Goal: Information Seeking & Learning: Check status

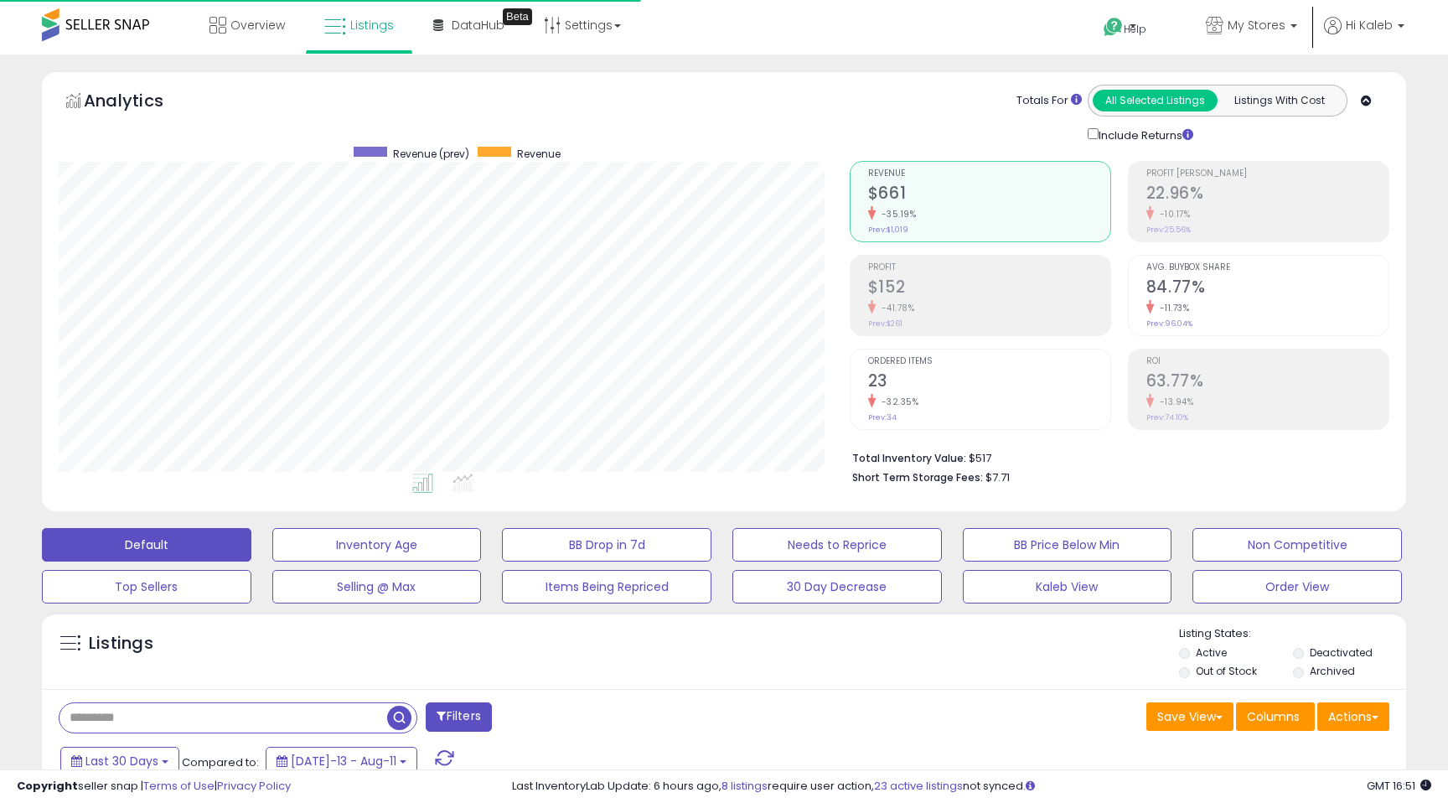
scroll to position [348, 0]
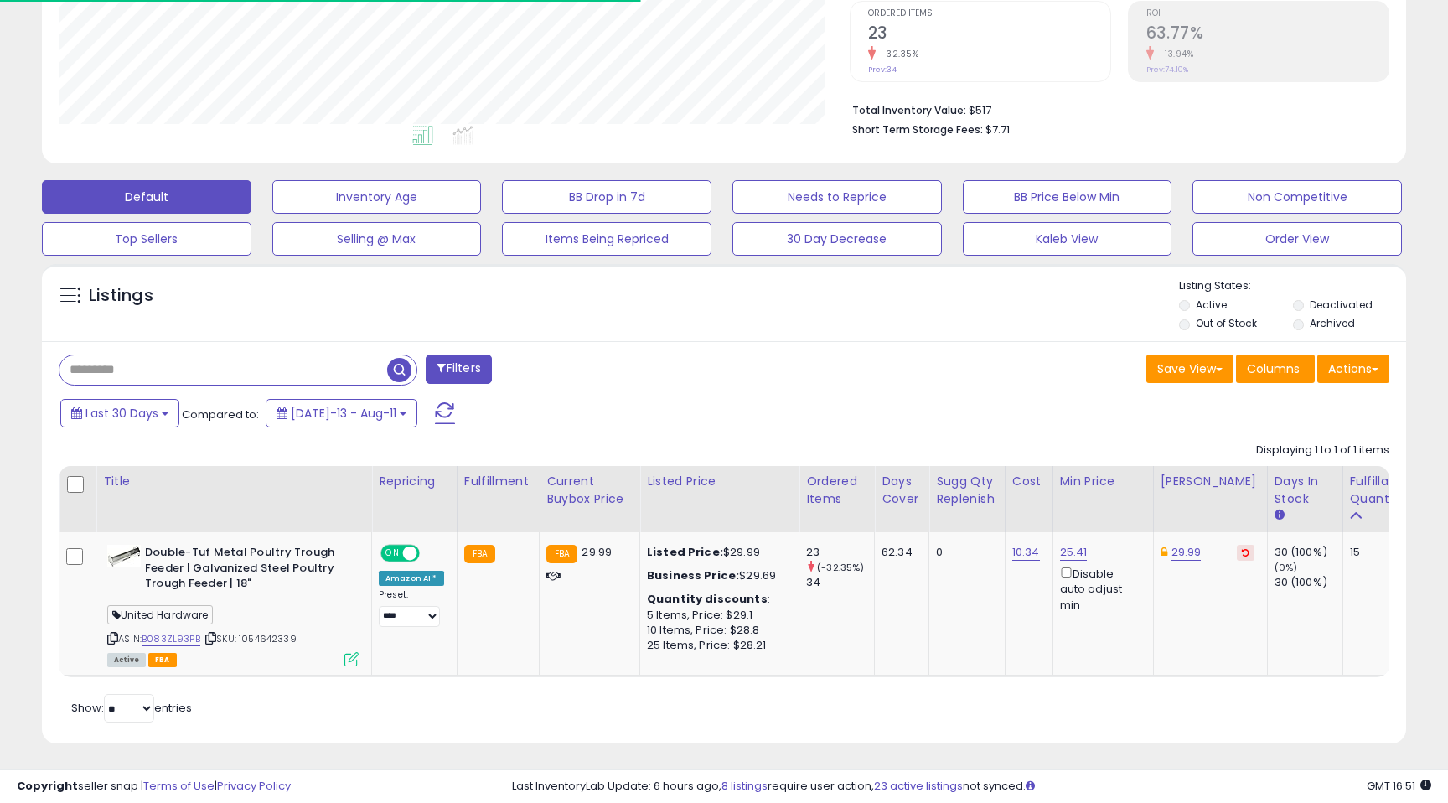
click at [242, 367] on input "text" at bounding box center [224, 369] width 328 height 29
click at [403, 369] on span "button" at bounding box center [399, 370] width 24 height 24
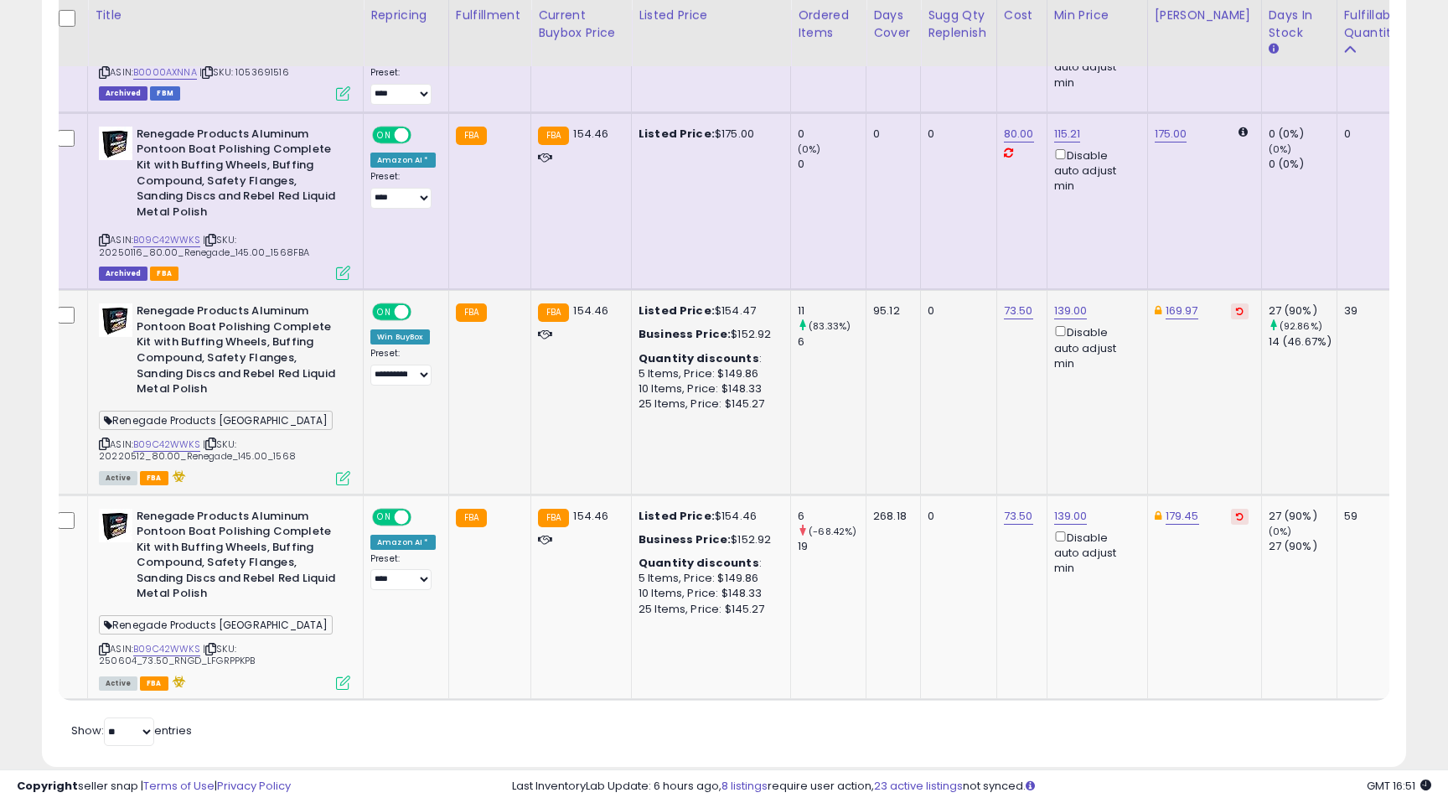
scroll to position [0, 0]
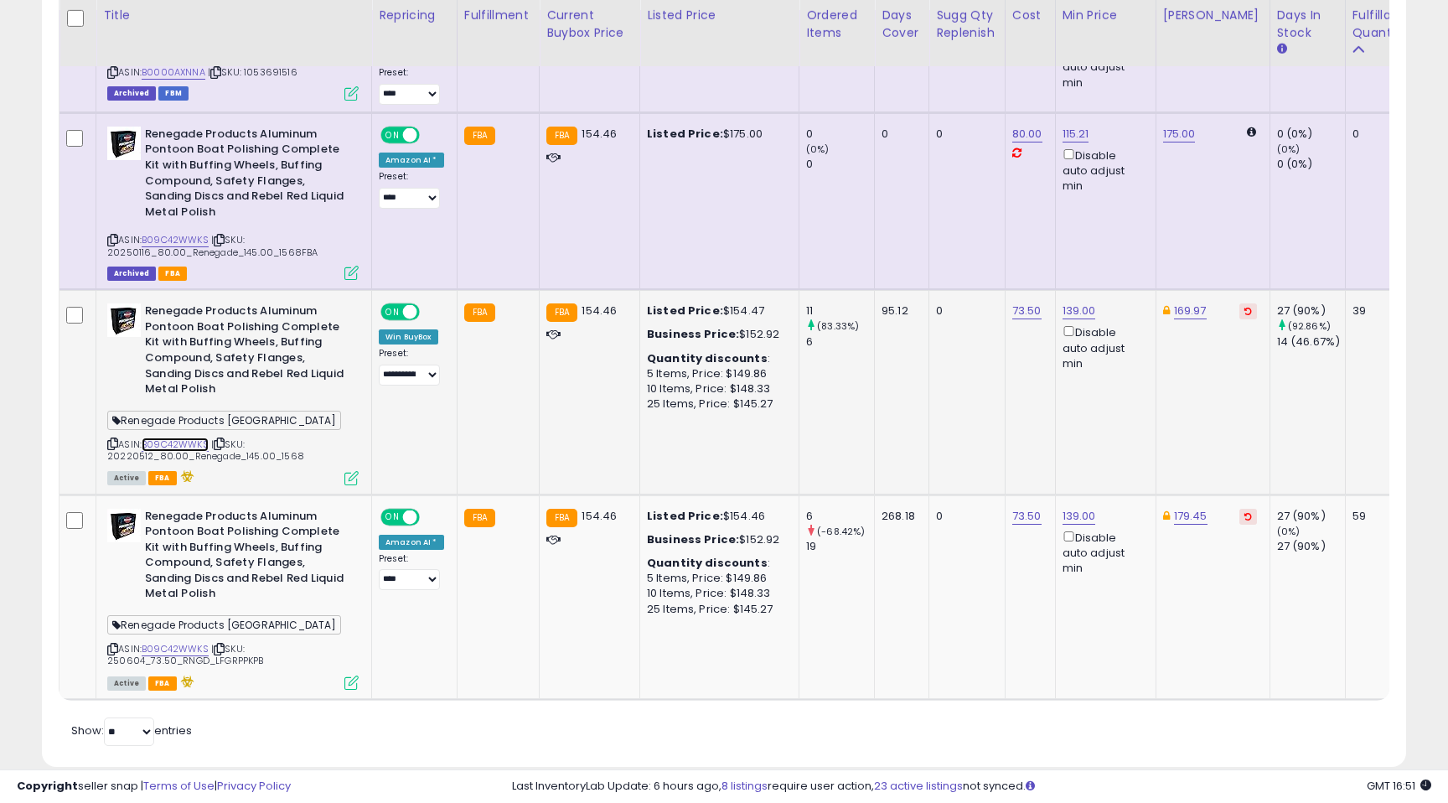
click at [188, 441] on link "B09C42WWKS" at bounding box center [175, 445] width 67 height 14
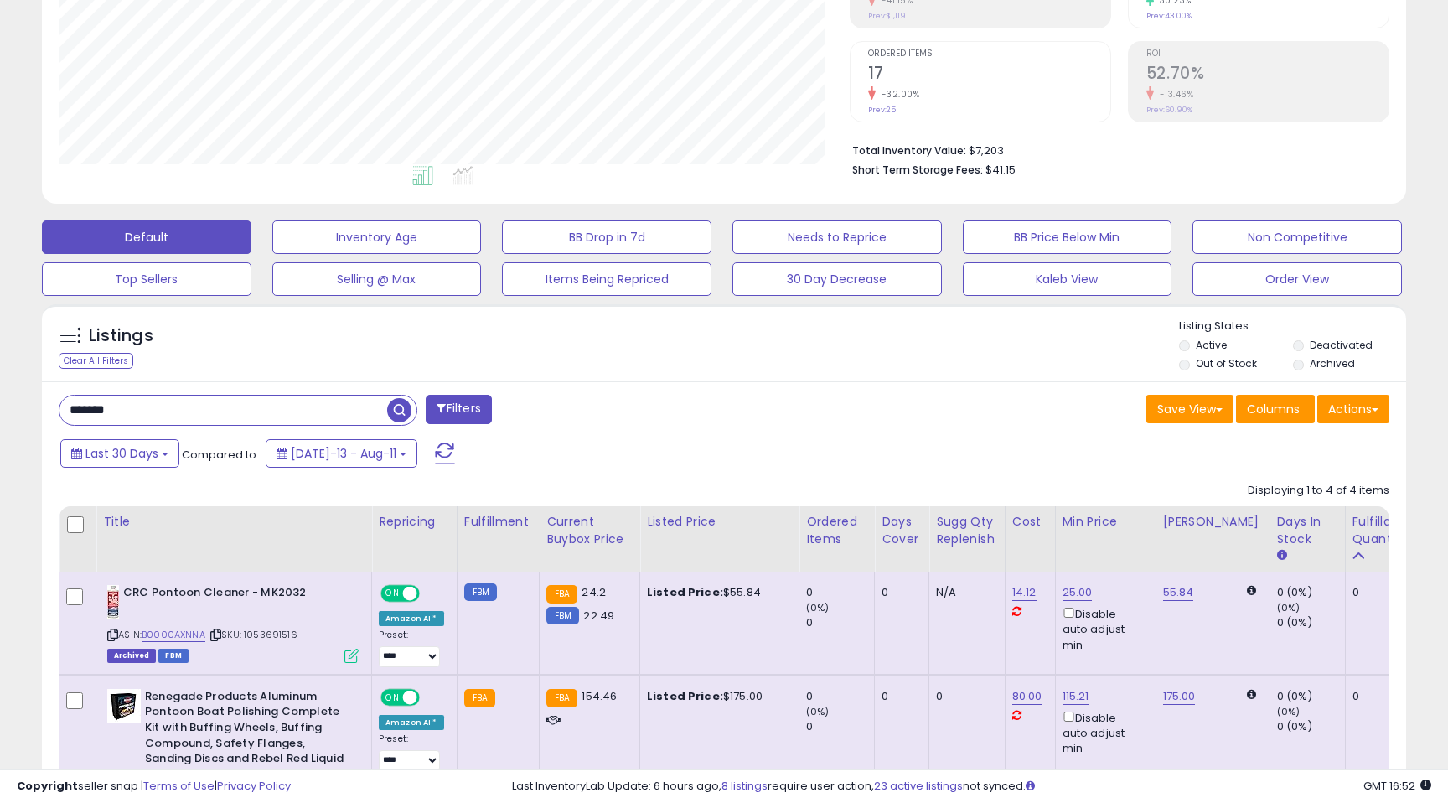
scroll to position [290, 0]
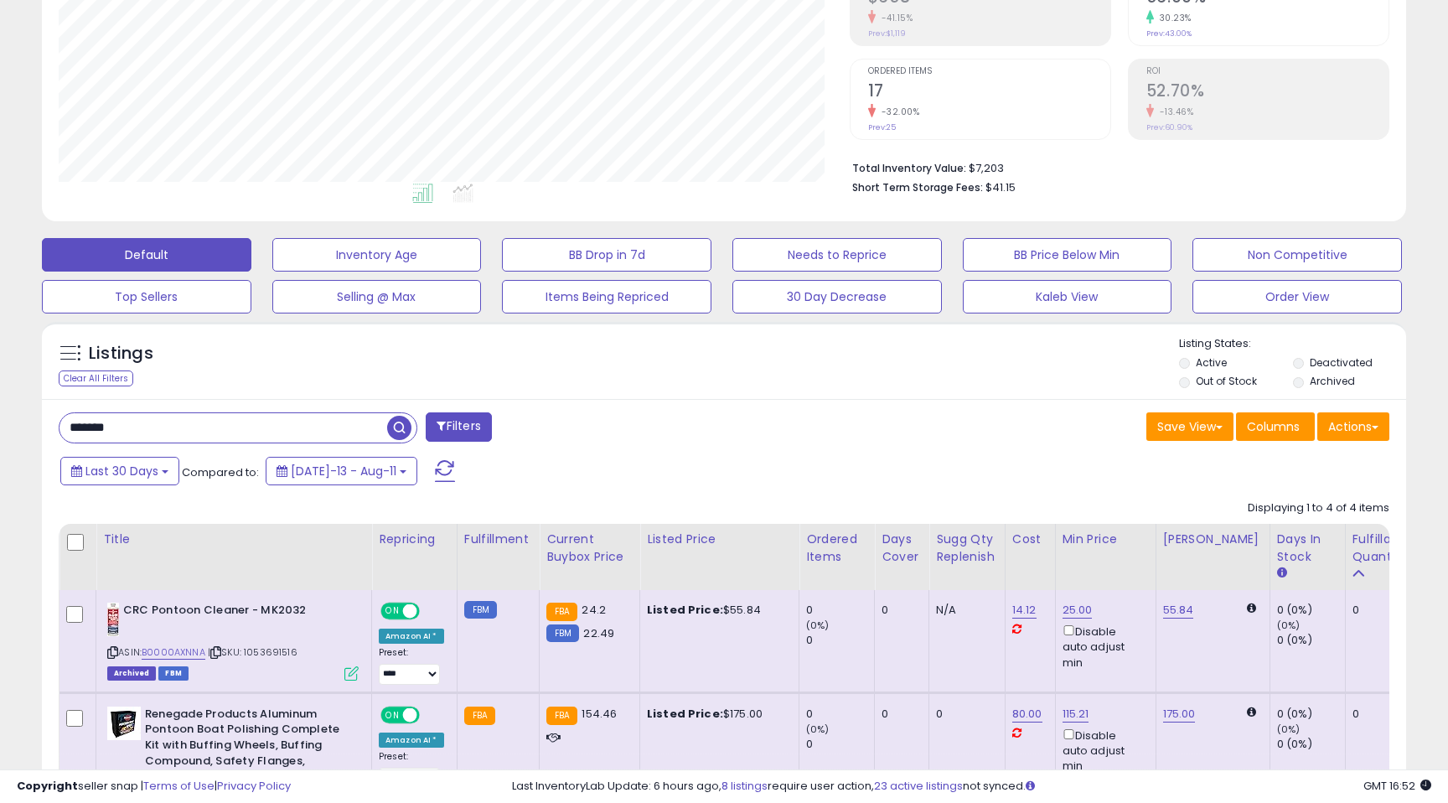
click at [240, 427] on input "*******" at bounding box center [224, 427] width 328 height 29
type input "********"
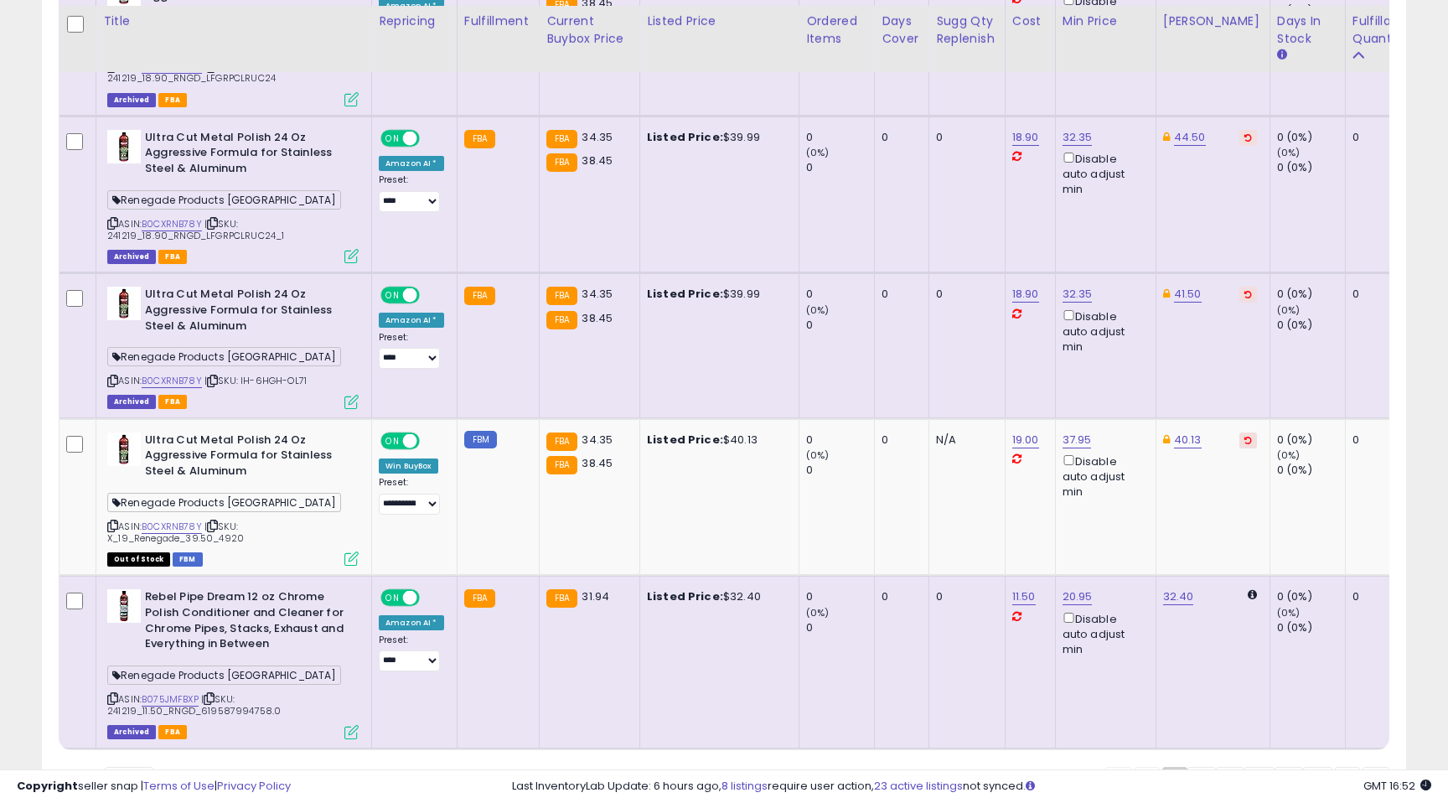
scroll to position [4498, 0]
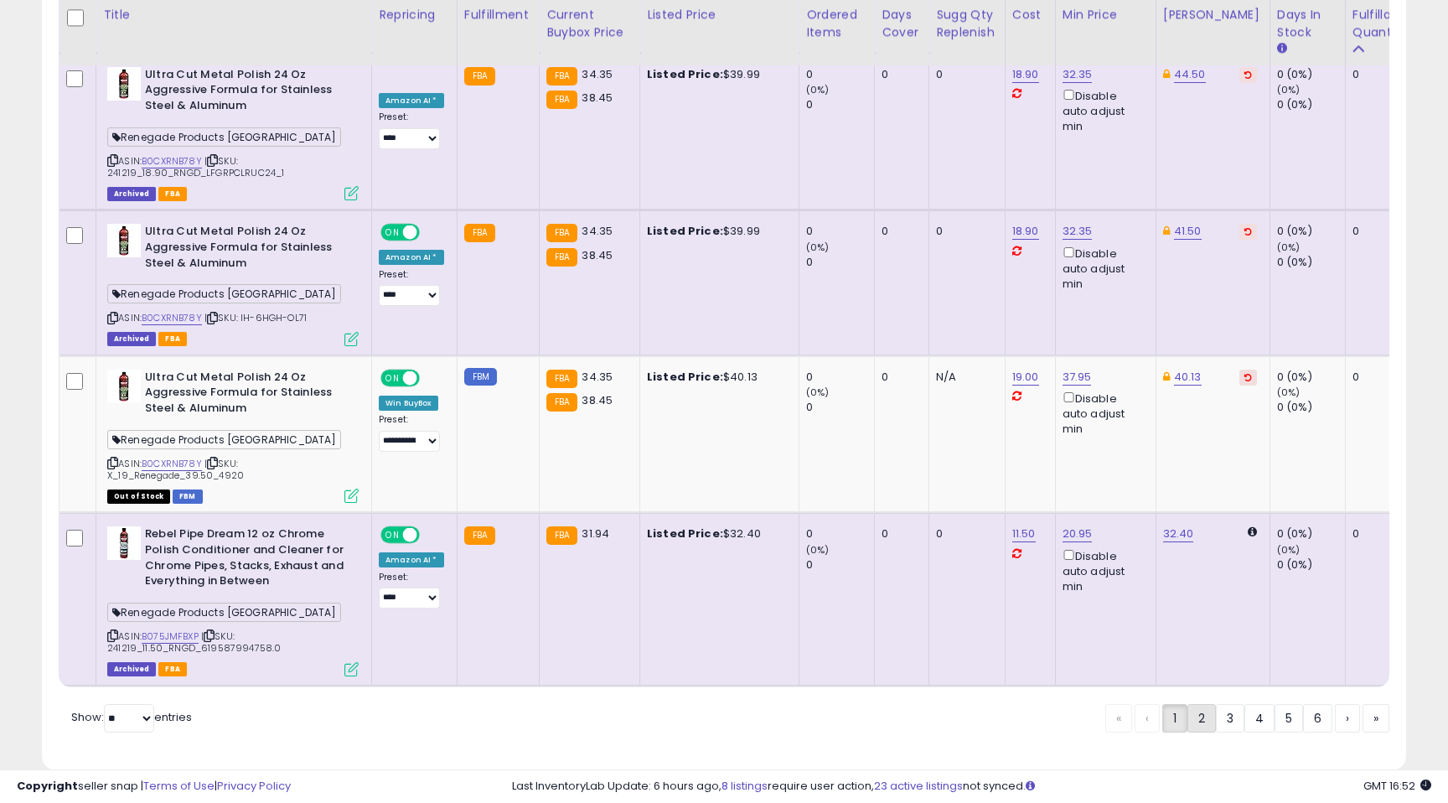
click at [1190, 704] on link "2" at bounding box center [1202, 718] width 28 height 28
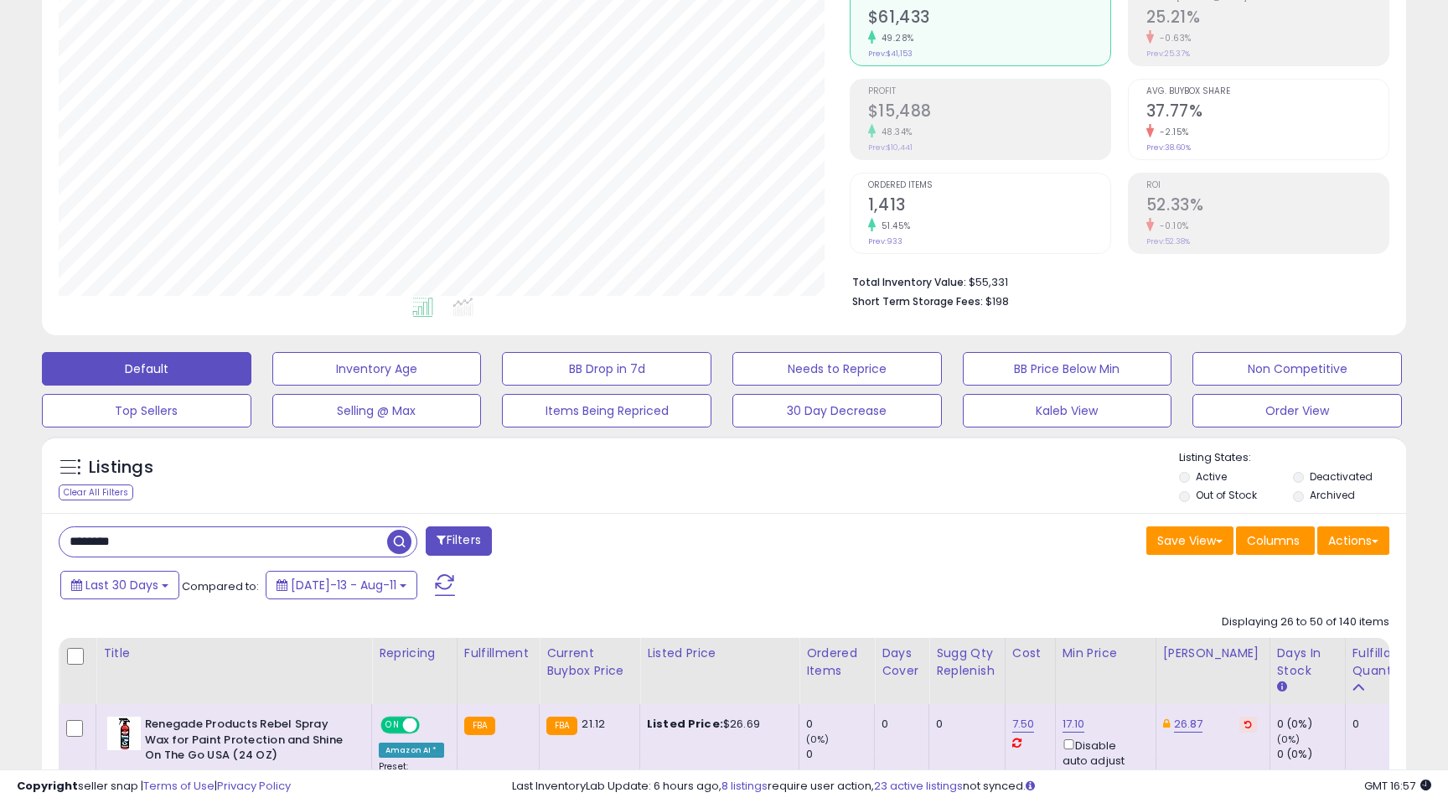
scroll to position [0, 0]
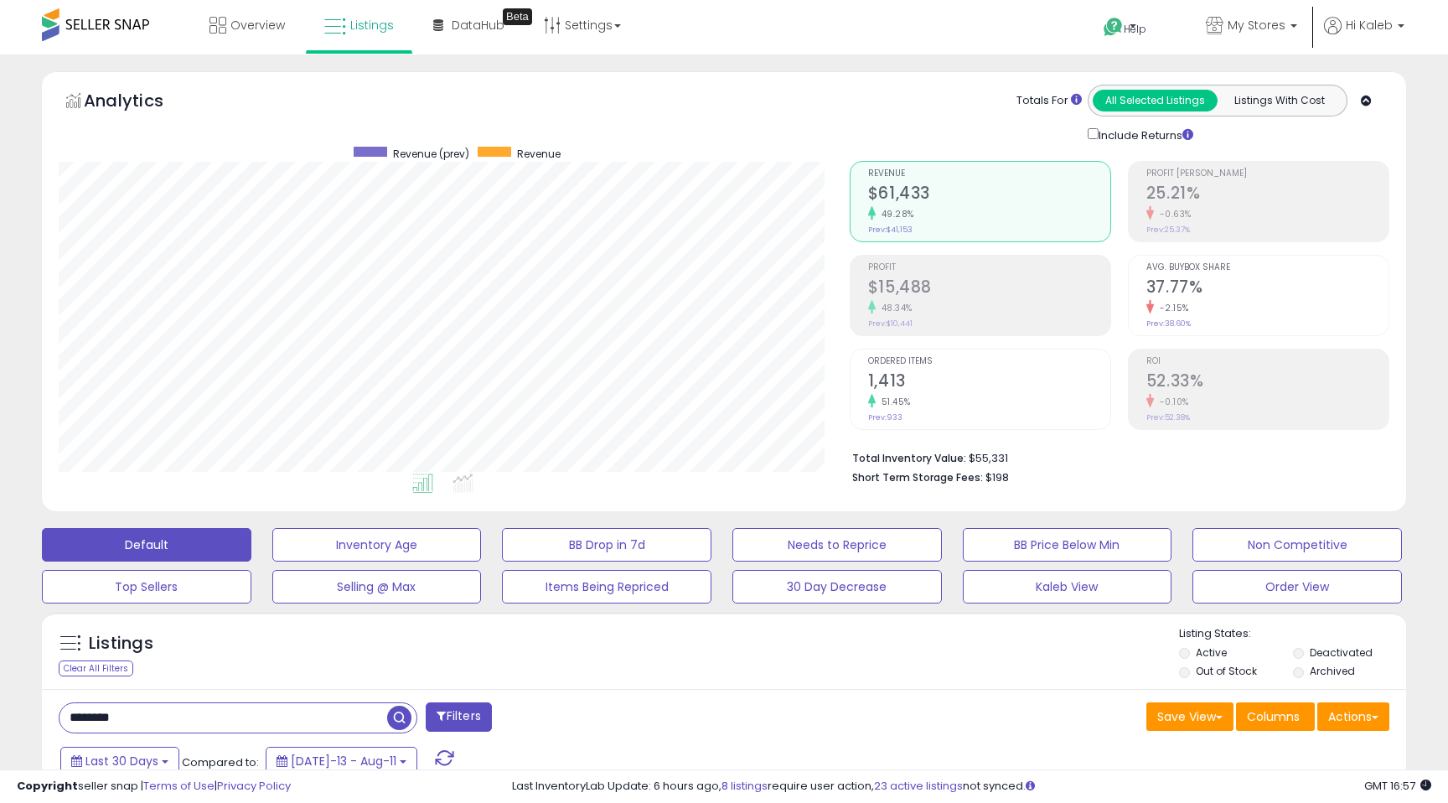
click at [158, 707] on input "********" at bounding box center [224, 717] width 328 height 29
click at [888, 194] on h2 "$377,525" at bounding box center [989, 195] width 242 height 23
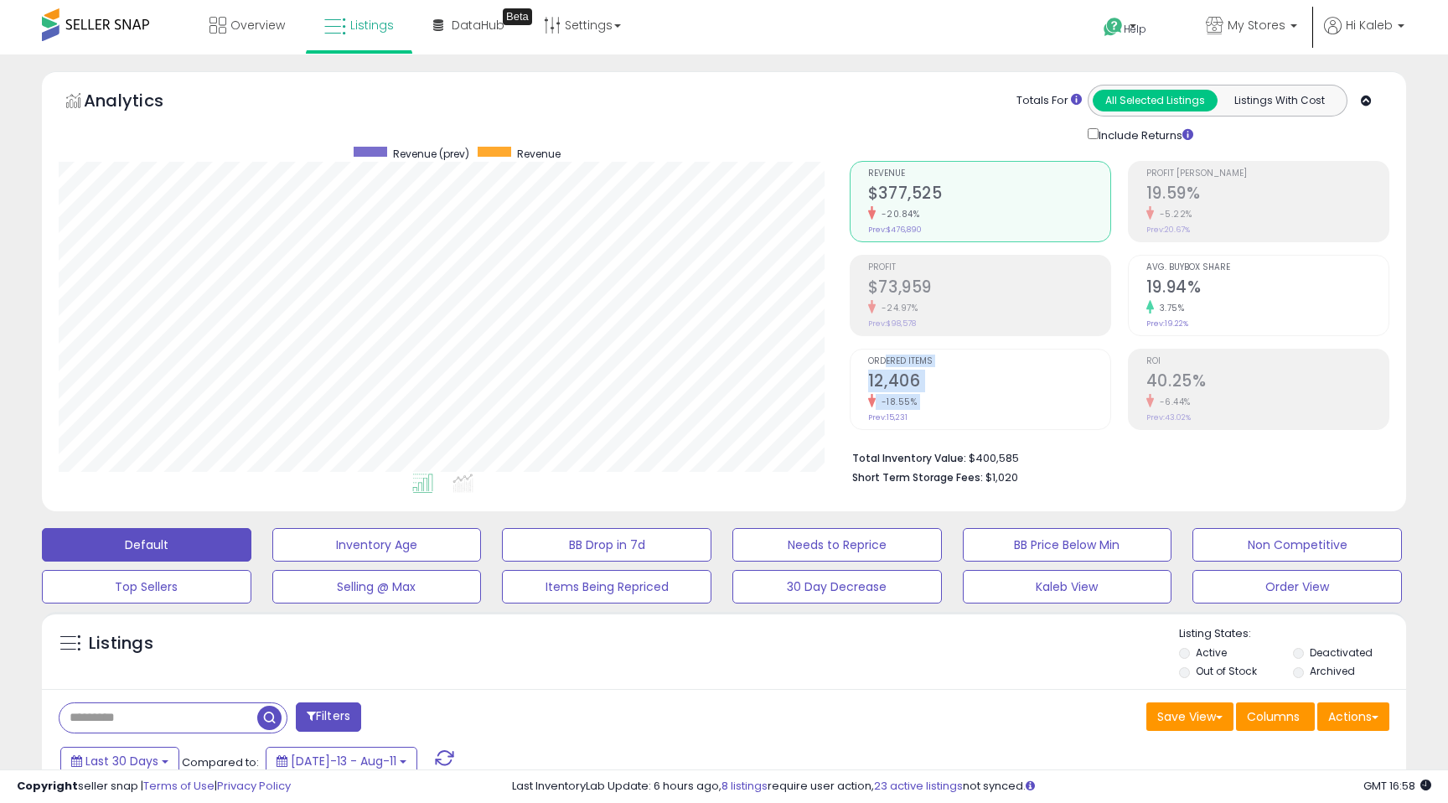
click at [888, 365] on div "Ordered Items 12,406 -18.55% Prev: 15,231" at bounding box center [989, 387] width 242 height 75
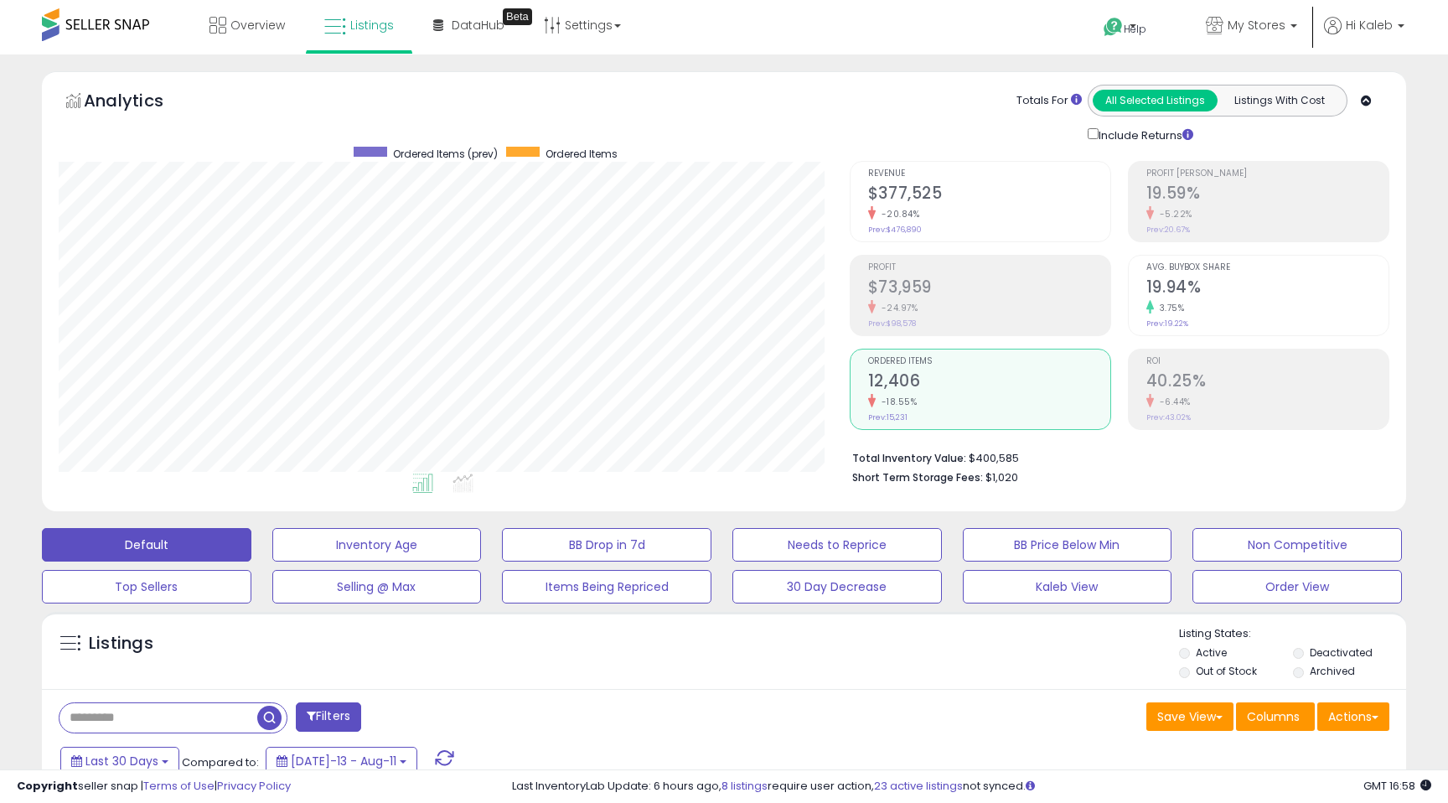
click at [895, 292] on h2 "$73,959" at bounding box center [989, 288] width 242 height 23
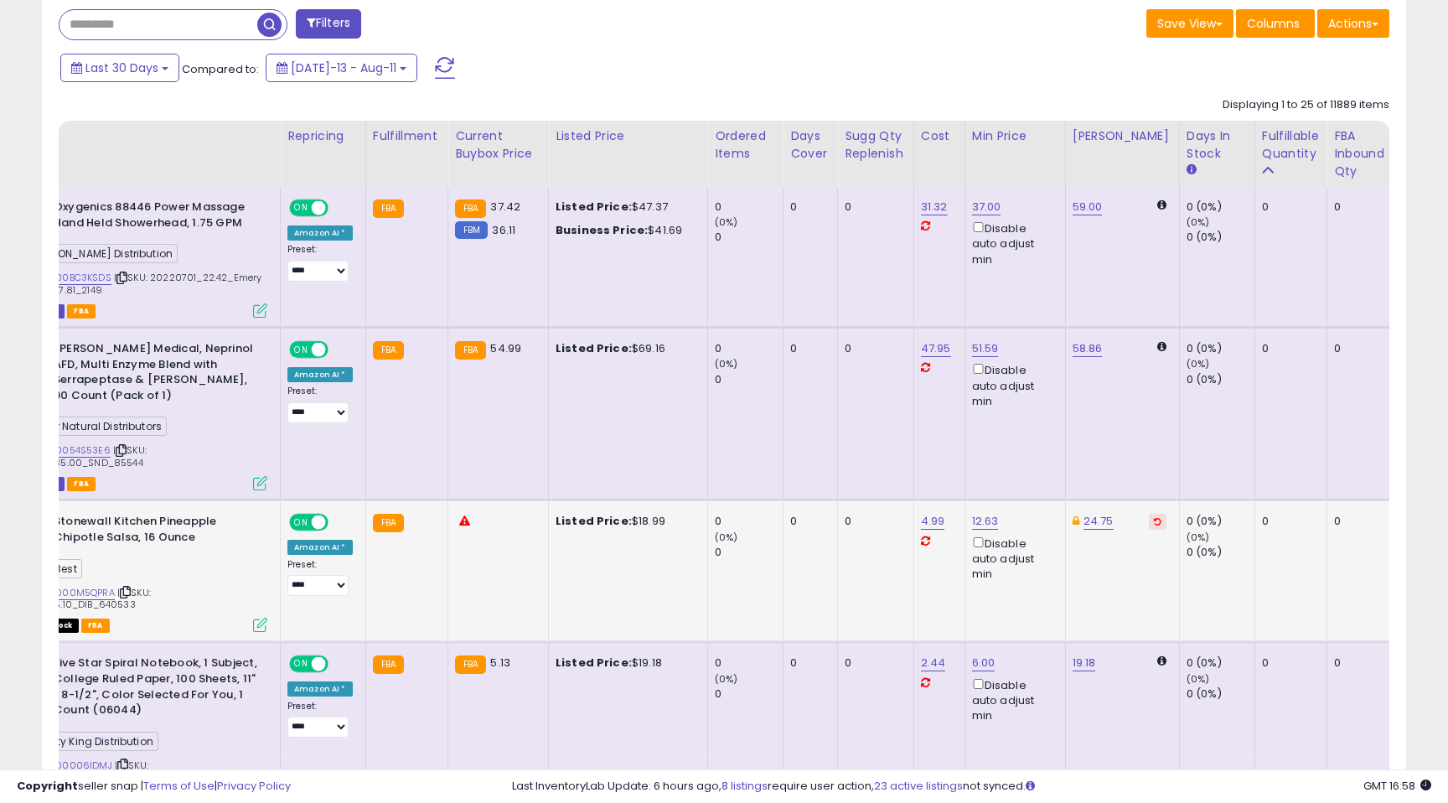
scroll to position [0, 0]
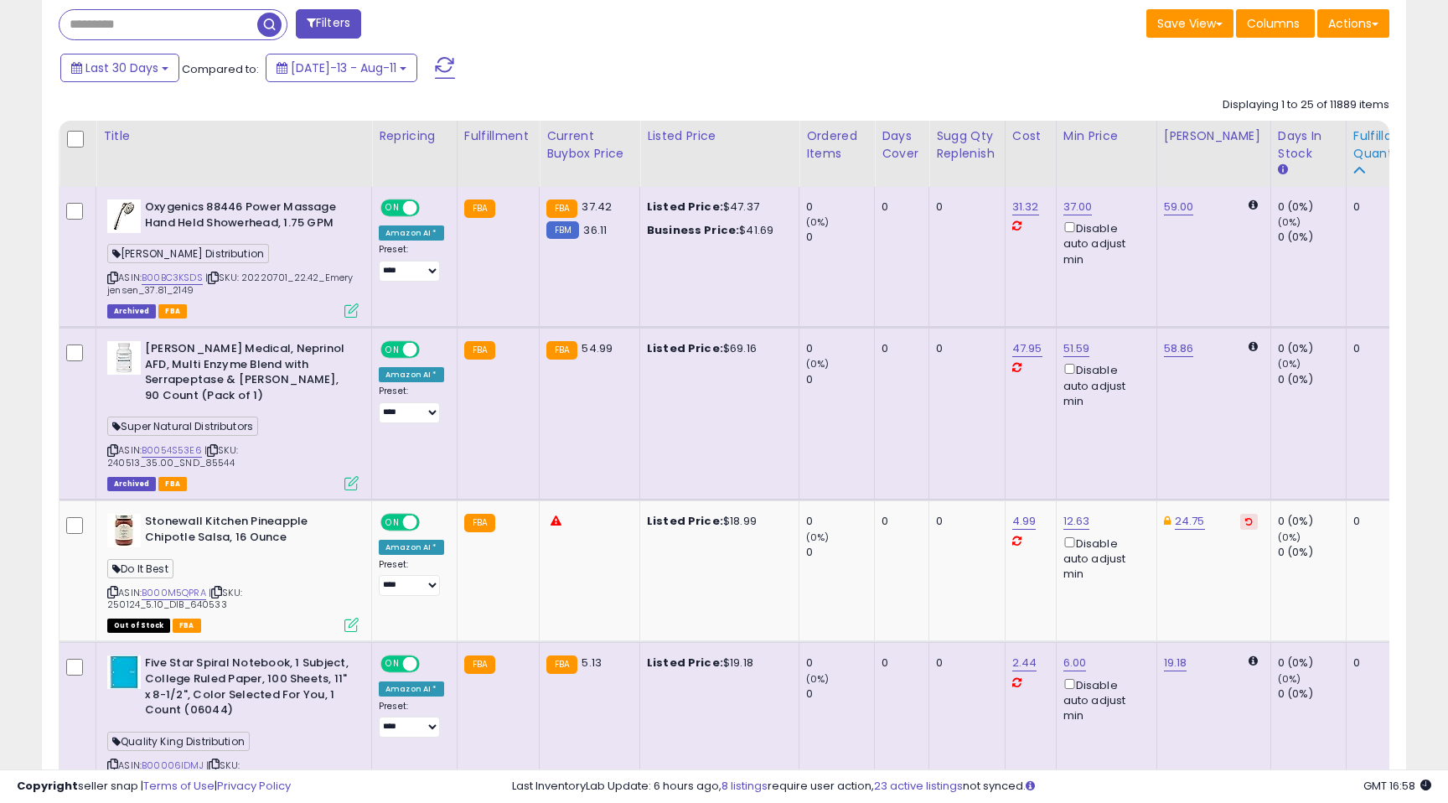
click at [1354, 149] on div "Fulfillable Quantity" at bounding box center [1383, 144] width 58 height 35
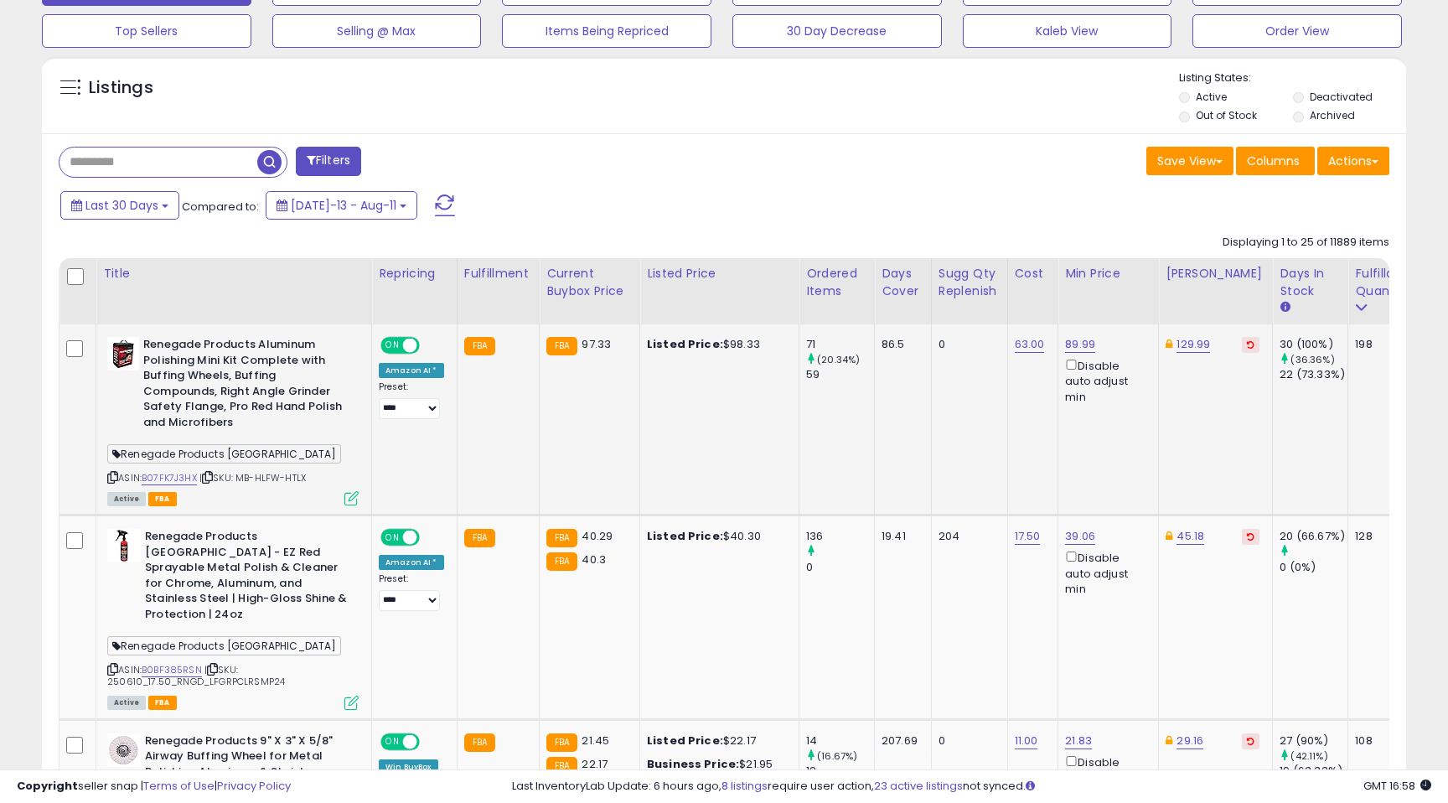
click at [348, 498] on icon at bounding box center [351, 498] width 14 height 14
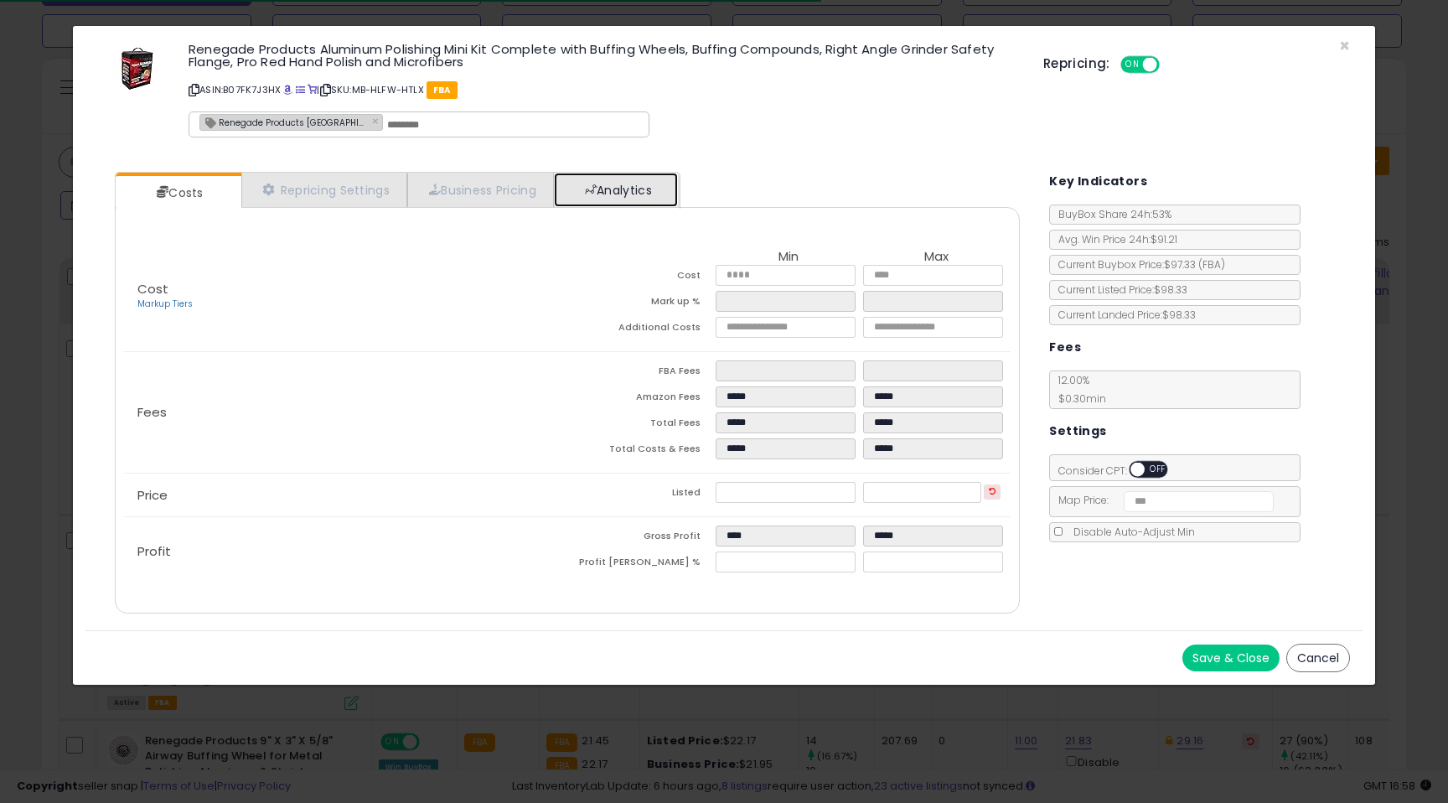
click at [650, 193] on link "Analytics" at bounding box center [616, 190] width 124 height 34
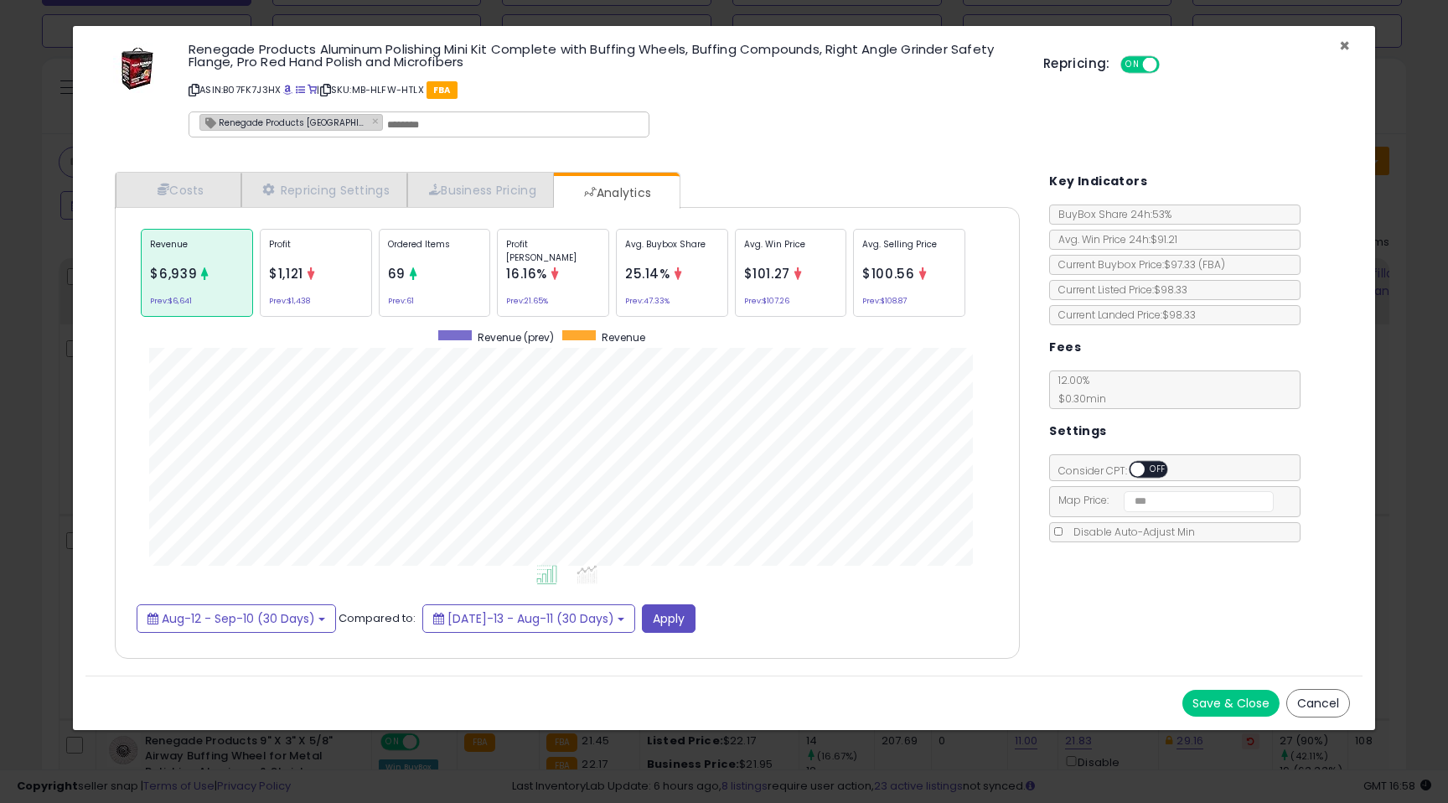
click at [1348, 44] on span "×" at bounding box center [1344, 46] width 11 height 24
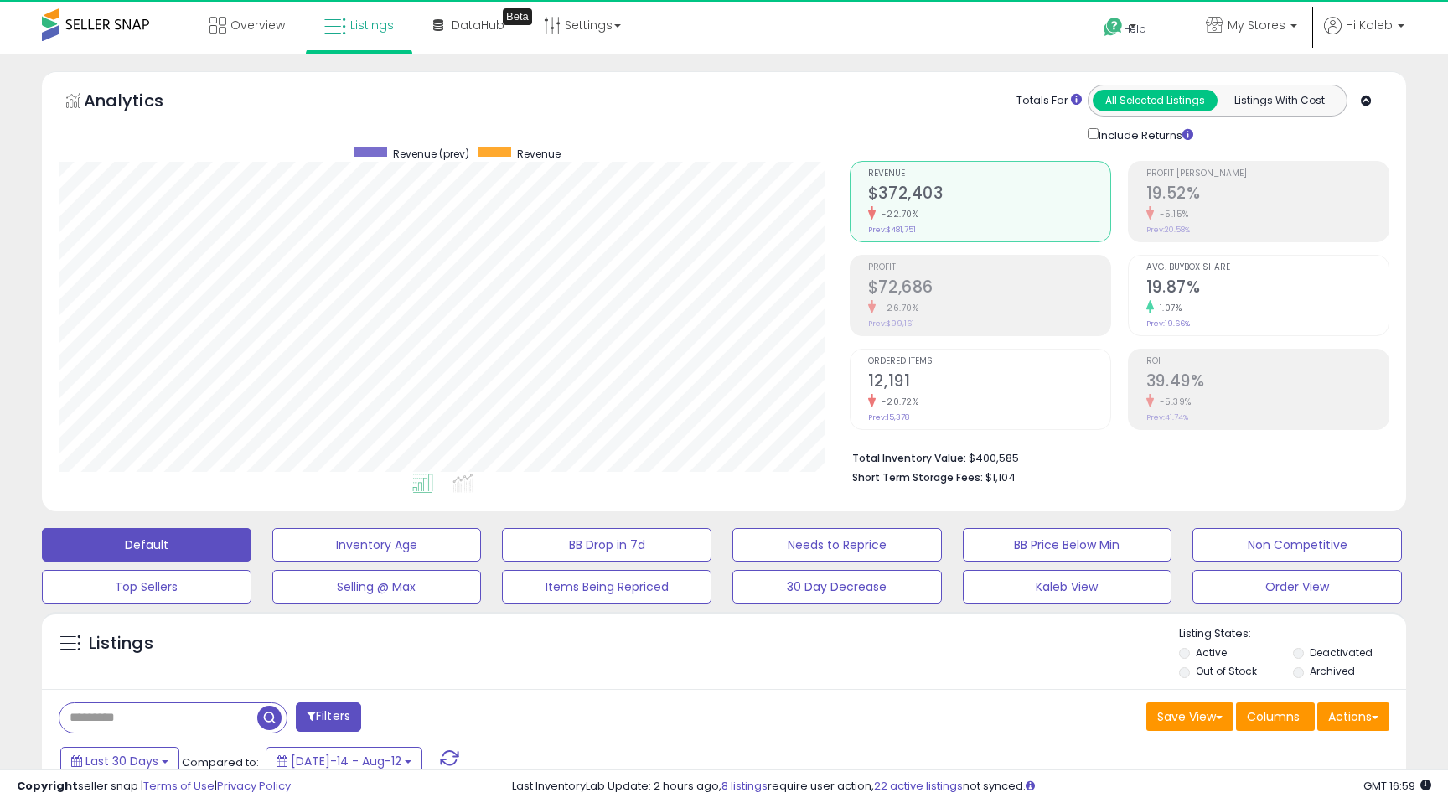
scroll to position [344, 790]
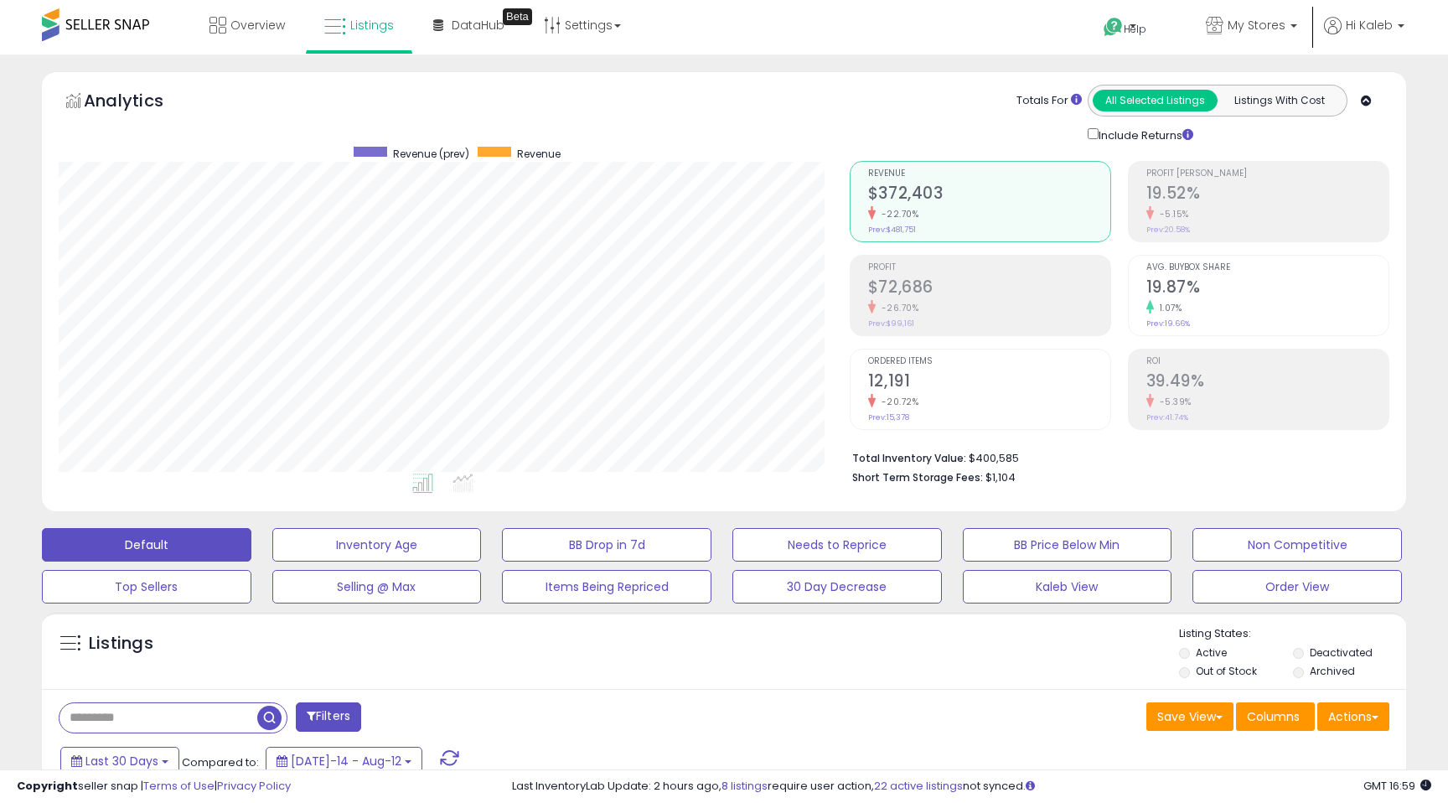
click at [925, 277] on h2 "$72,686" at bounding box center [989, 288] width 242 height 23
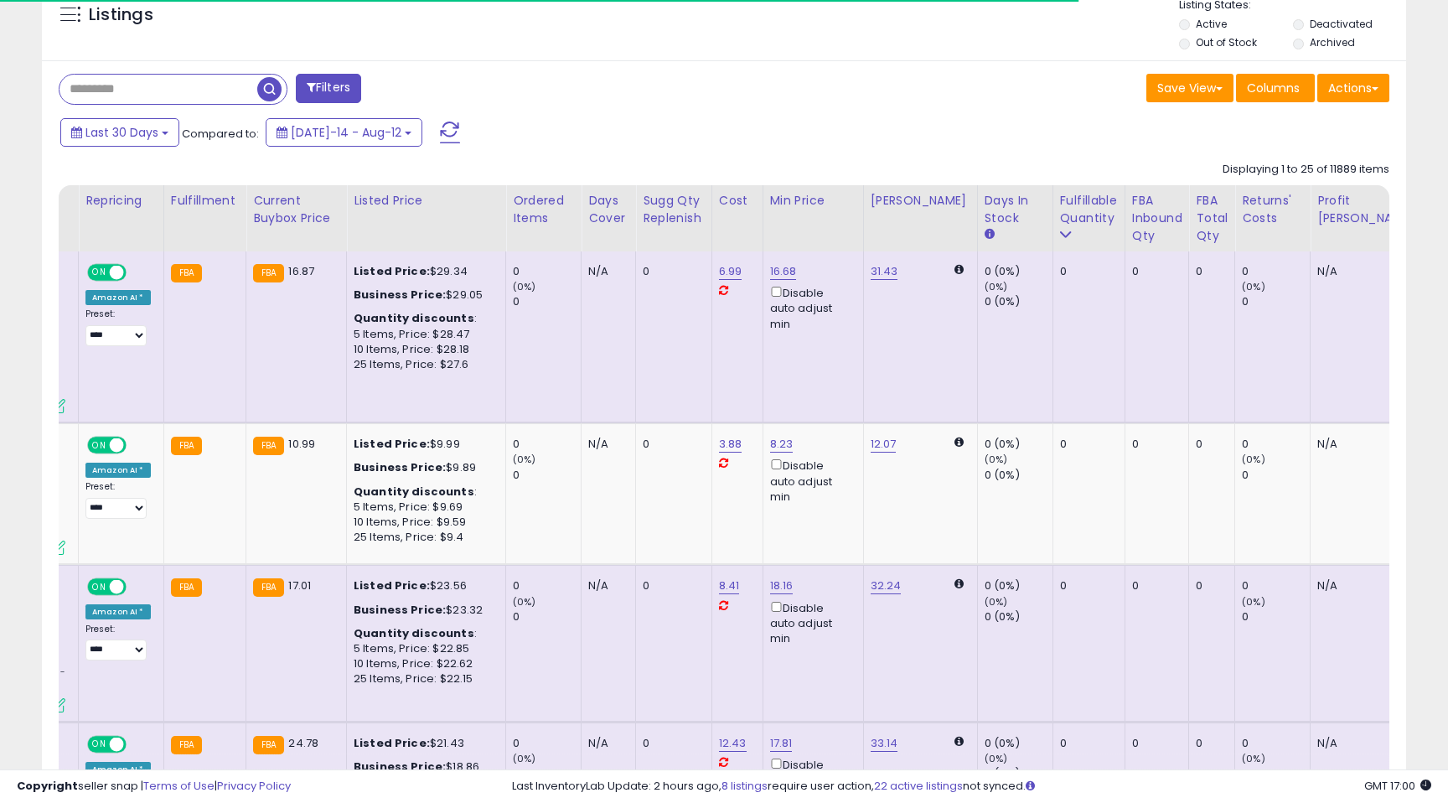
scroll to position [0, 313]
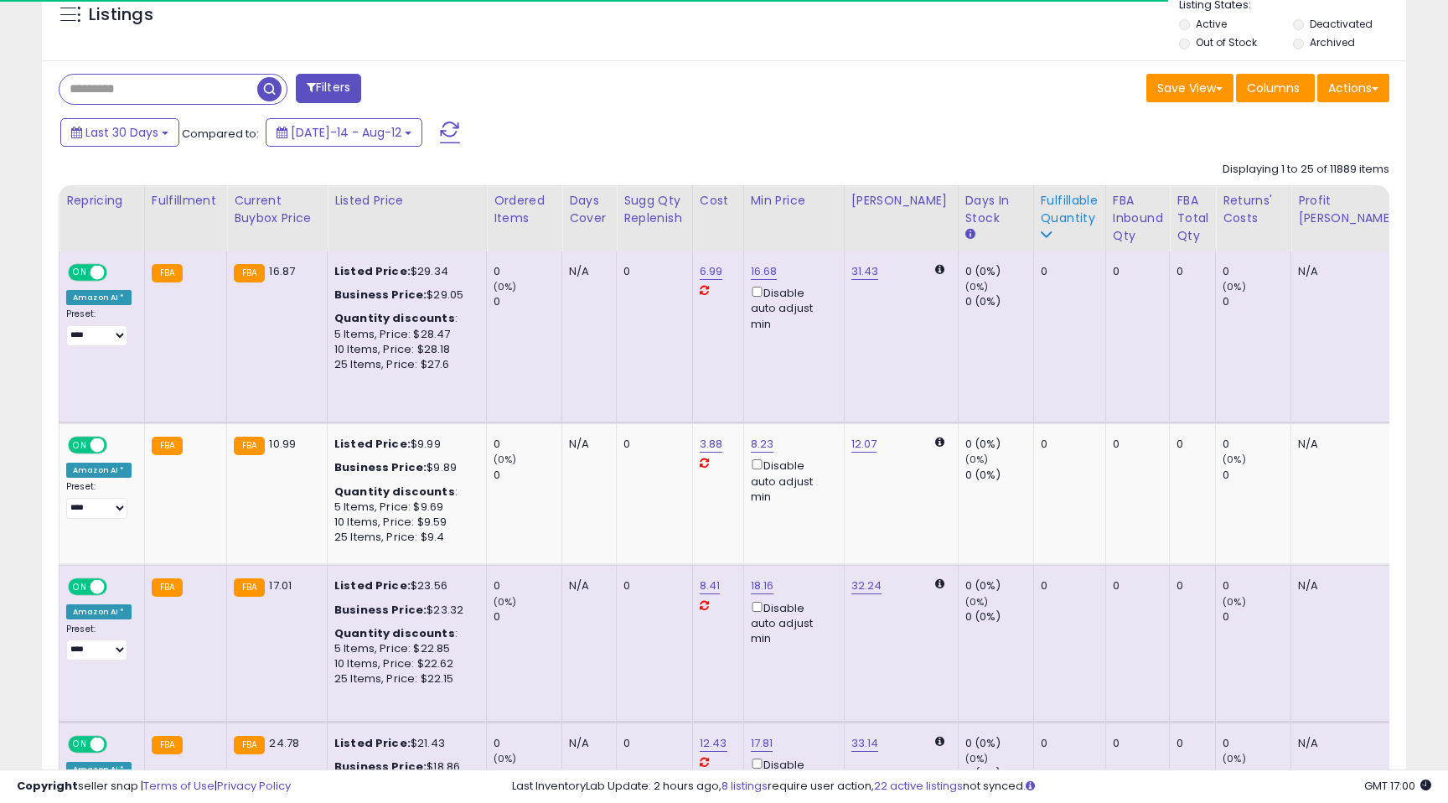
click at [1041, 205] on div "Fulfillable Quantity" at bounding box center [1070, 209] width 58 height 35
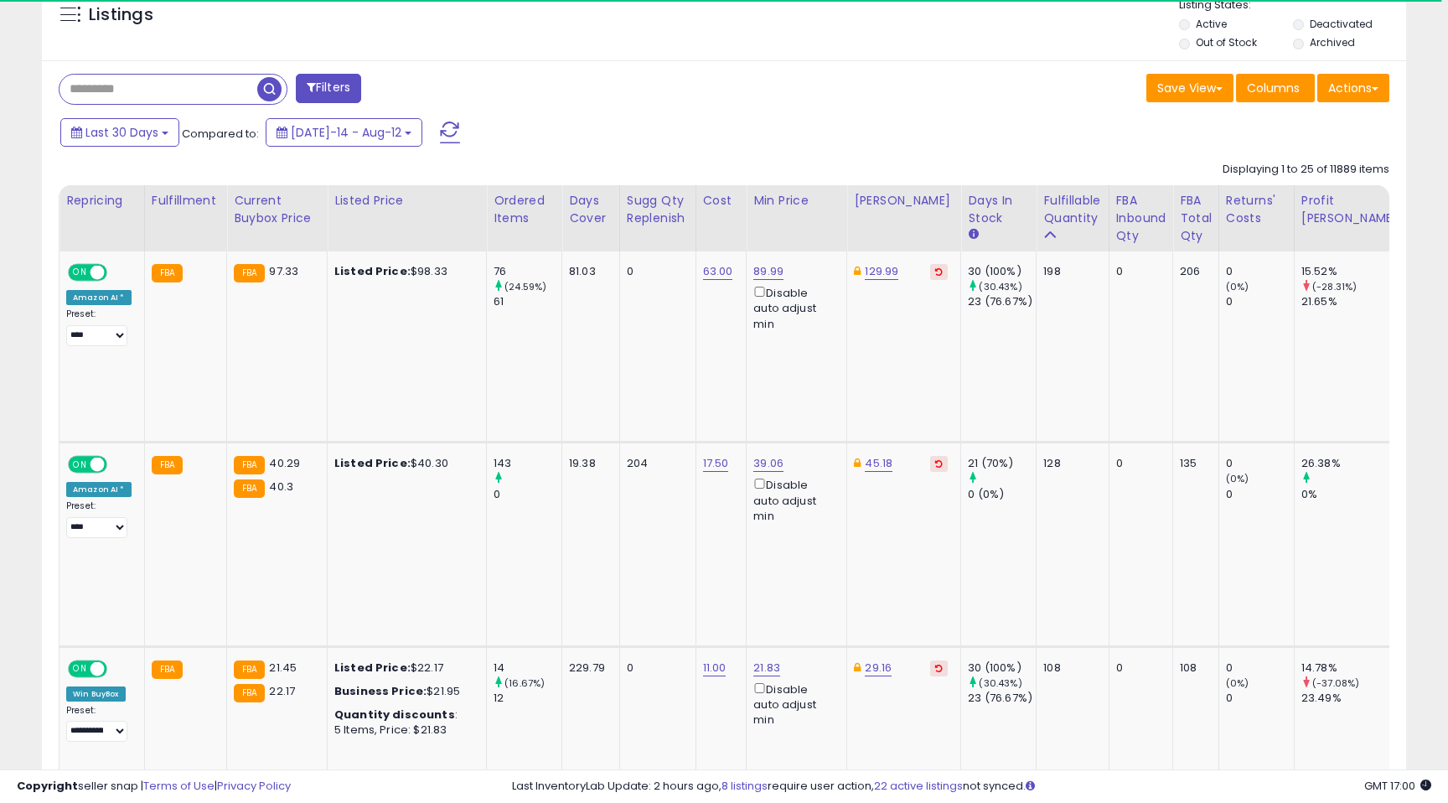
scroll to position [0, 0]
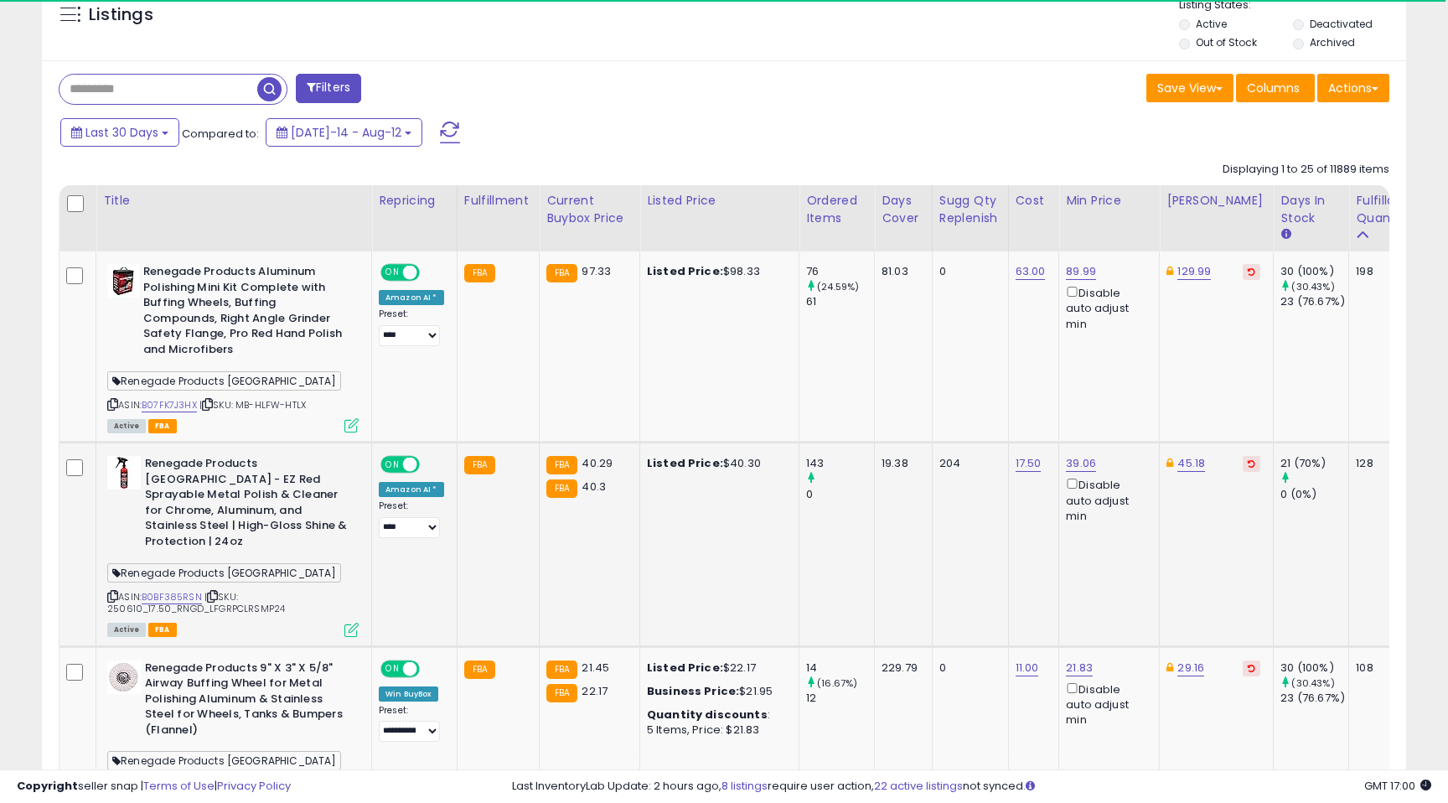
click at [339, 623] on div "Active FBA" at bounding box center [232, 629] width 251 height 12
click at [347, 623] on icon at bounding box center [351, 630] width 14 height 14
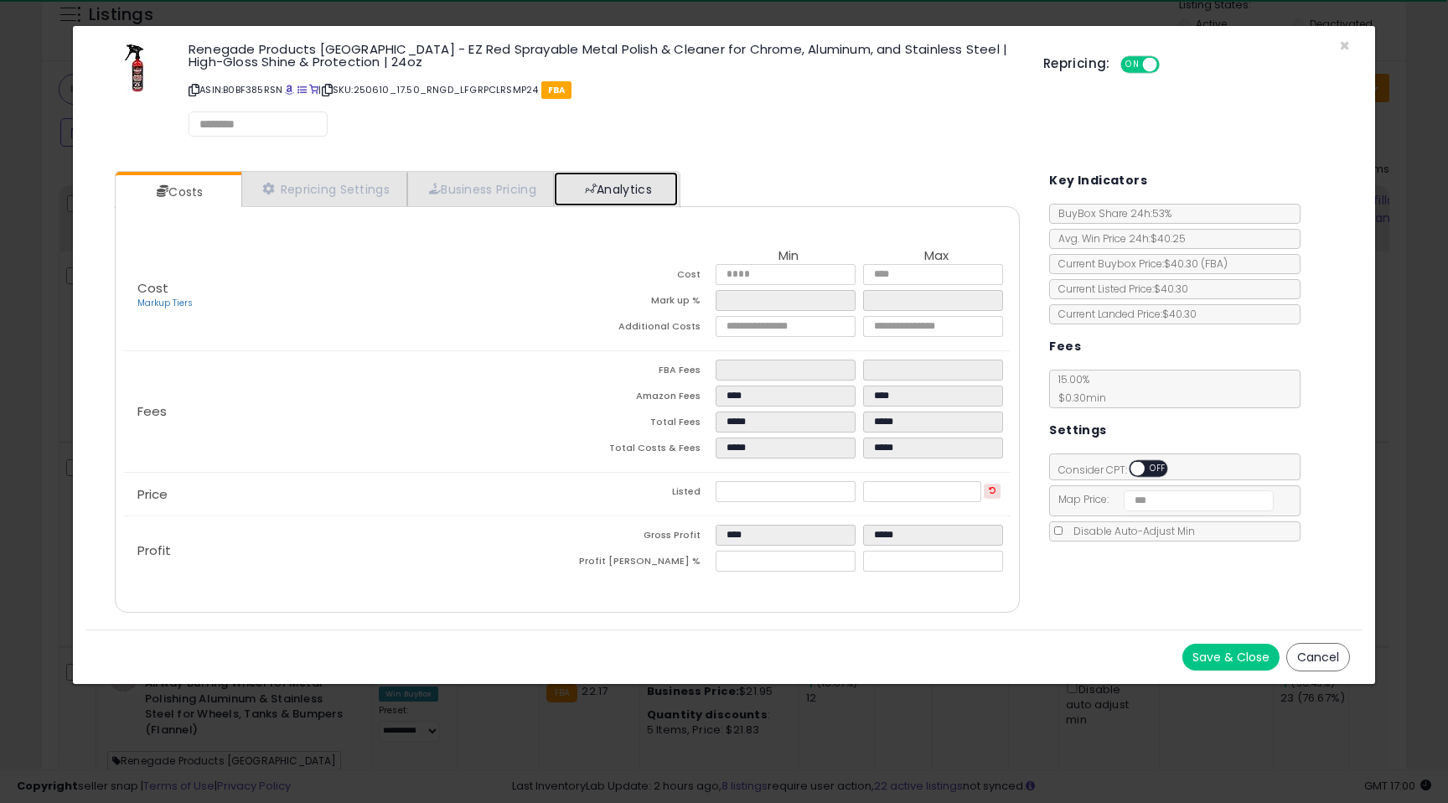
click at [644, 186] on link "Analytics" at bounding box center [616, 189] width 124 height 34
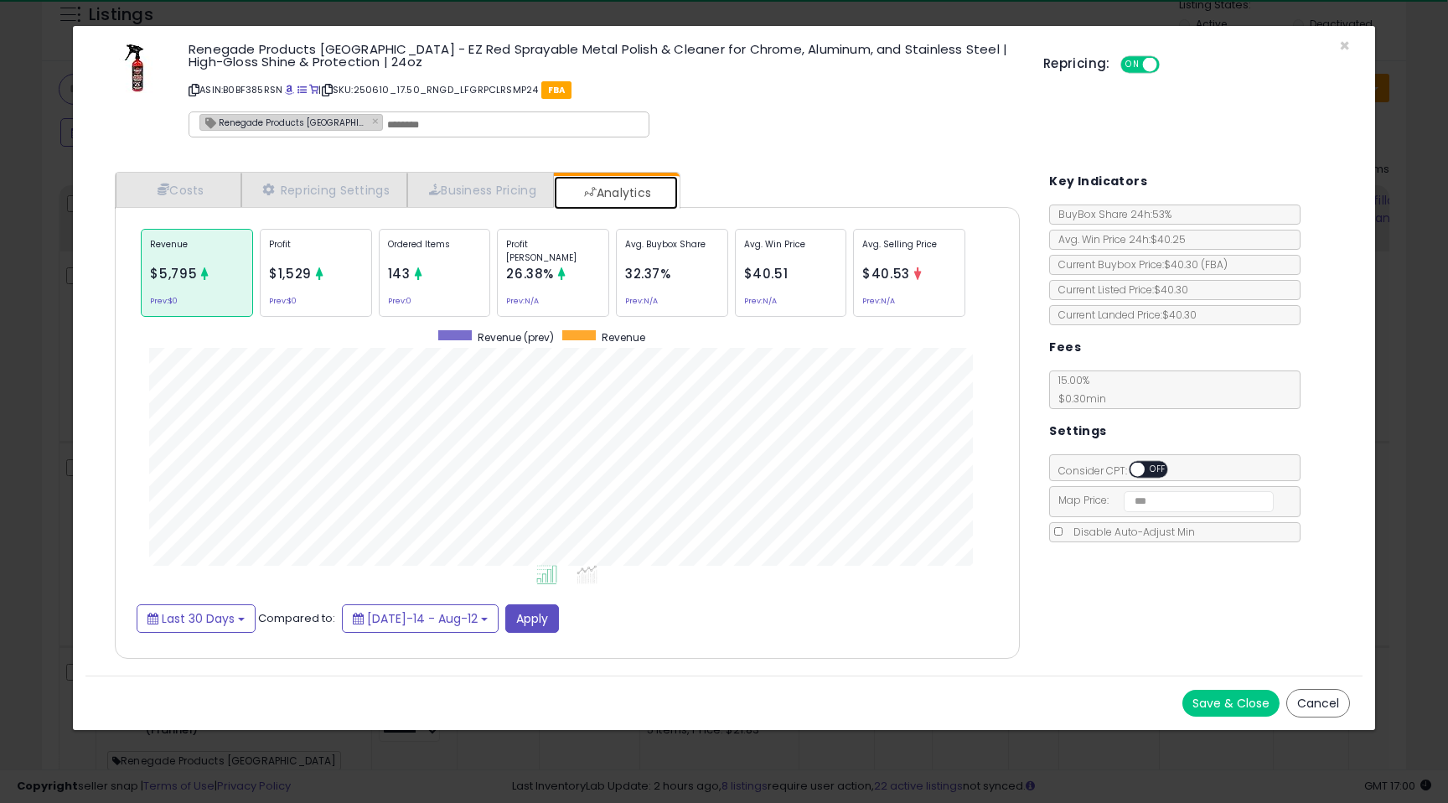
scroll to position [515, 939]
click at [1349, 40] on div "Renegade Products USA - EZ Red Sprayable Metal Polish & Cleaner for Chrome, Alu…" at bounding box center [723, 93] width 1277 height 108
click at [1339, 48] on span "×" at bounding box center [1344, 46] width 11 height 24
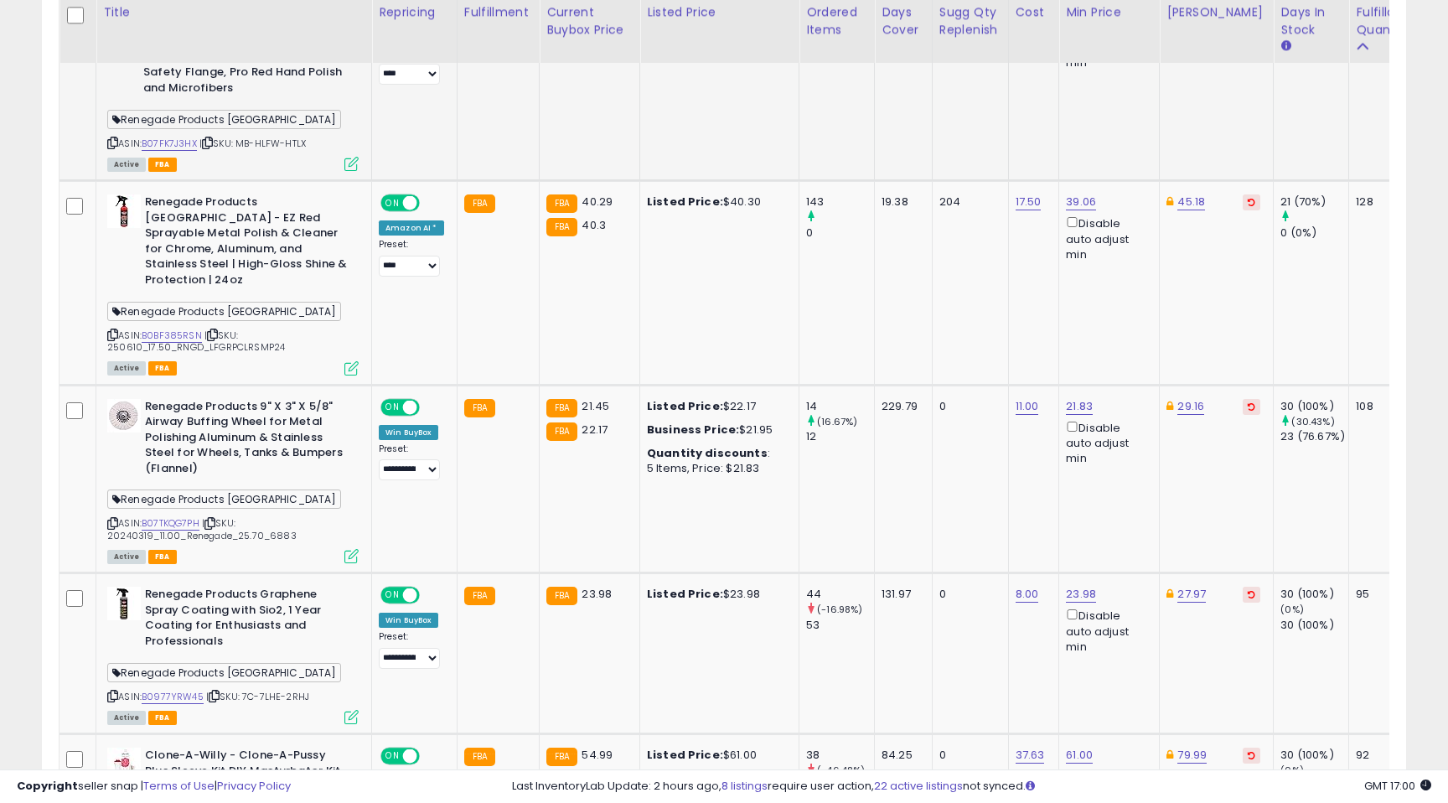
scroll to position [893, 0]
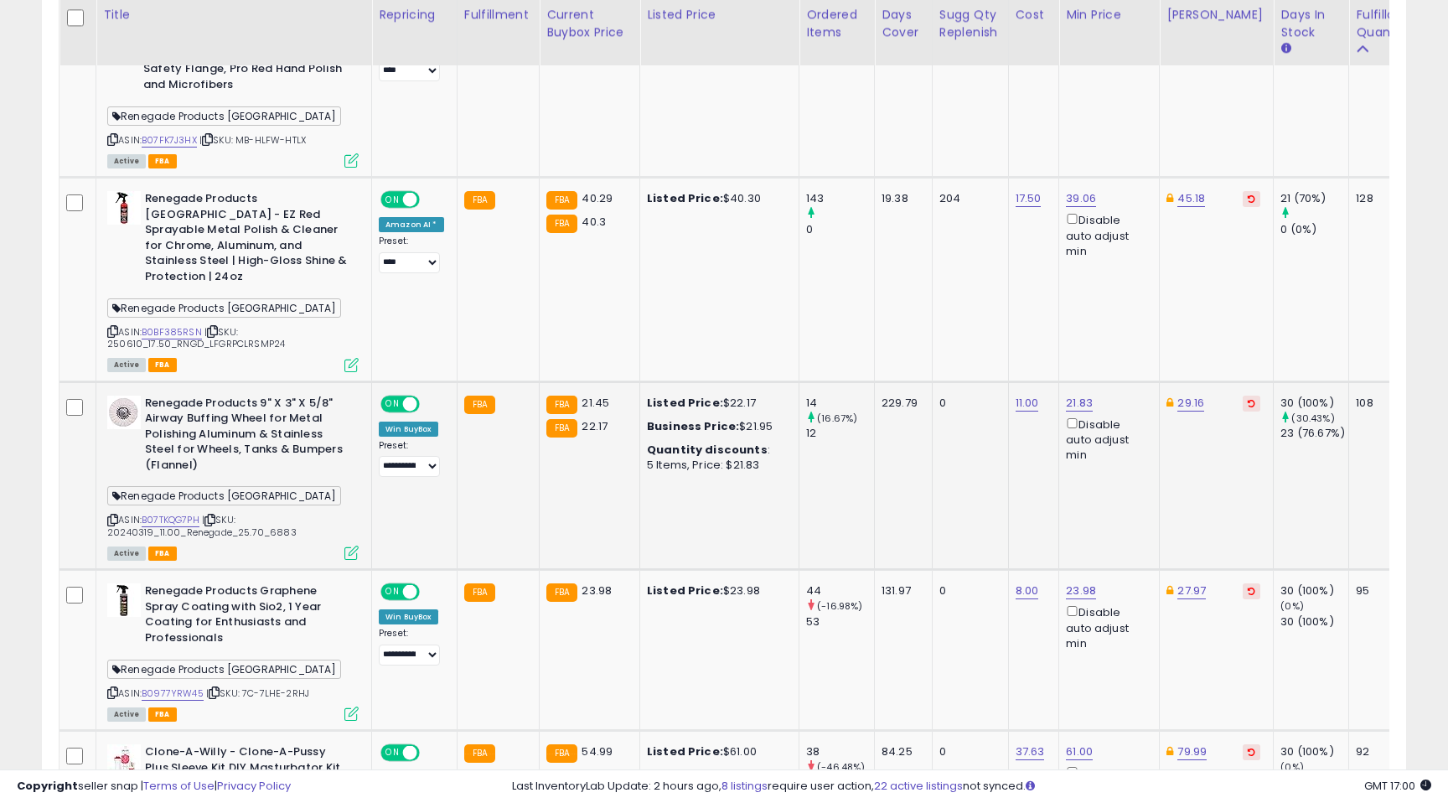
click at [348, 546] on icon at bounding box center [351, 553] width 14 height 14
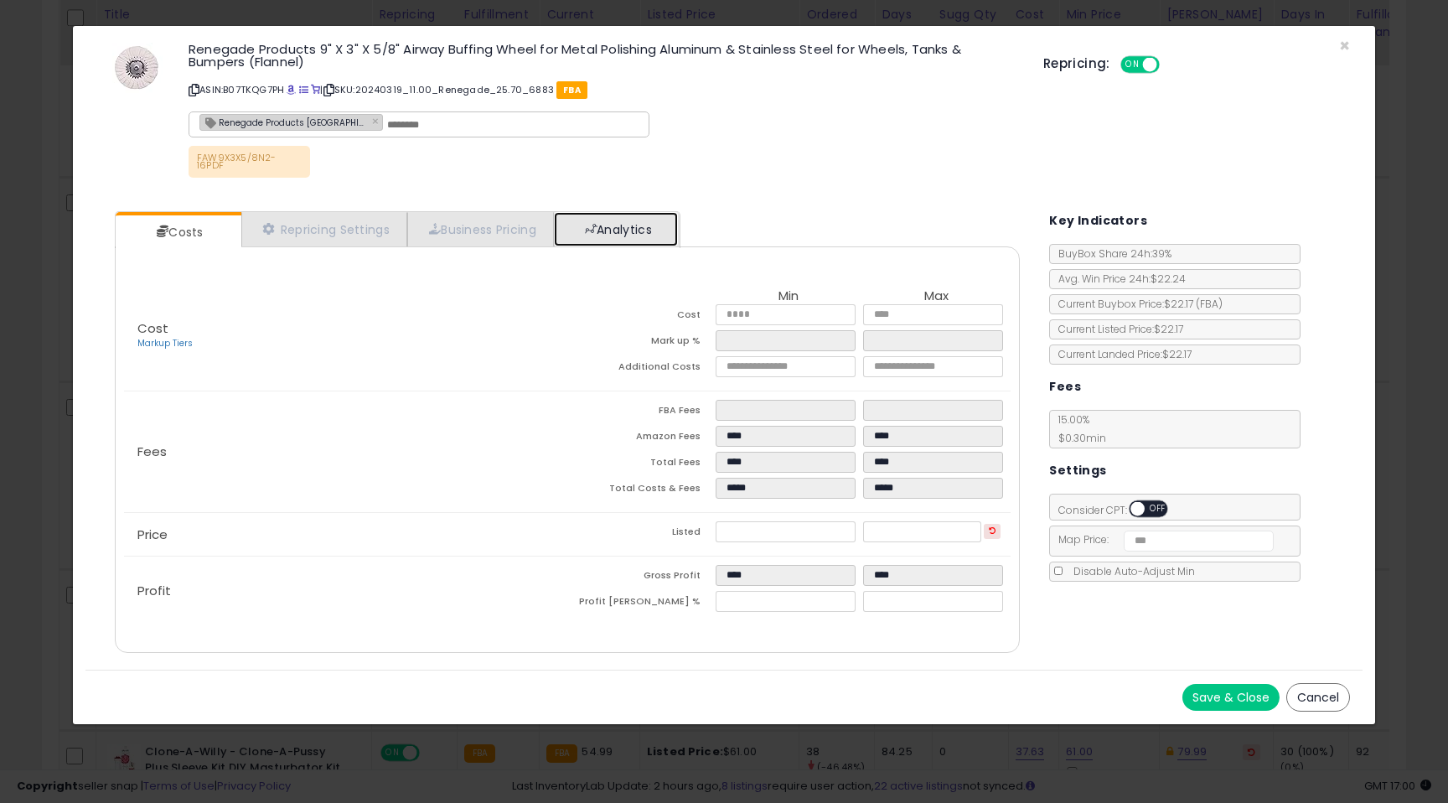
click at [655, 227] on link "Analytics" at bounding box center [616, 229] width 124 height 34
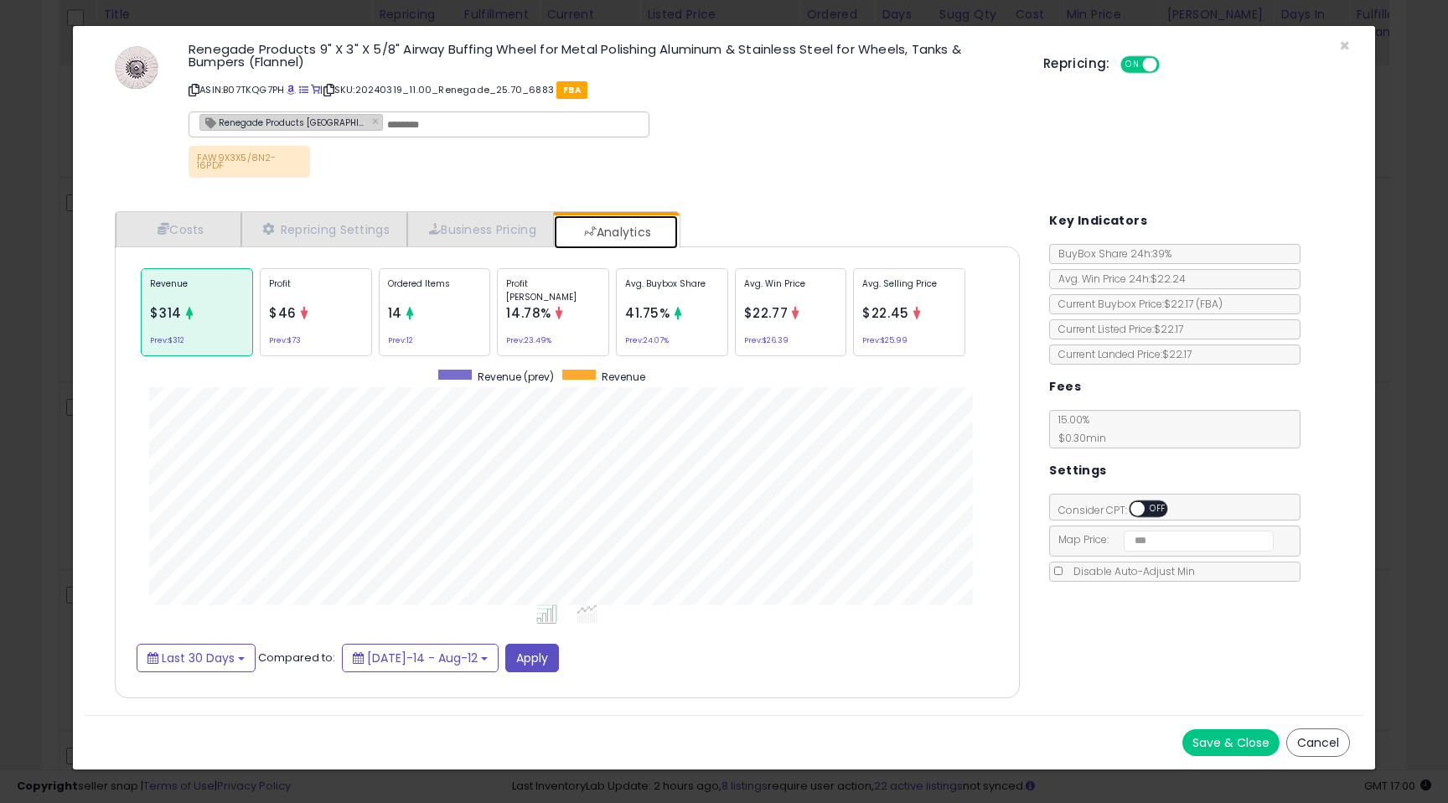
scroll to position [515, 939]
click at [560, 316] on div "Profit Margin 14.78% Prev: 23.49%" at bounding box center [553, 312] width 112 height 88
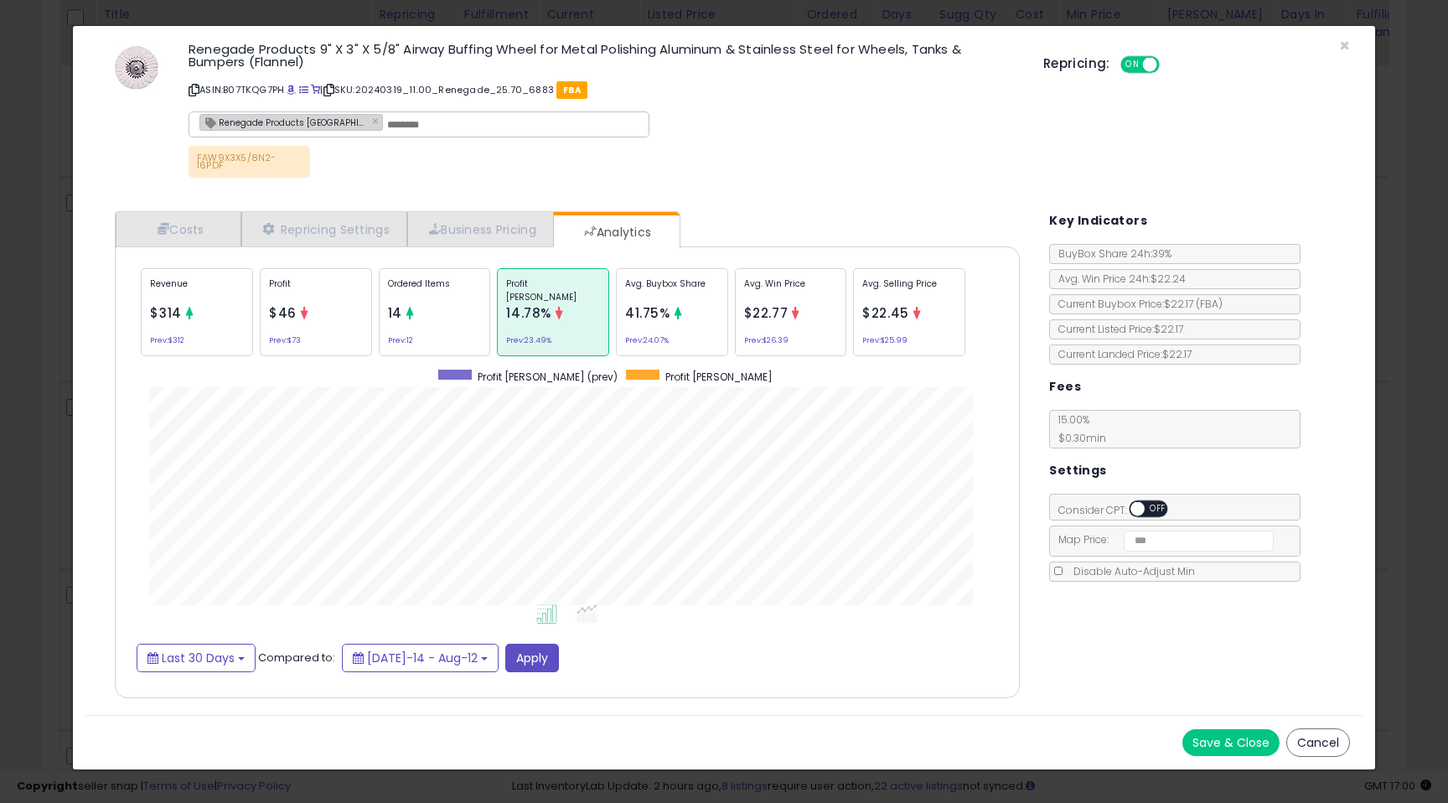
click at [417, 322] on div "Ordered Items 14 Prev: 12" at bounding box center [435, 312] width 112 height 88
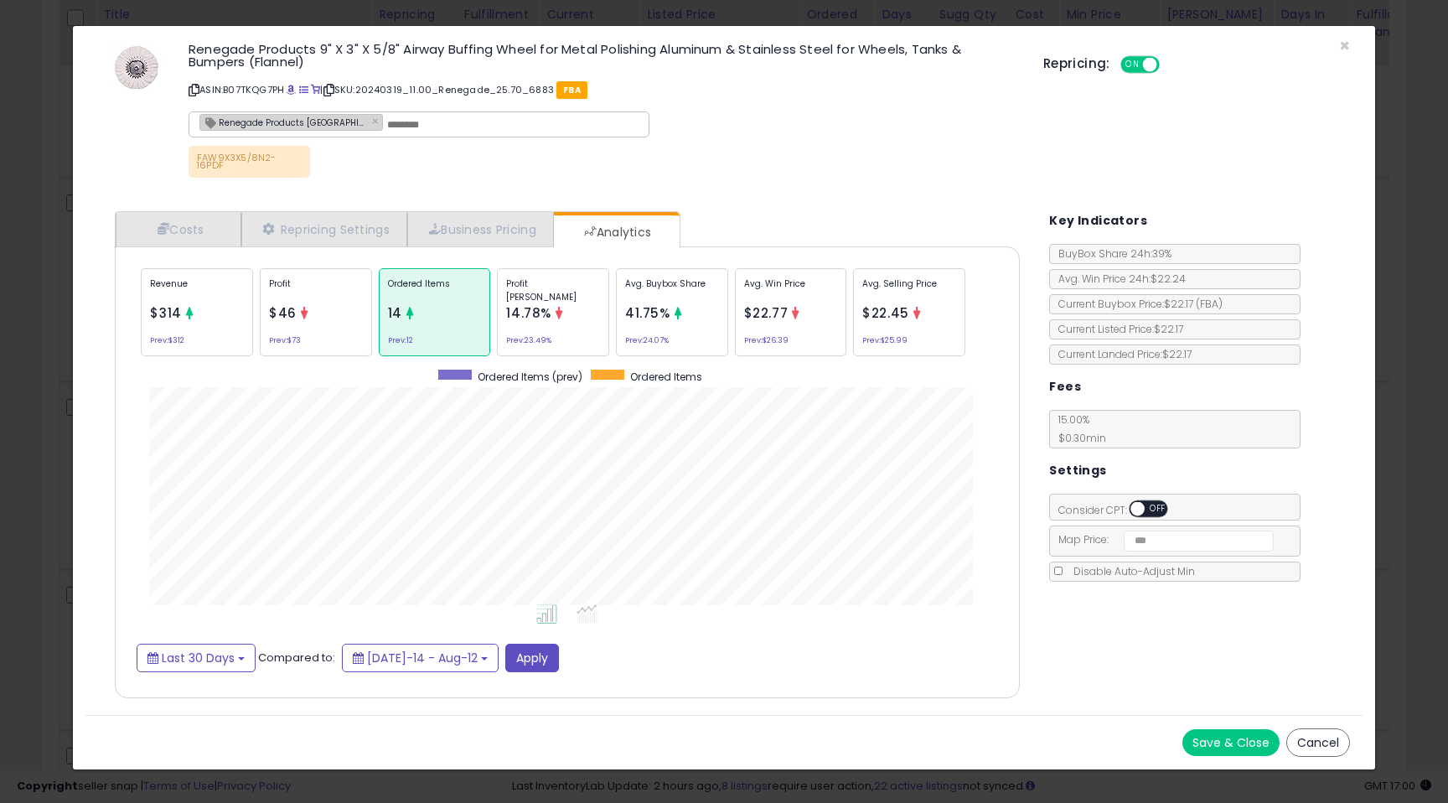
click at [1351, 39] on div "Renegade Products 9" X 3" X 5/8" Airway Buffing Wheel for Metal Polishing Alumi…" at bounding box center [723, 113] width 1277 height 148
click at [1348, 41] on span "×" at bounding box center [1344, 46] width 11 height 24
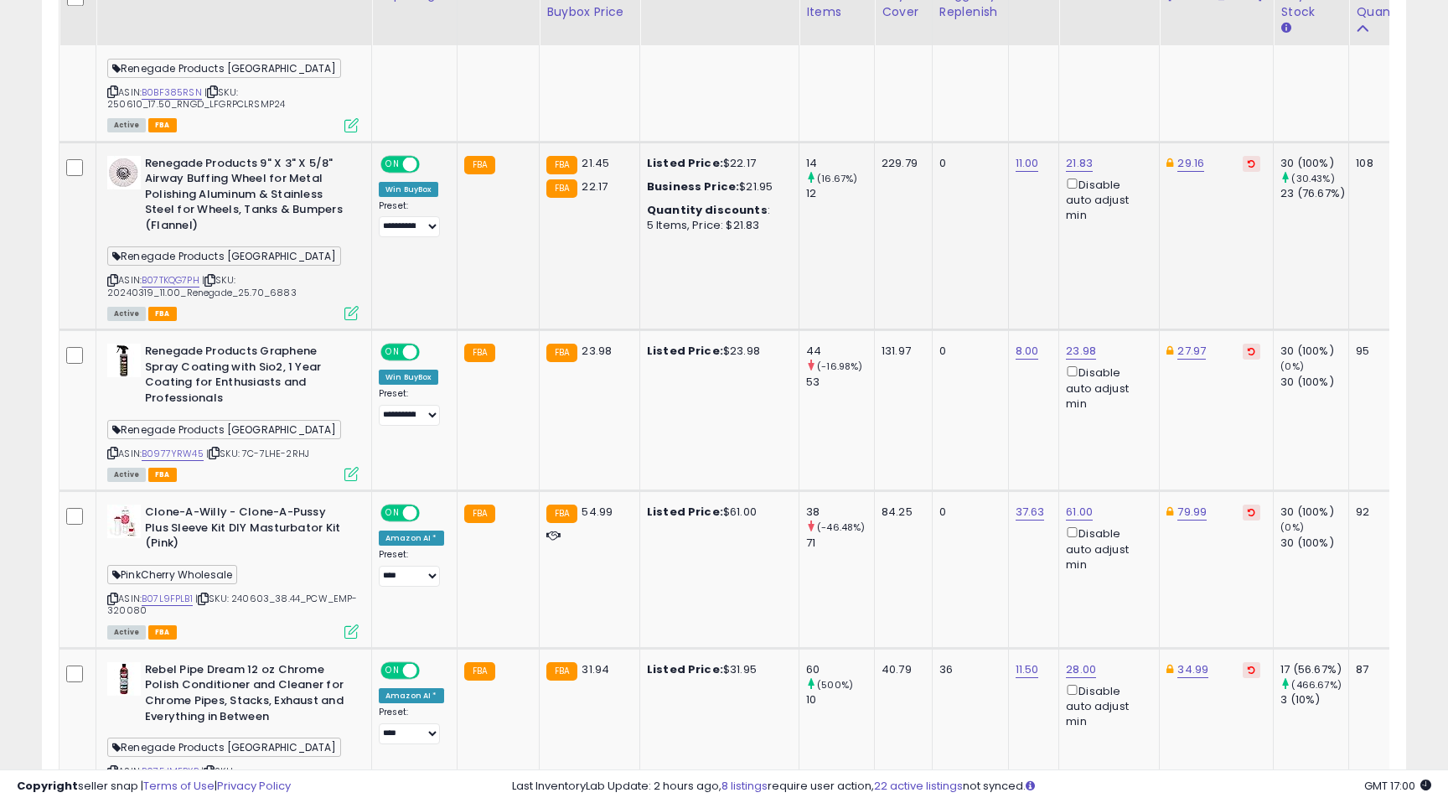
scroll to position [1140, 0]
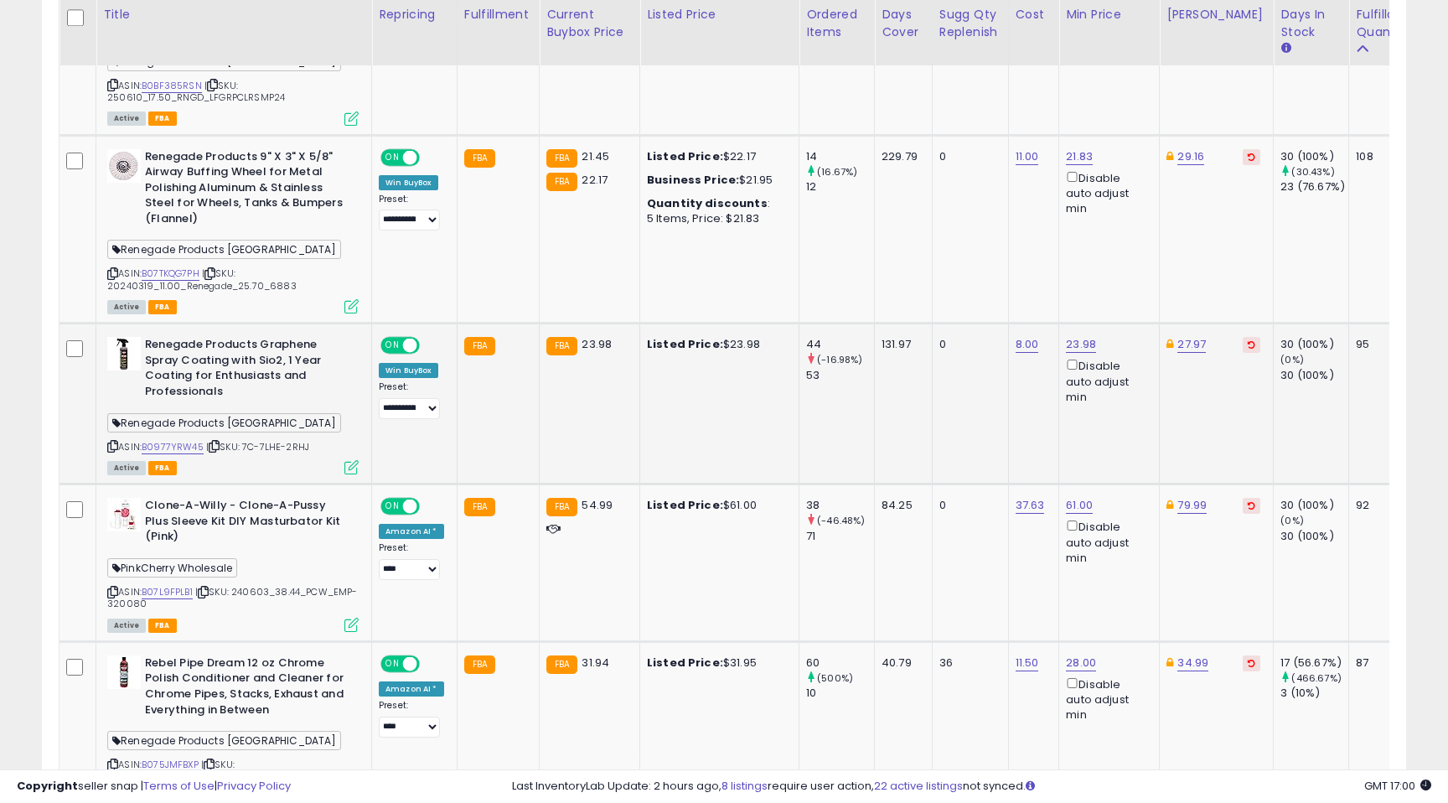
click at [354, 460] on icon at bounding box center [351, 467] width 14 height 14
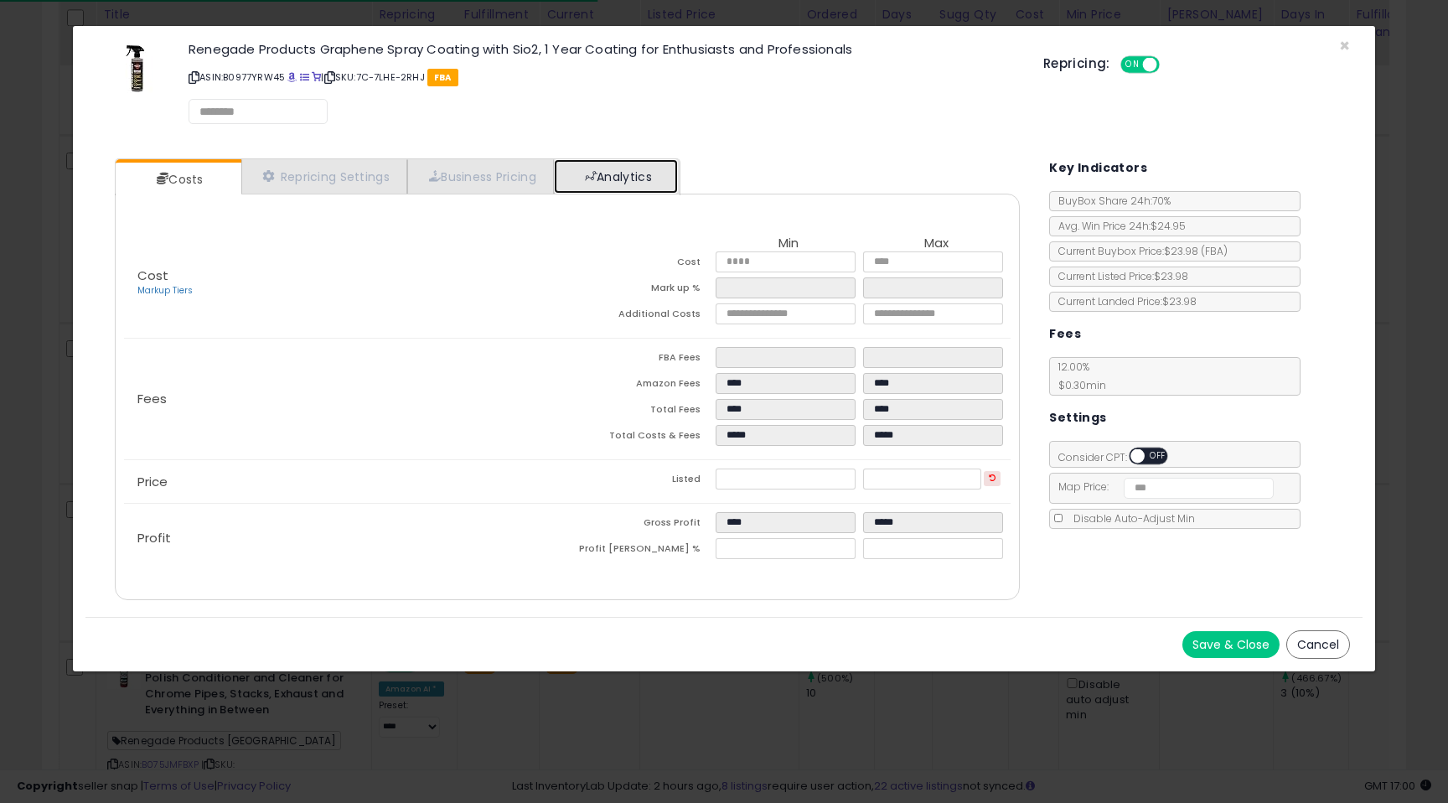
click at [645, 180] on link "Analytics" at bounding box center [616, 176] width 124 height 34
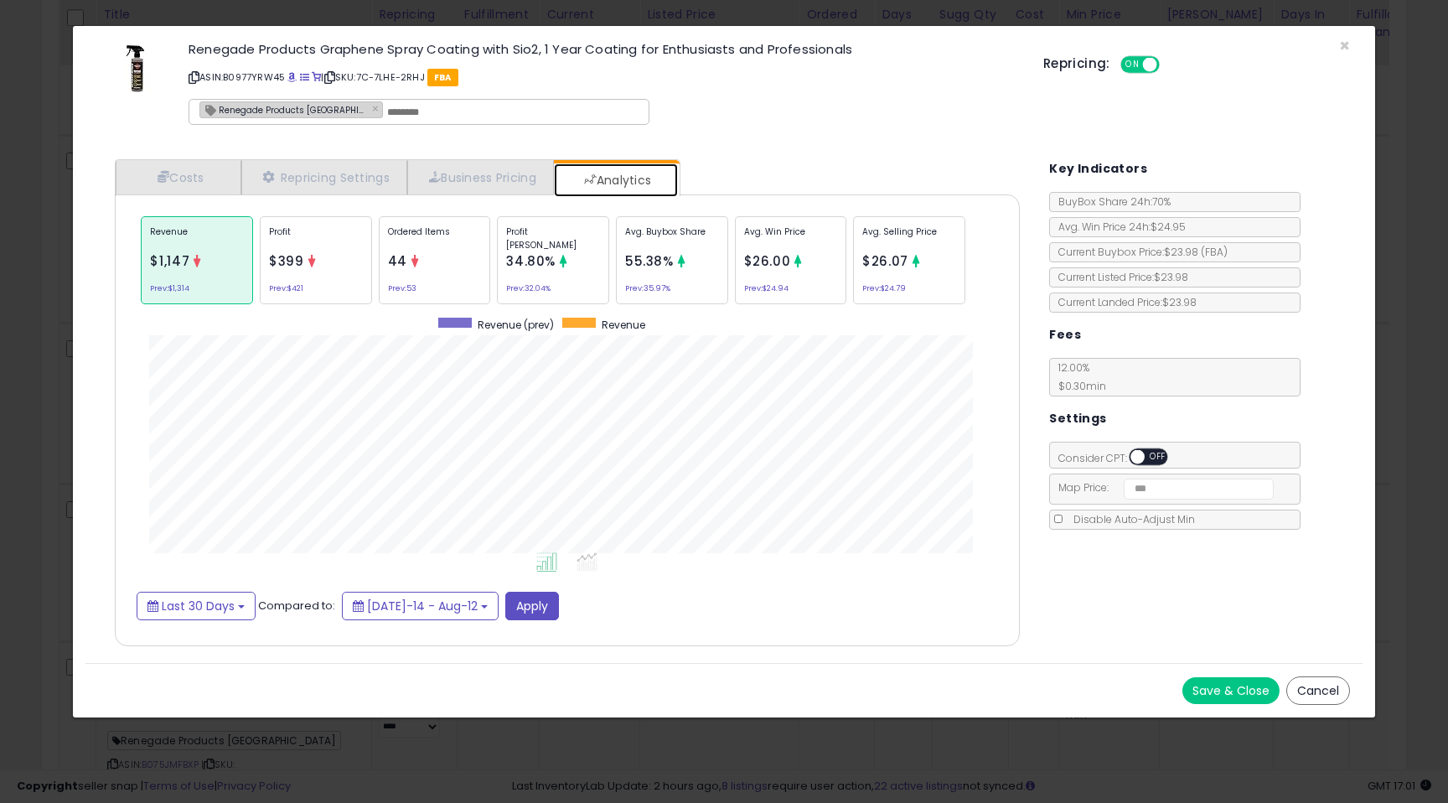
scroll to position [515, 939]
click at [1344, 47] on span "×" at bounding box center [1344, 46] width 11 height 24
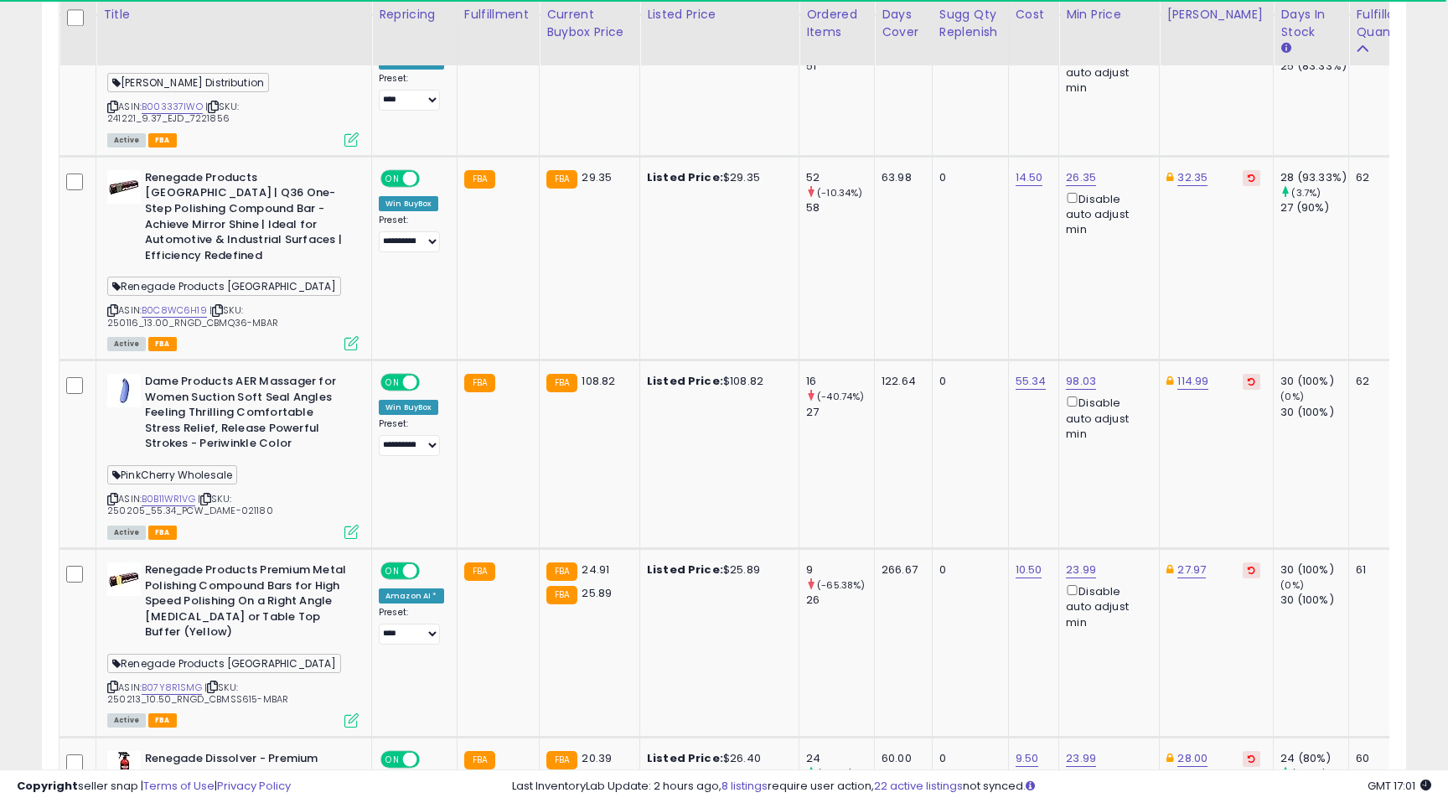
scroll to position [2459, 0]
click at [350, 526] on icon at bounding box center [351, 533] width 14 height 14
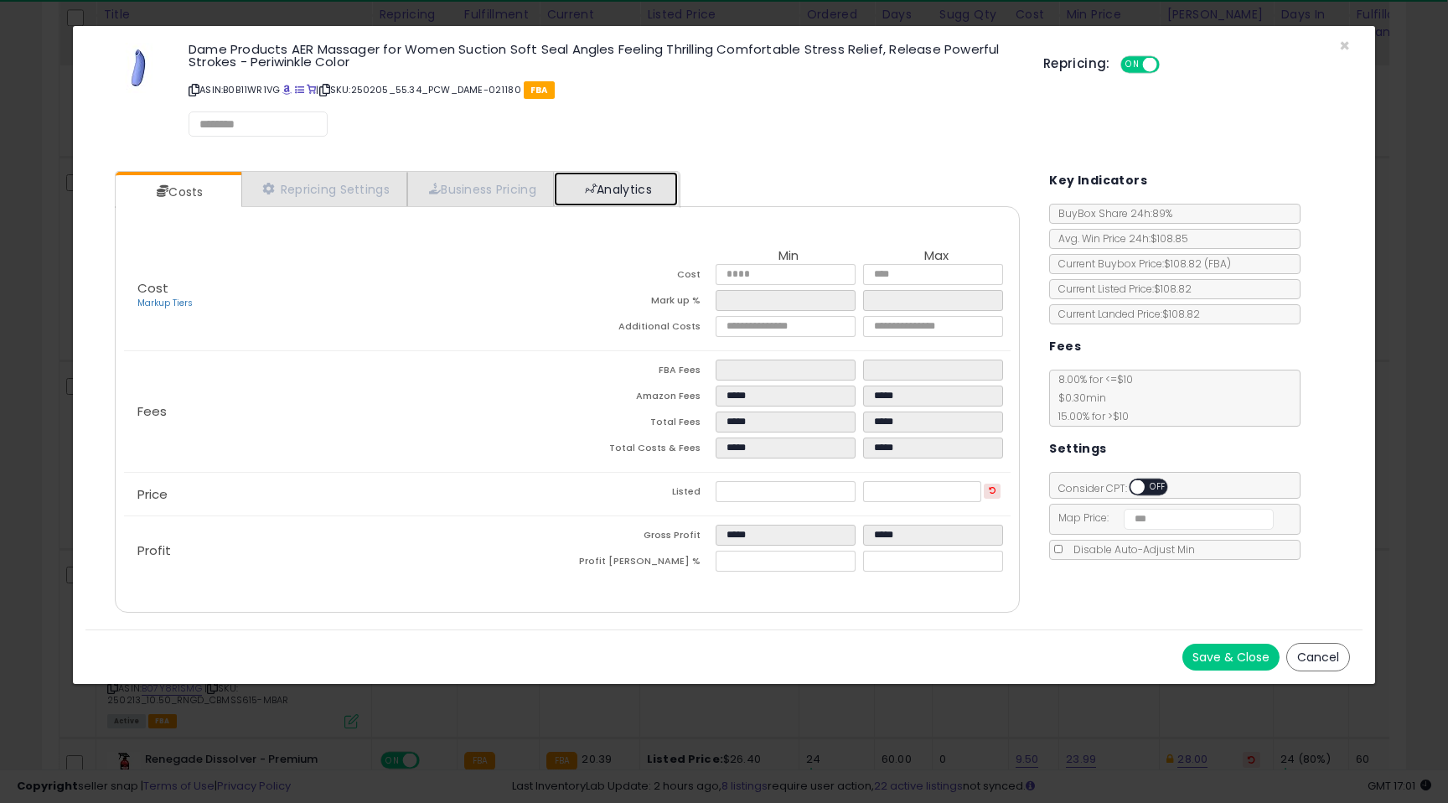
click at [660, 193] on link "Analytics" at bounding box center [616, 189] width 124 height 34
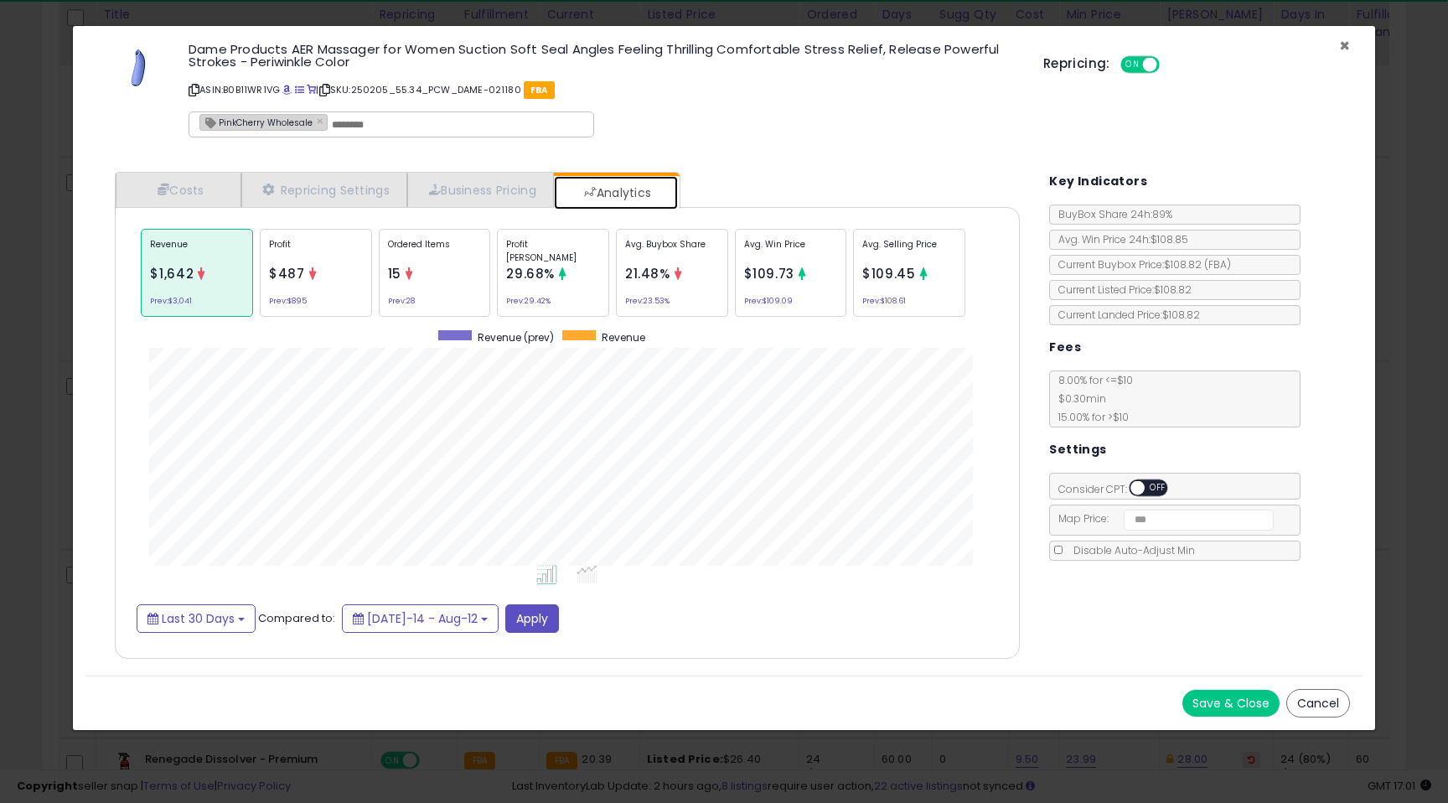
scroll to position [515, 939]
click at [1344, 48] on span "×" at bounding box center [1344, 46] width 11 height 24
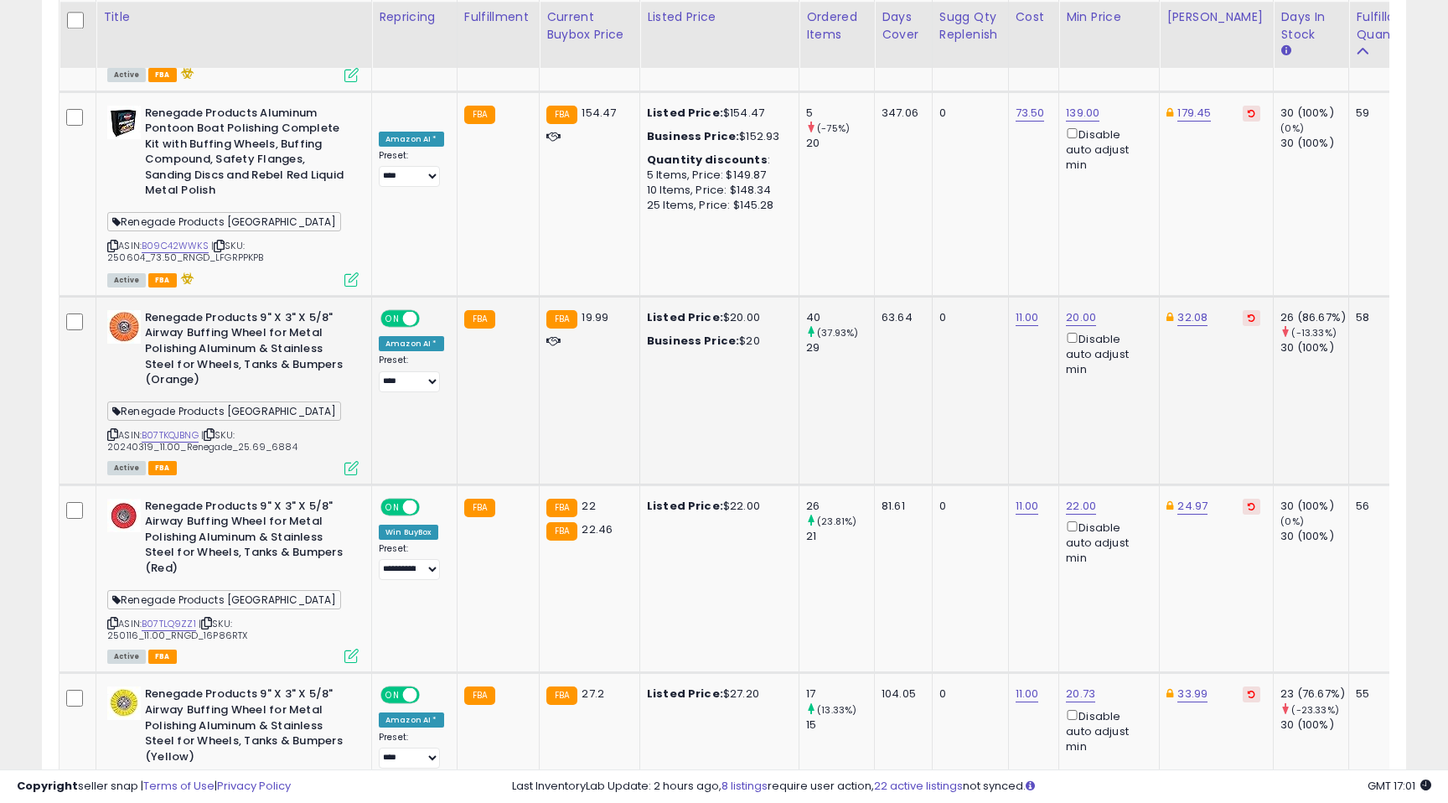
scroll to position [3297, 0]
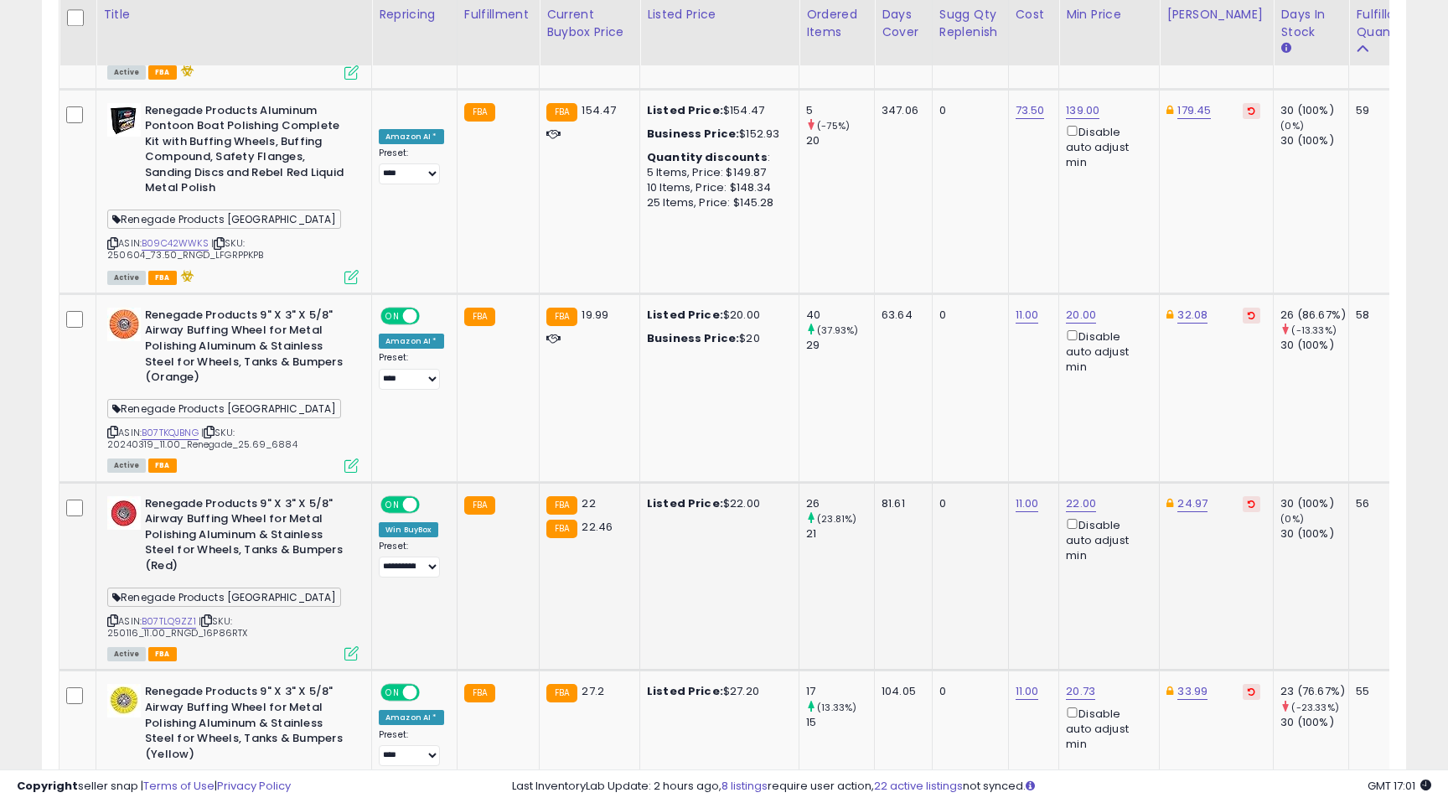
click at [355, 646] on icon at bounding box center [351, 653] width 14 height 14
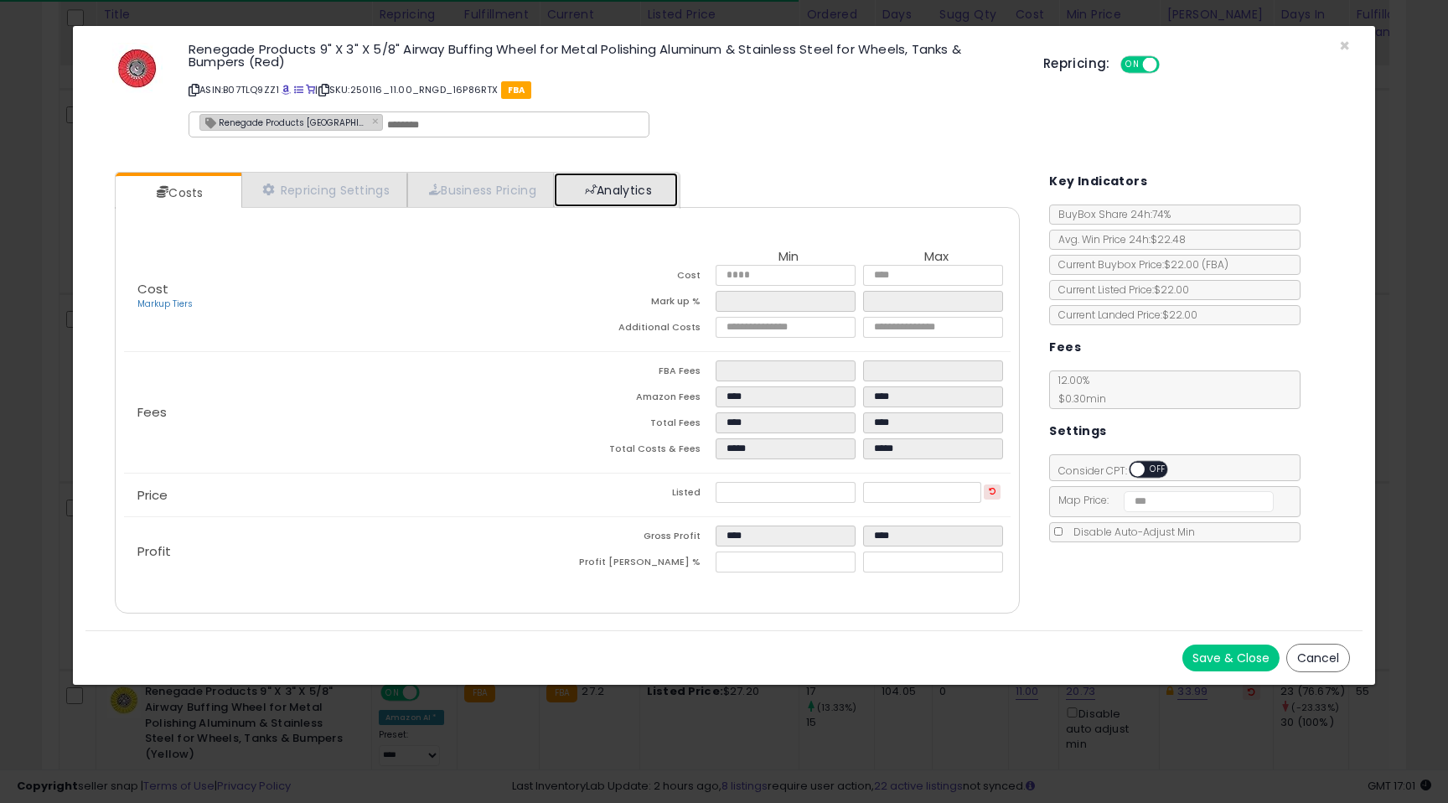
click at [655, 185] on link "Analytics" at bounding box center [616, 190] width 124 height 34
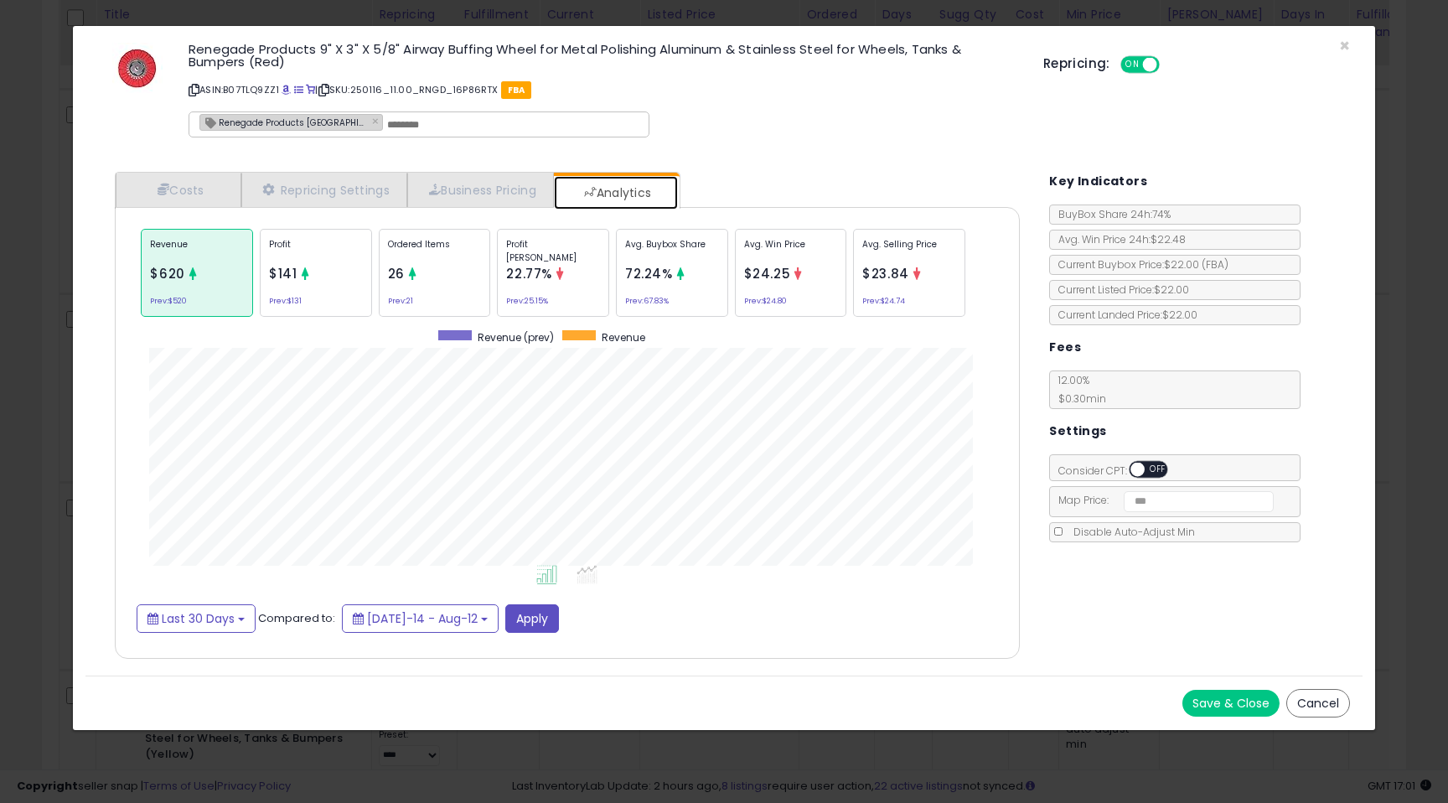
scroll to position [515, 939]
click at [1345, 48] on span "×" at bounding box center [1344, 46] width 11 height 24
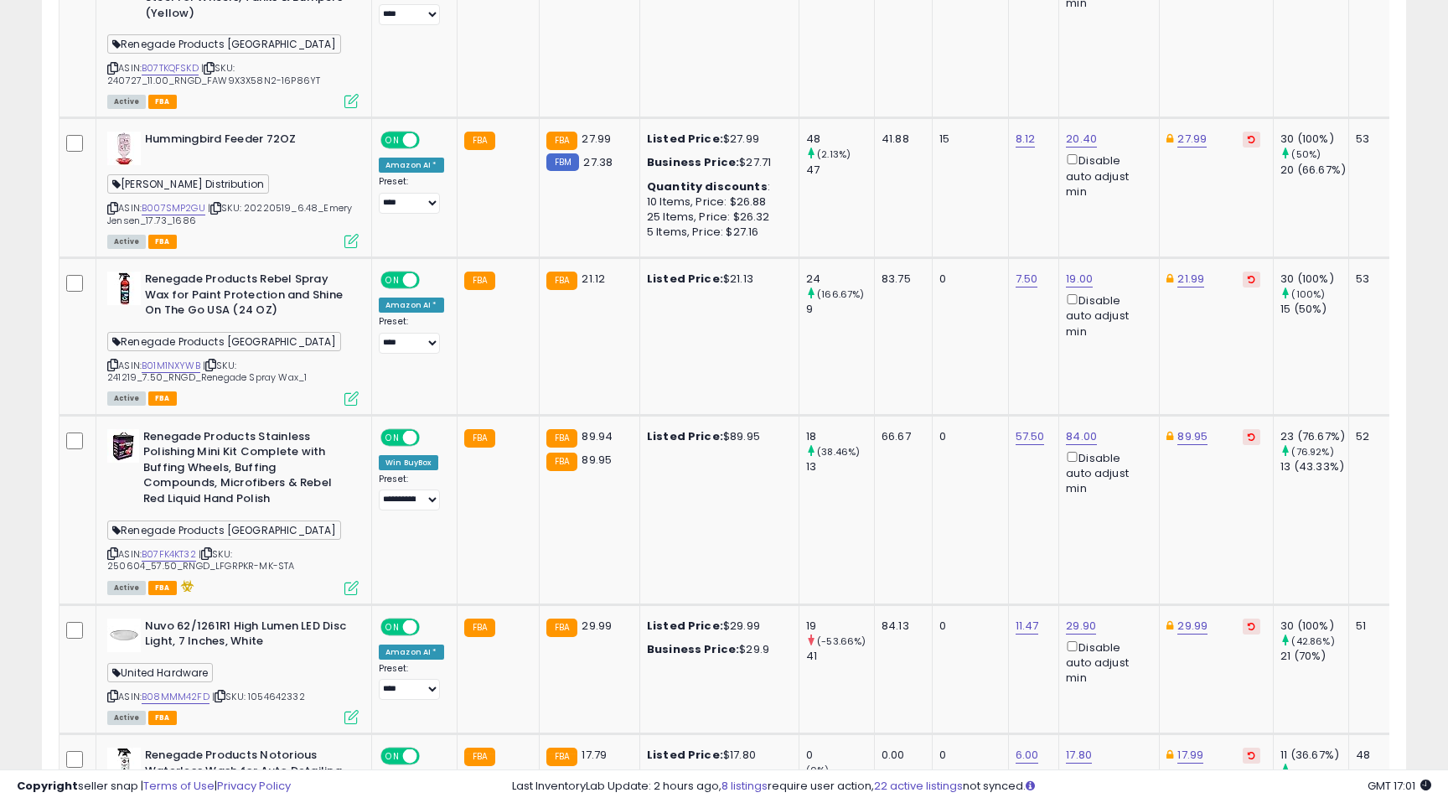
scroll to position [4083, 0]
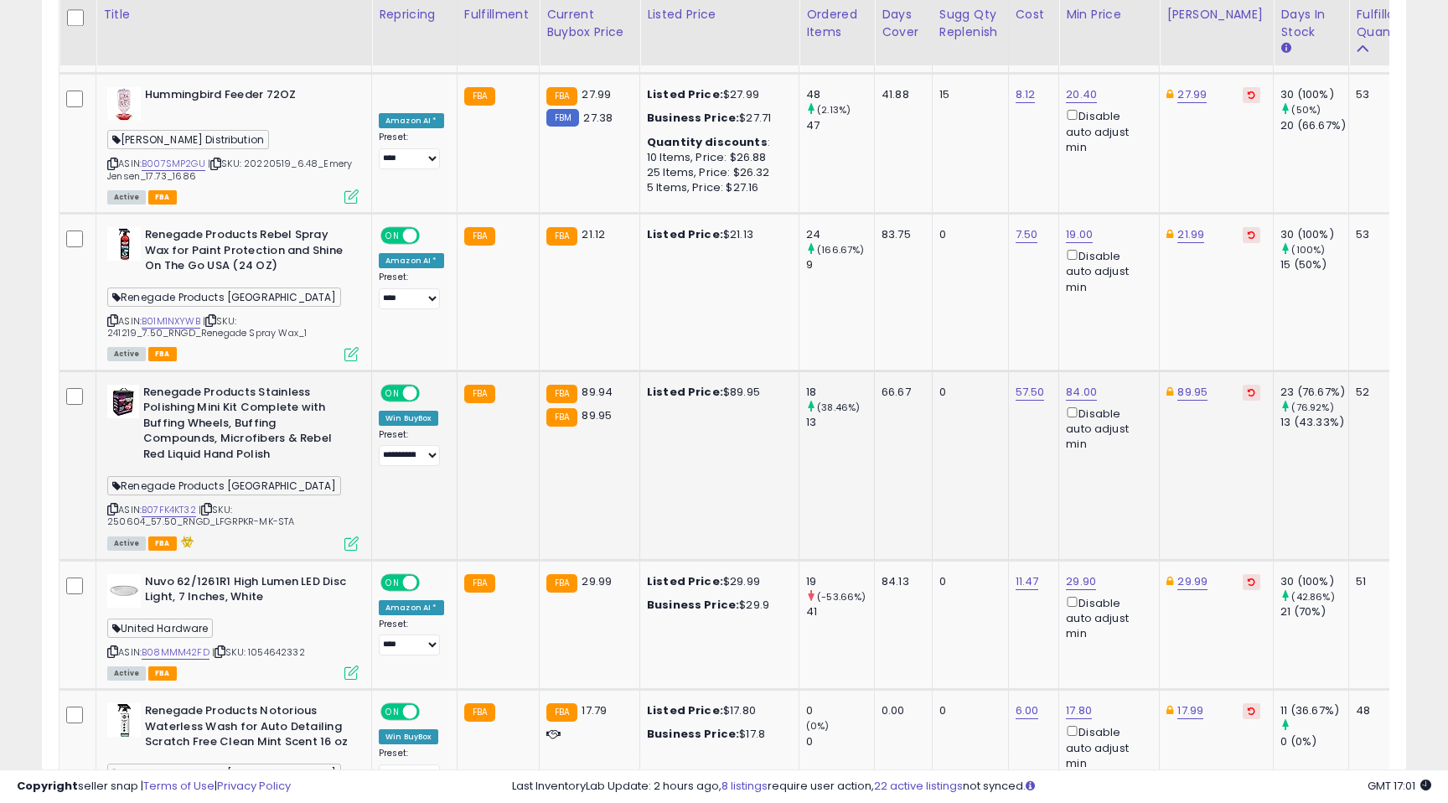
click at [351, 536] on icon at bounding box center [351, 543] width 14 height 14
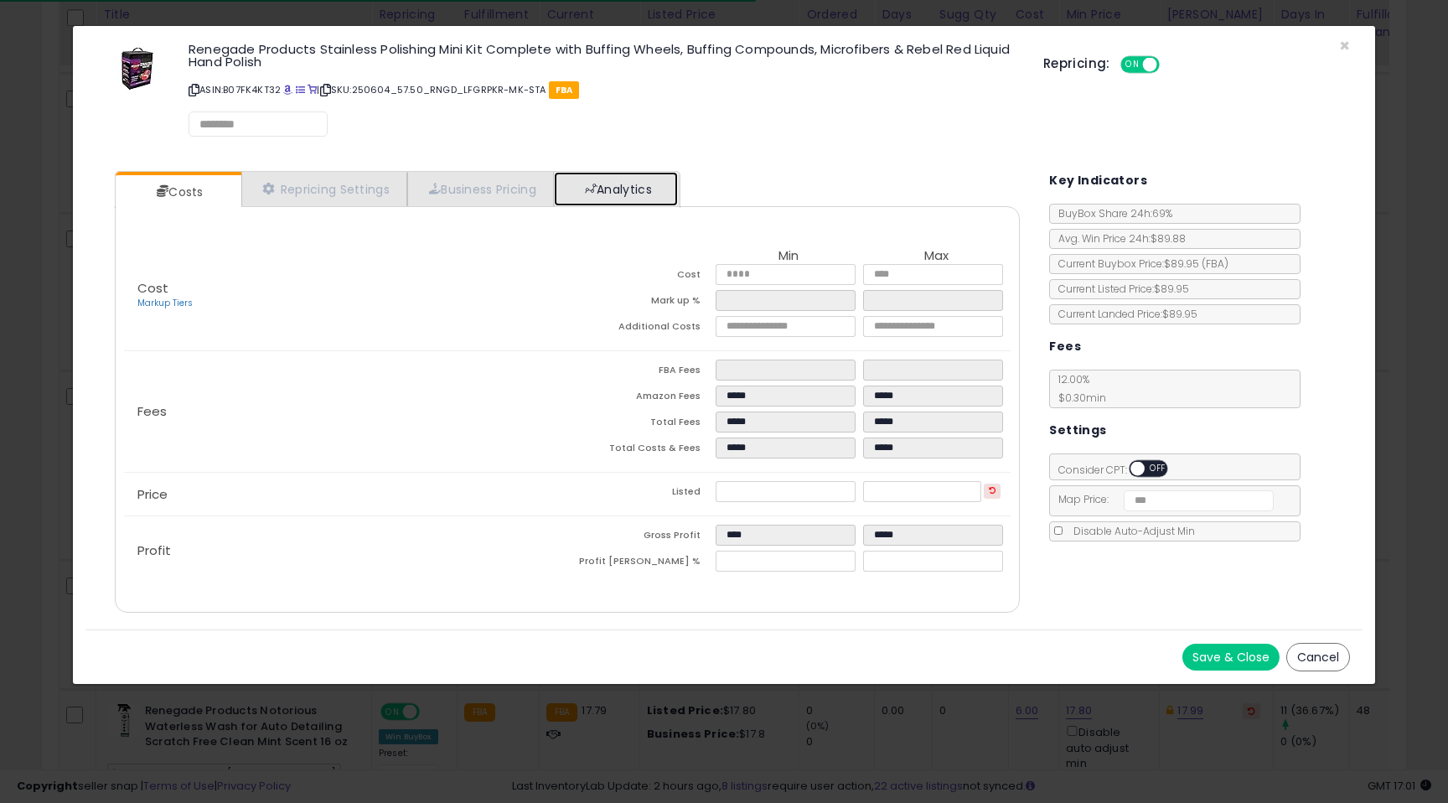
click at [641, 181] on link "Analytics" at bounding box center [616, 189] width 124 height 34
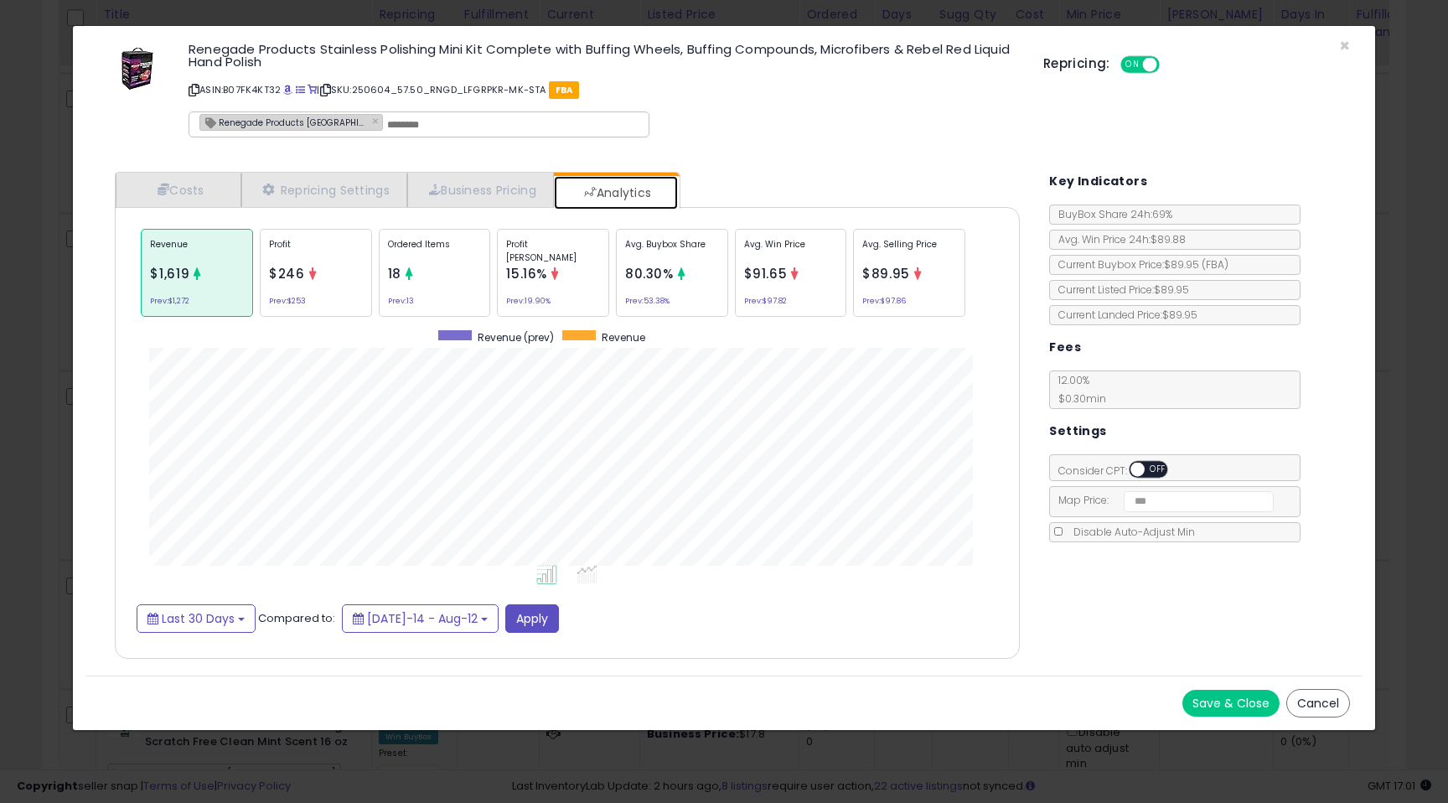
scroll to position [515, 939]
click at [1346, 48] on span "×" at bounding box center [1344, 46] width 11 height 24
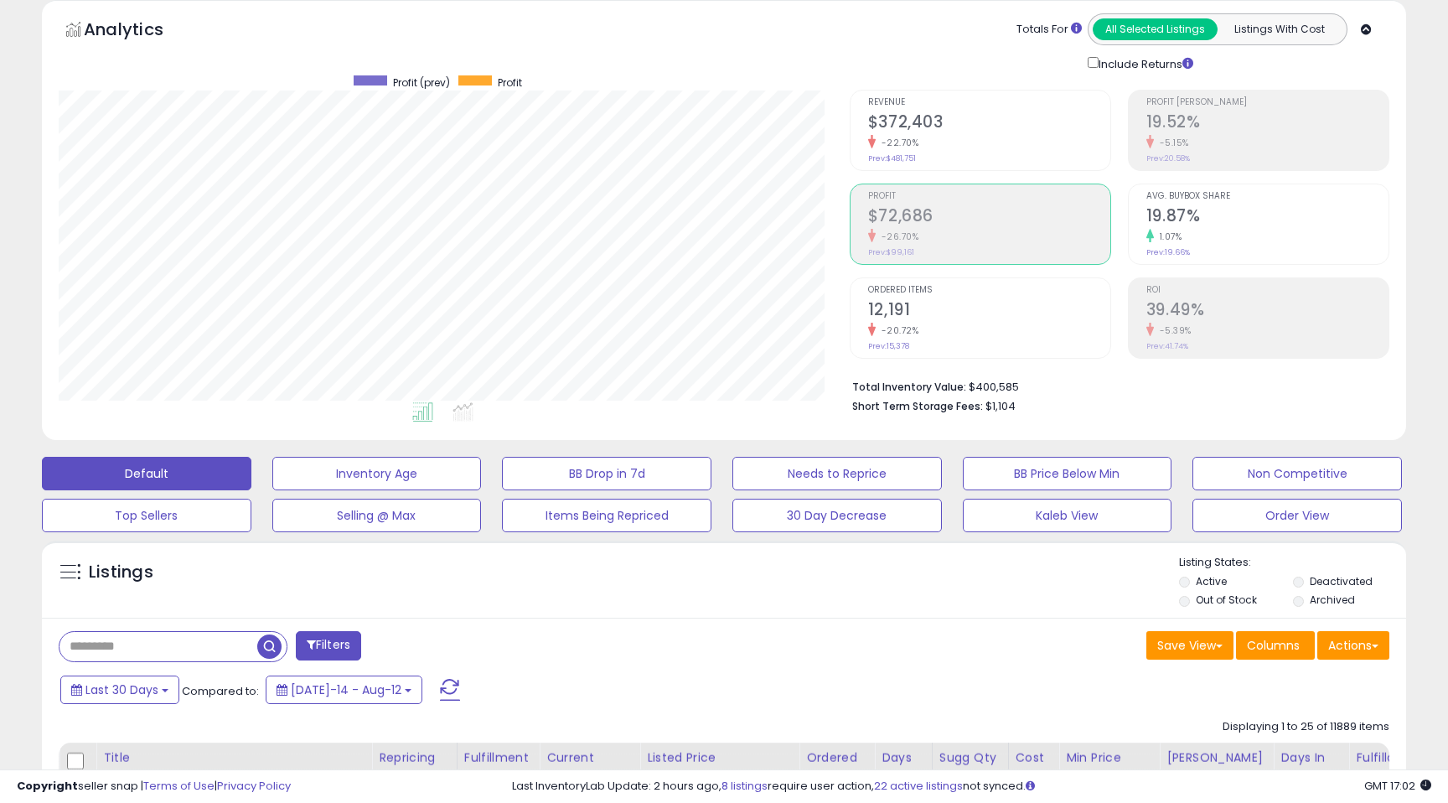
scroll to position [79, 0]
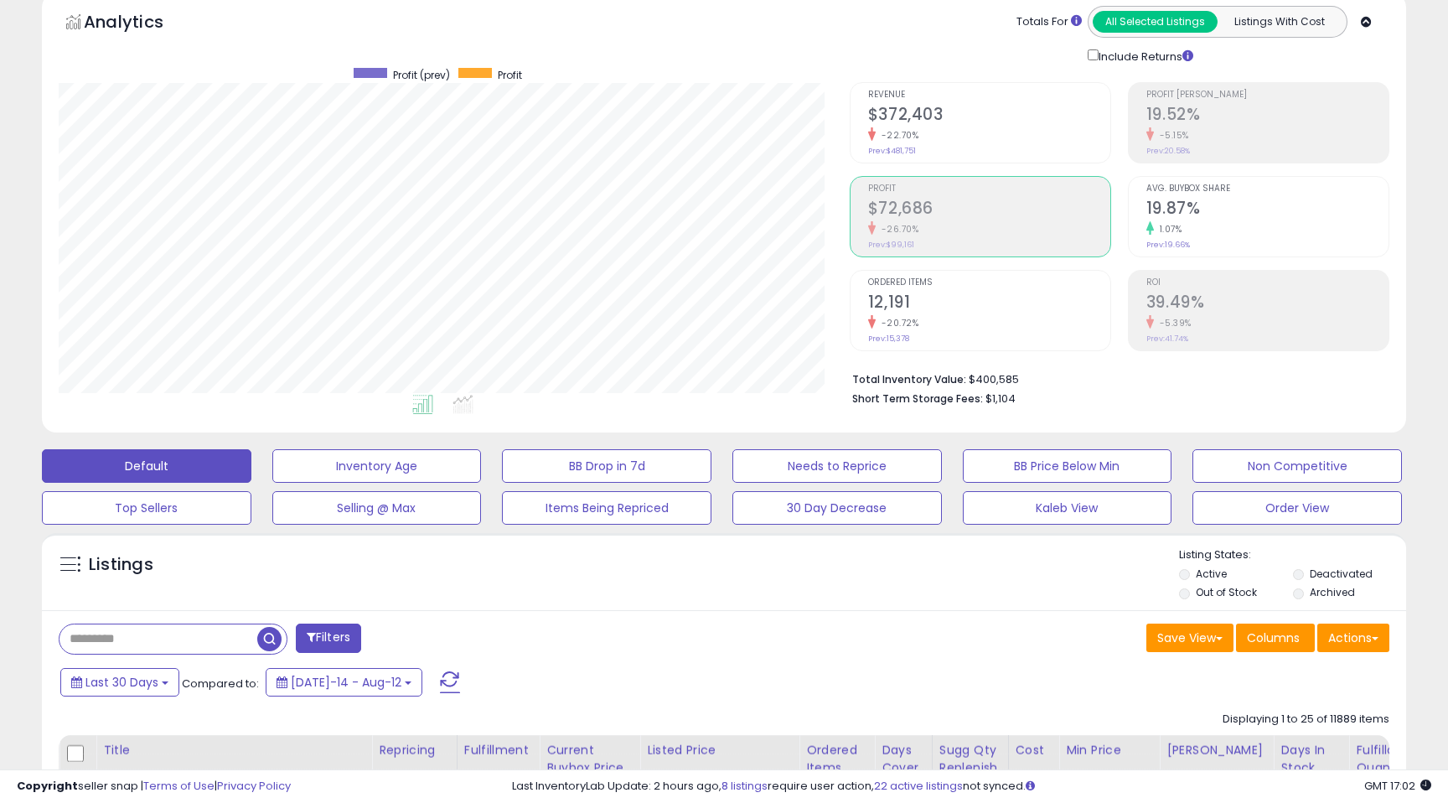
click at [909, 303] on h2 "12,191" at bounding box center [989, 304] width 242 height 23
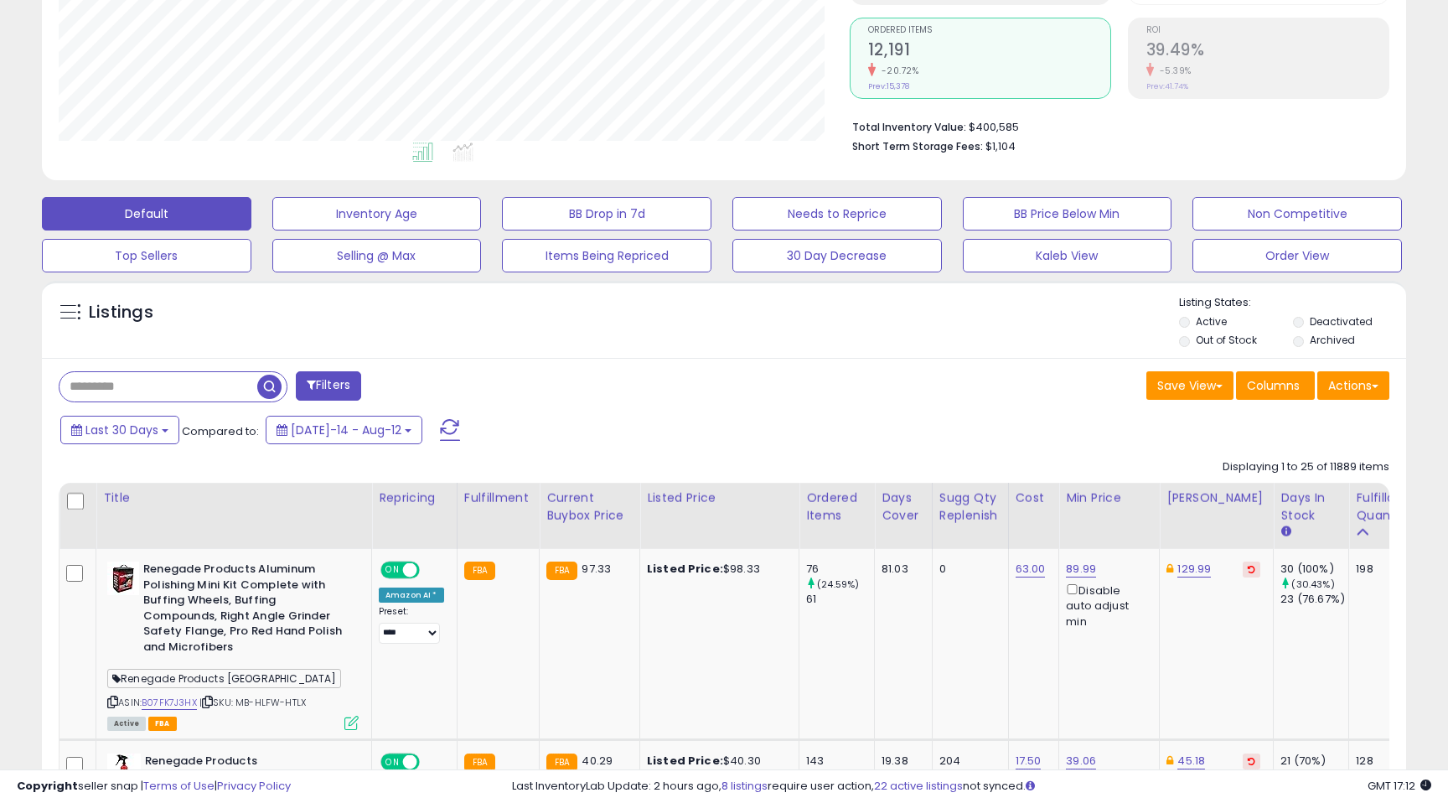
scroll to position [396, 0]
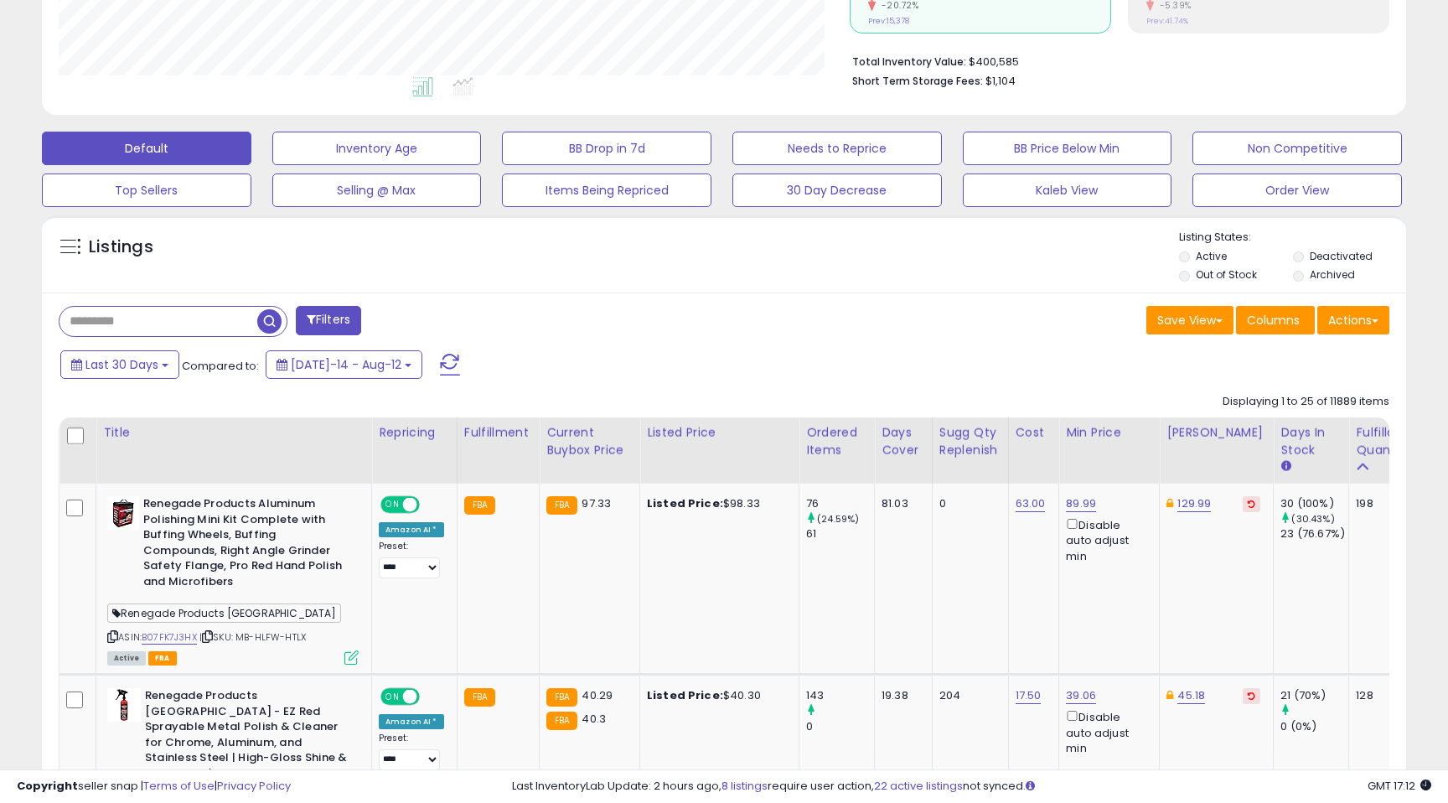
click at [126, 332] on input "text" at bounding box center [159, 321] width 198 height 29
type input "**********"
click at [391, 318] on span "button" at bounding box center [399, 321] width 24 height 24
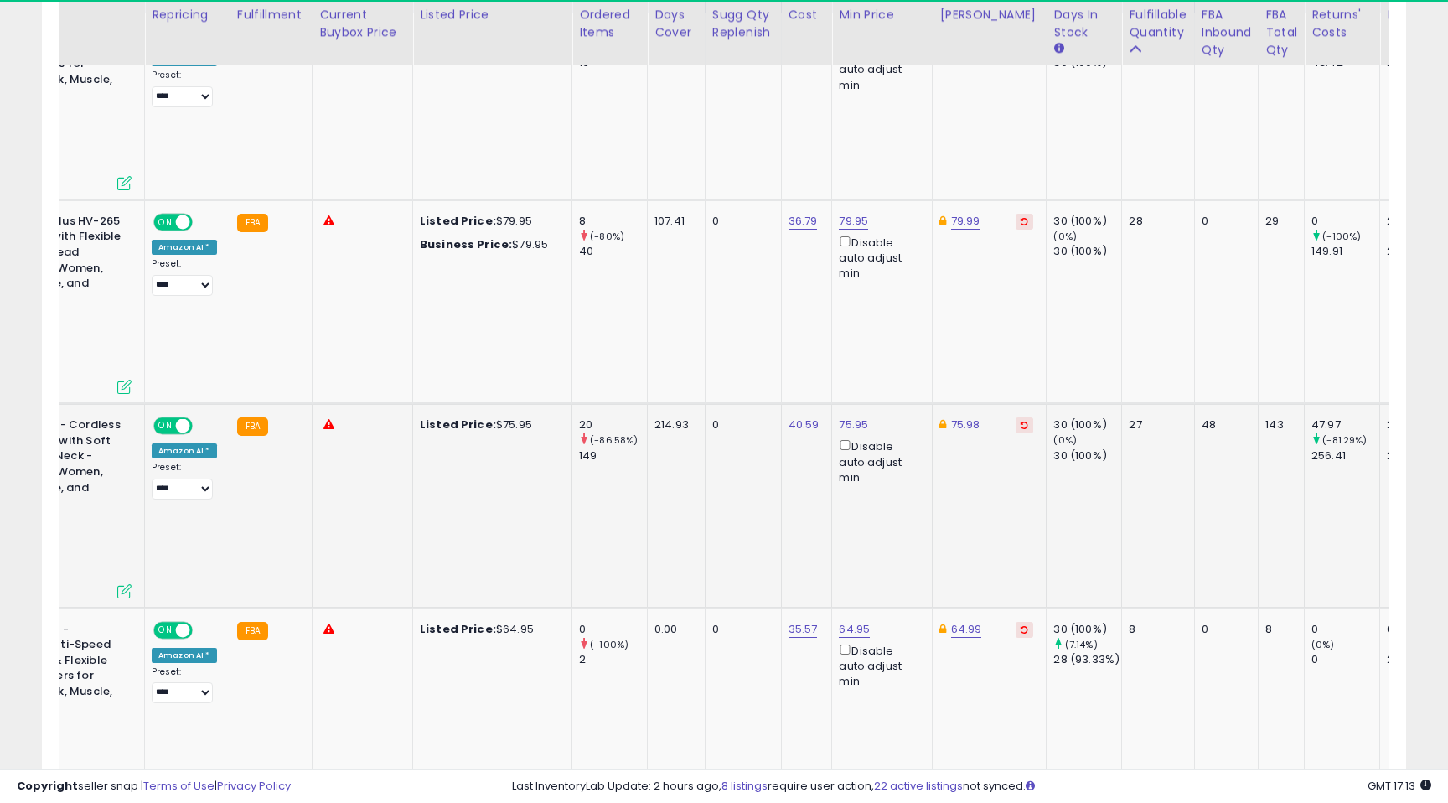
scroll to position [0, 0]
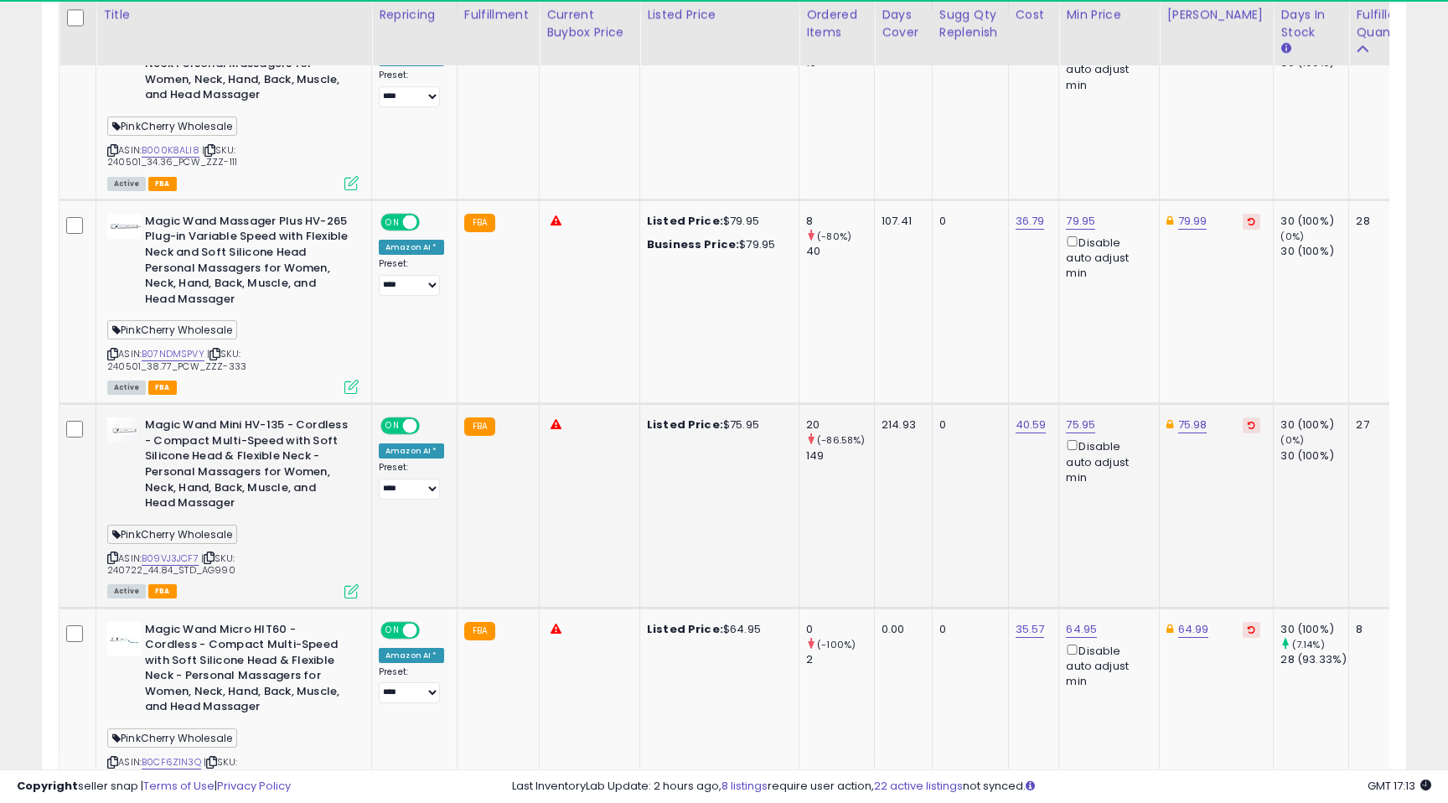
click at [355, 593] on icon at bounding box center [351, 591] width 14 height 14
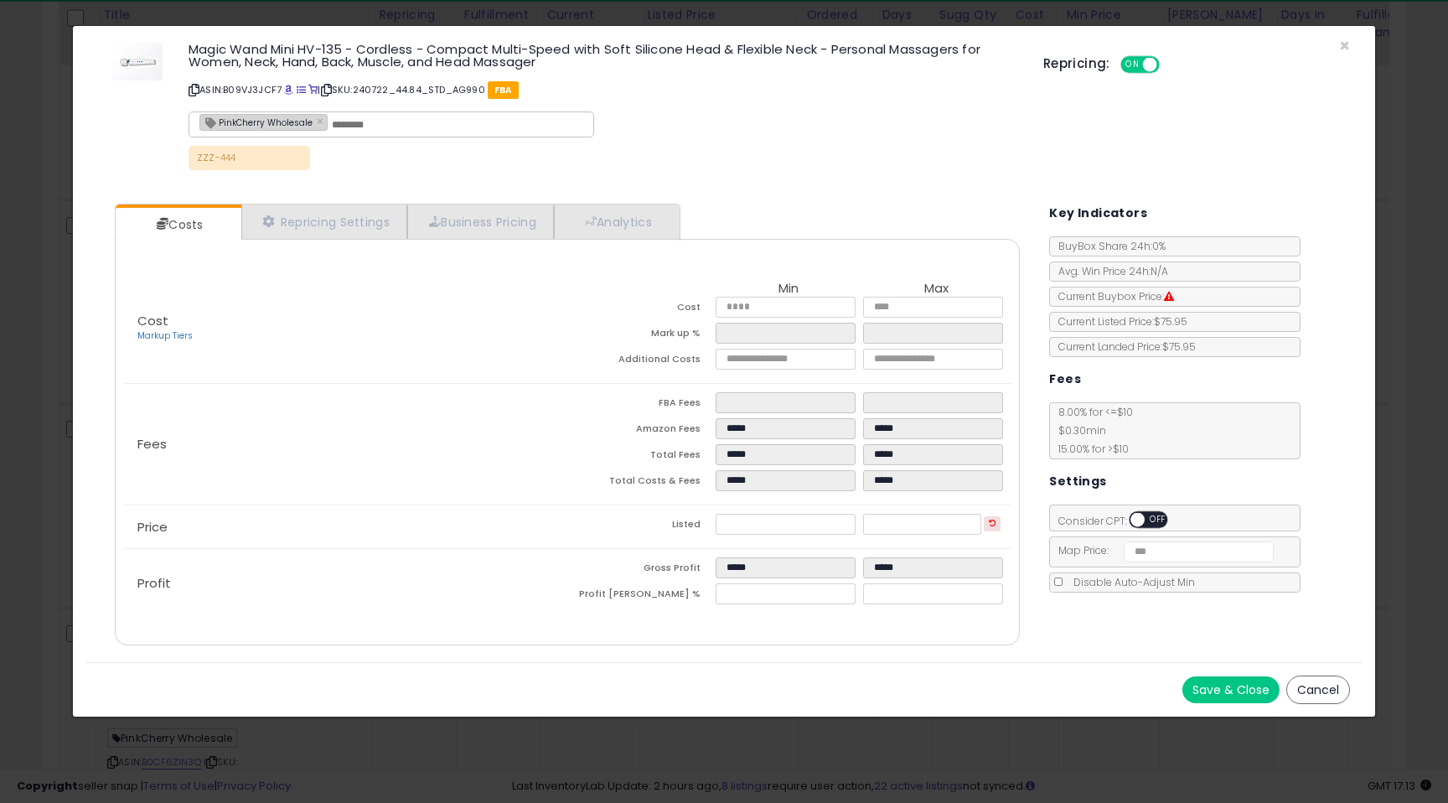
click at [625, 239] on div "Cost Markup Tiers Min Max Cost ***** ***** Mark up % ***** ***** Additional Cos…" at bounding box center [567, 442] width 905 height 407
click at [627, 224] on link "Analytics" at bounding box center [616, 222] width 124 height 34
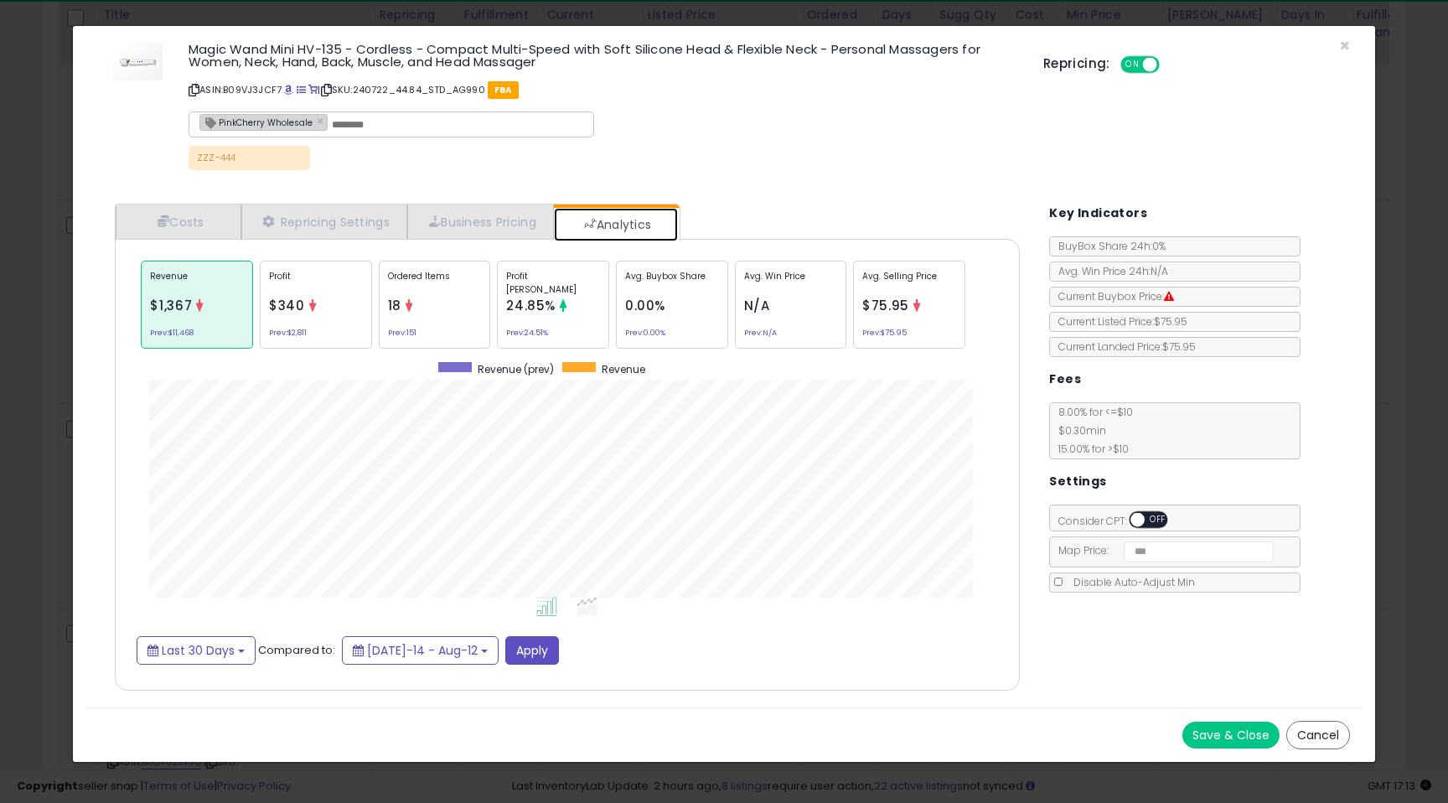
scroll to position [515, 939]
click at [558, 287] on p "Profit [PERSON_NAME]" at bounding box center [553, 282] width 94 height 25
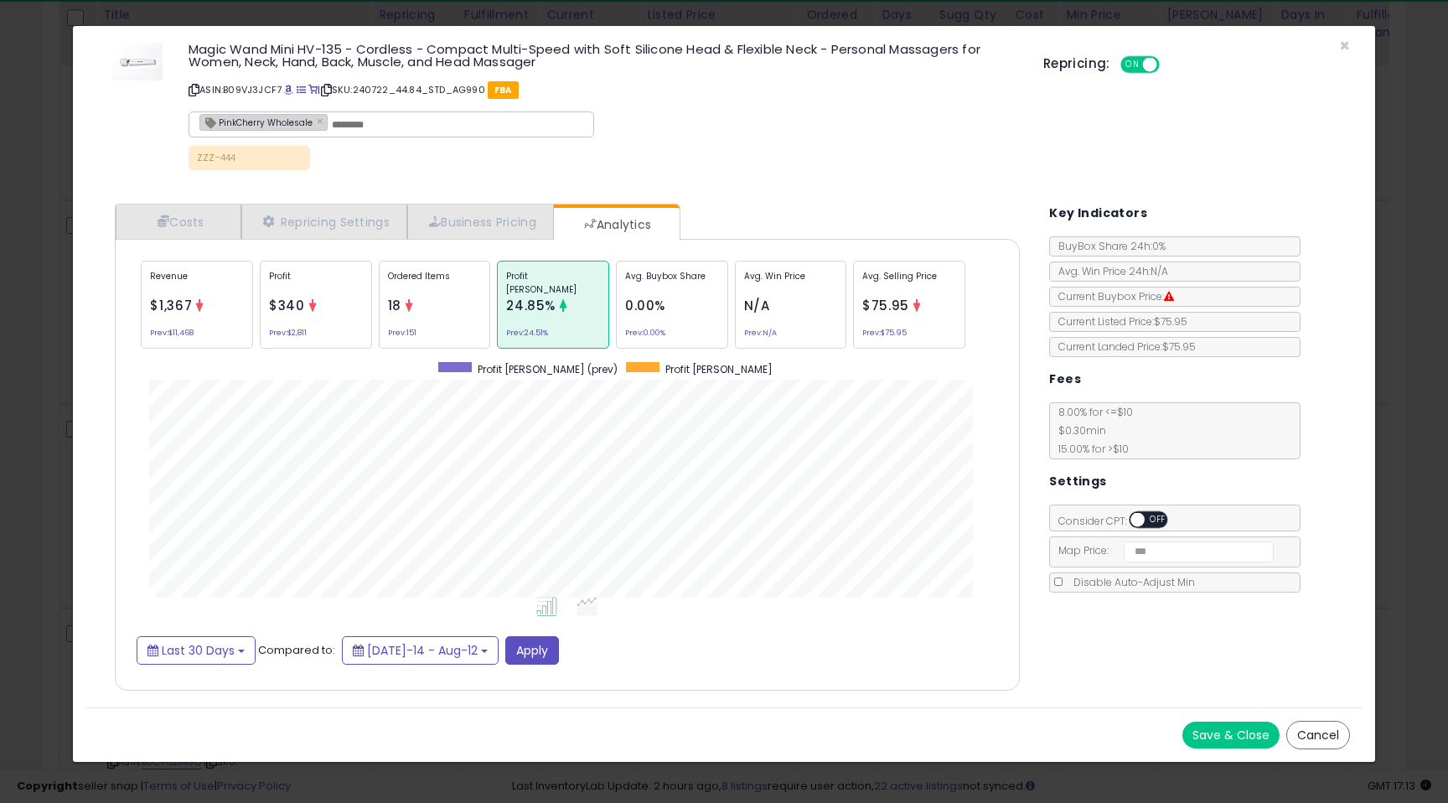
click at [660, 312] on span "0.00%" at bounding box center [645, 306] width 40 height 18
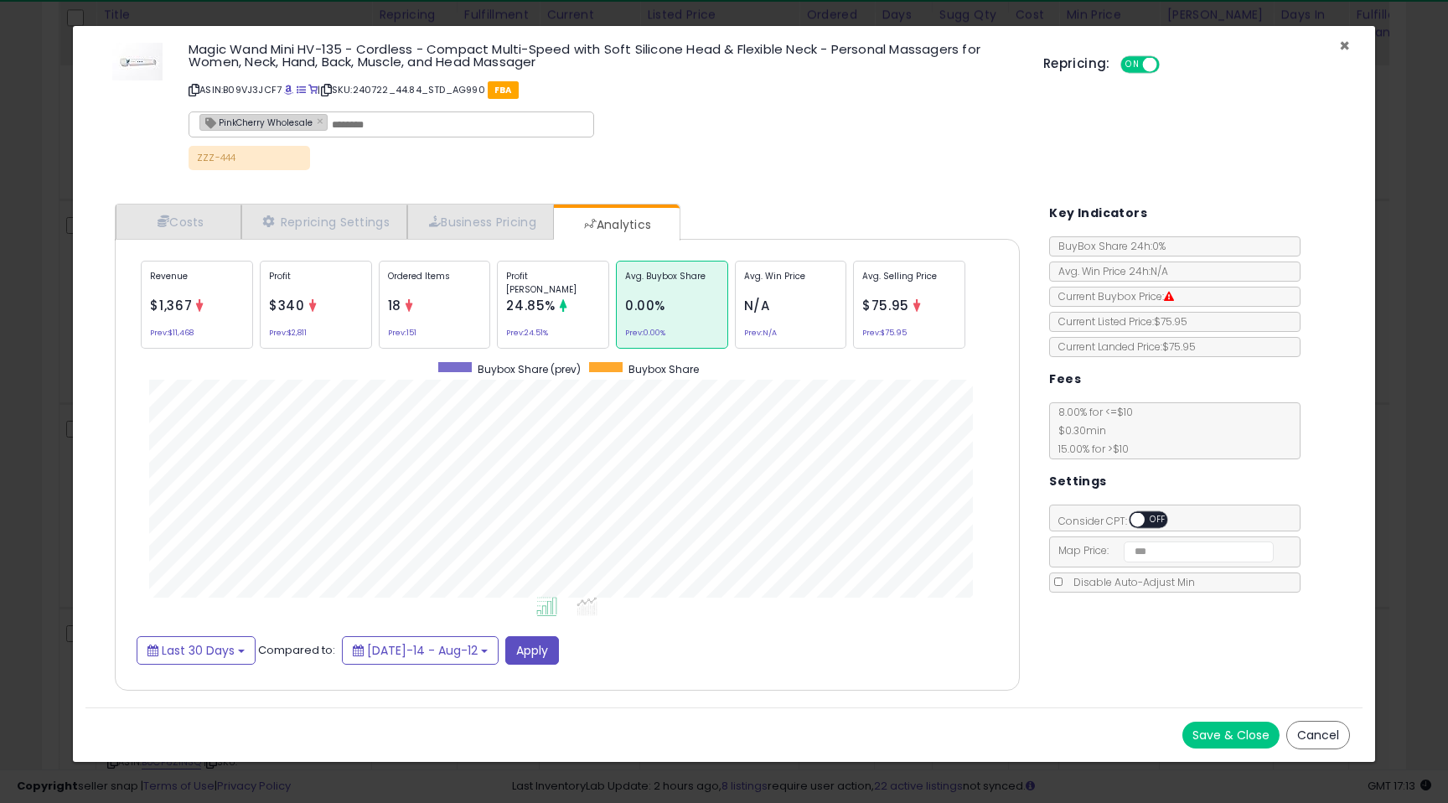
click at [1345, 46] on span "×" at bounding box center [1344, 46] width 11 height 24
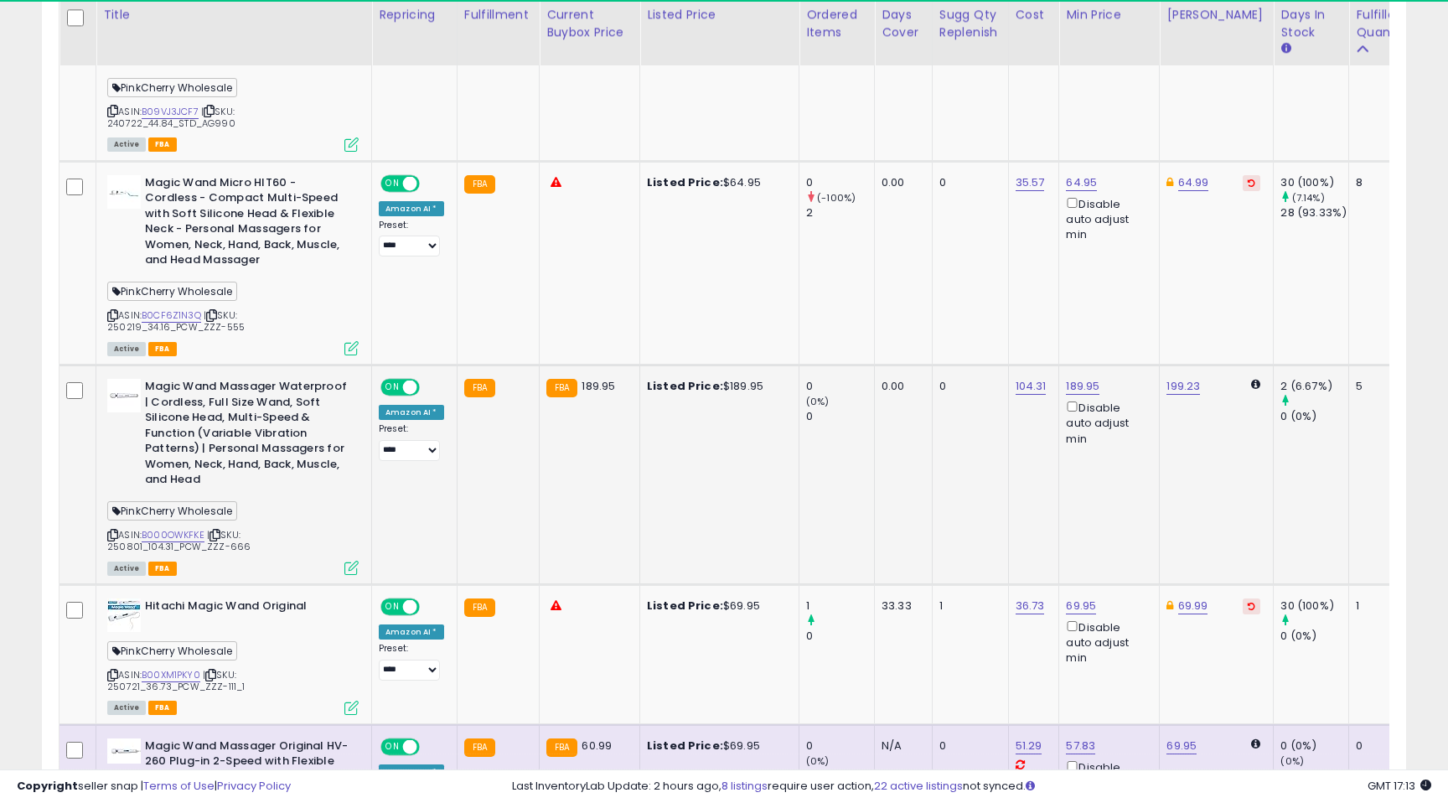
scroll to position [0, 119]
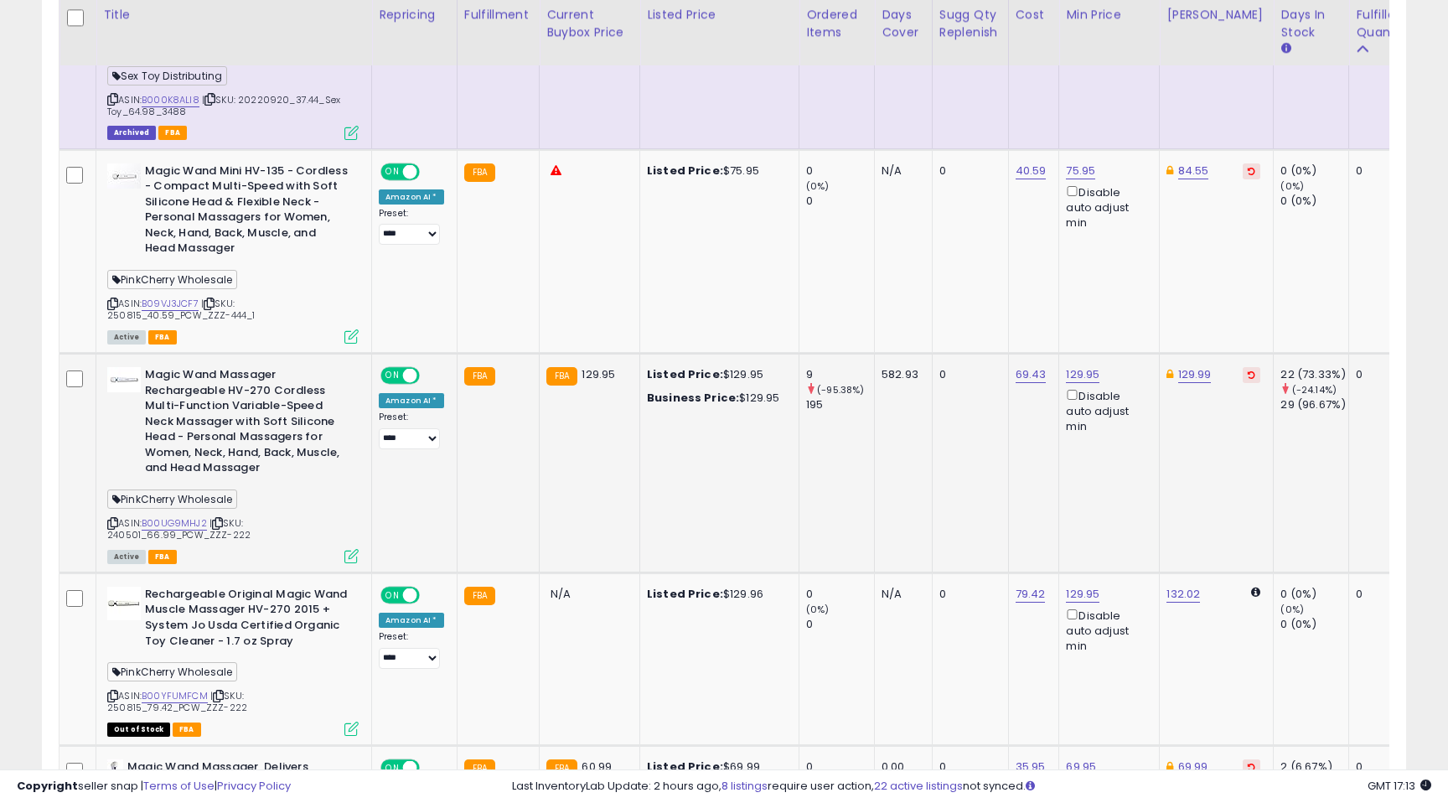
click at [350, 562] on icon at bounding box center [351, 556] width 14 height 14
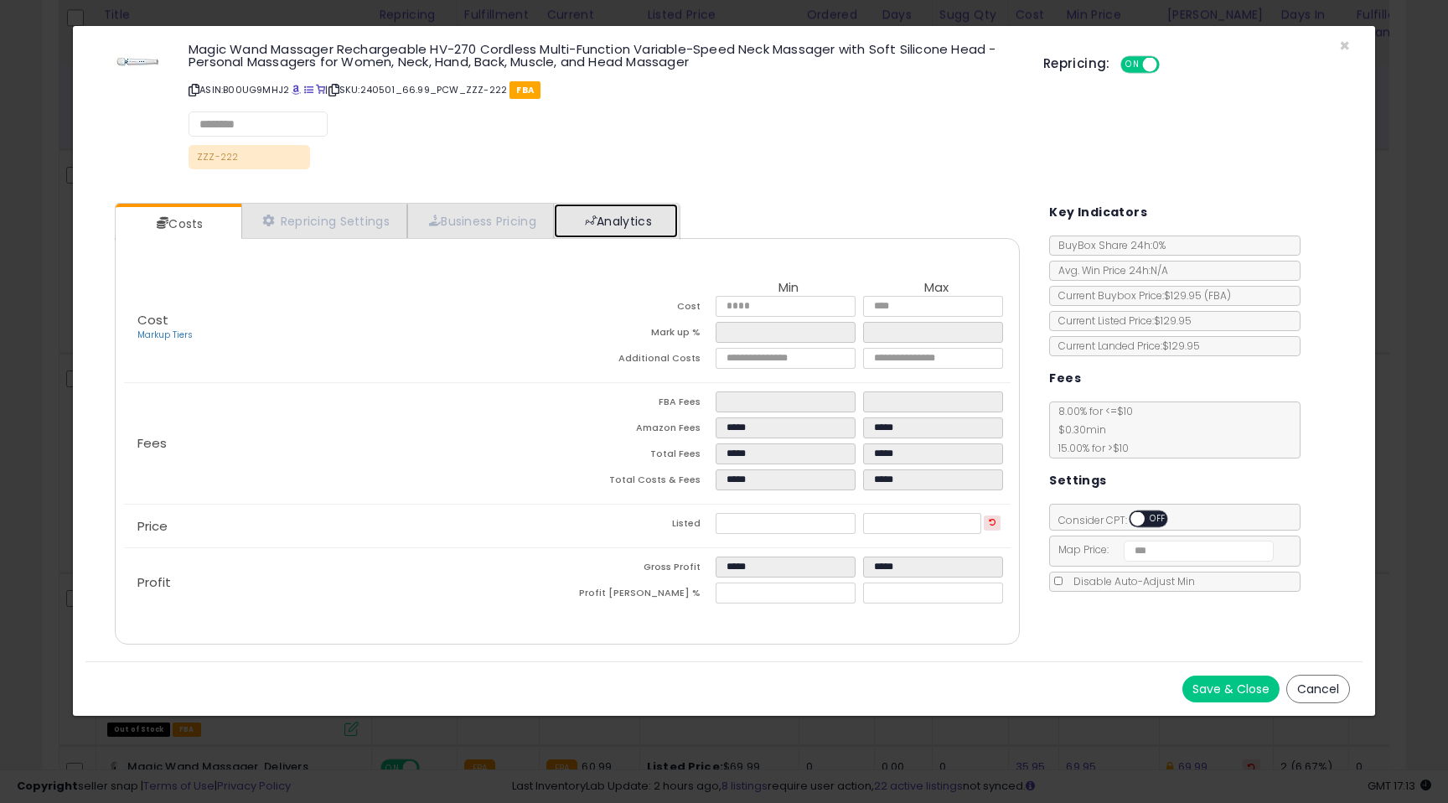
click at [635, 209] on link "Analytics" at bounding box center [616, 221] width 124 height 34
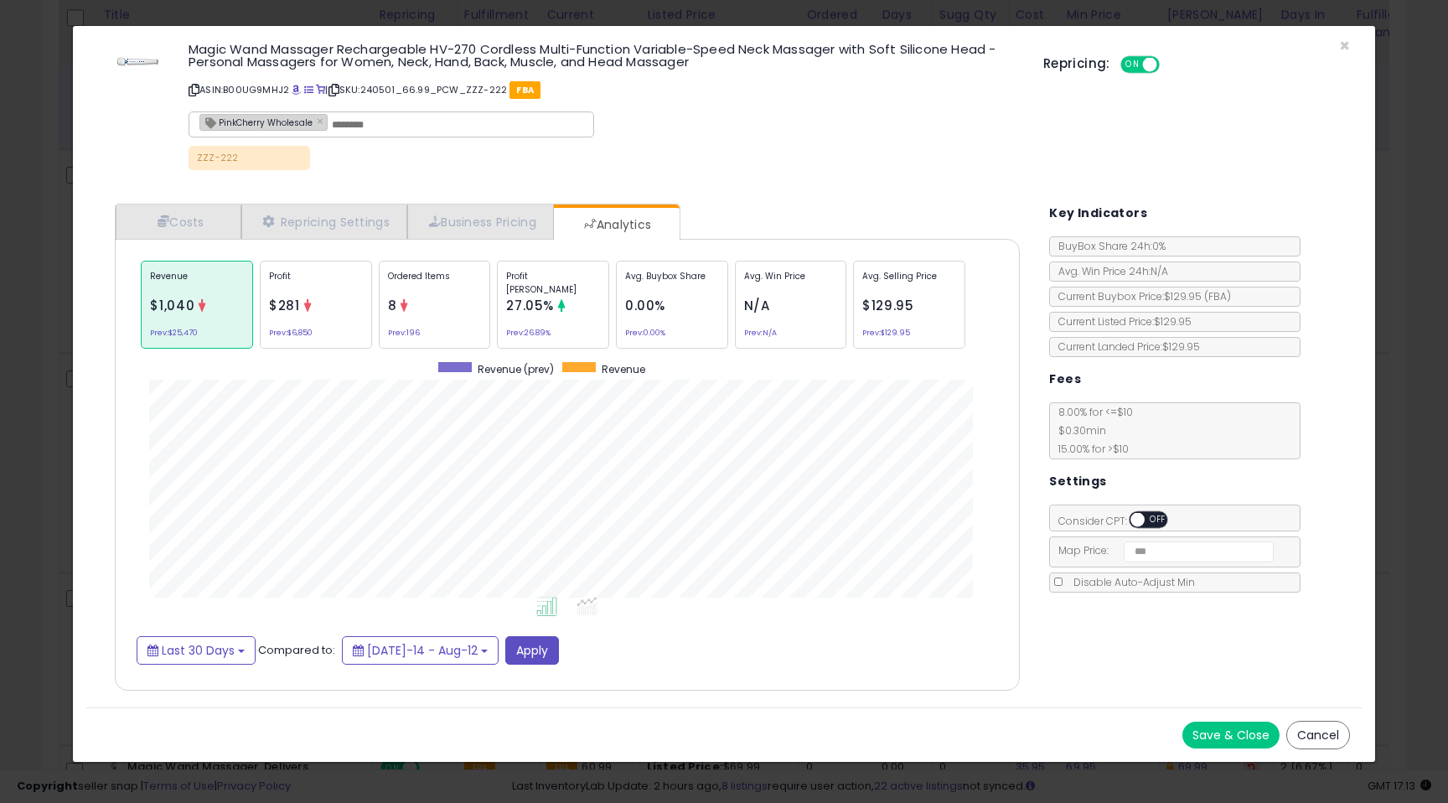
click at [1338, 44] on div "Magic Wand Massager Rechargeable HV-270 Cordless Multi-Function Variable-Speed …" at bounding box center [723, 109] width 1277 height 140
click at [1348, 43] on span "×" at bounding box center [1344, 46] width 11 height 24
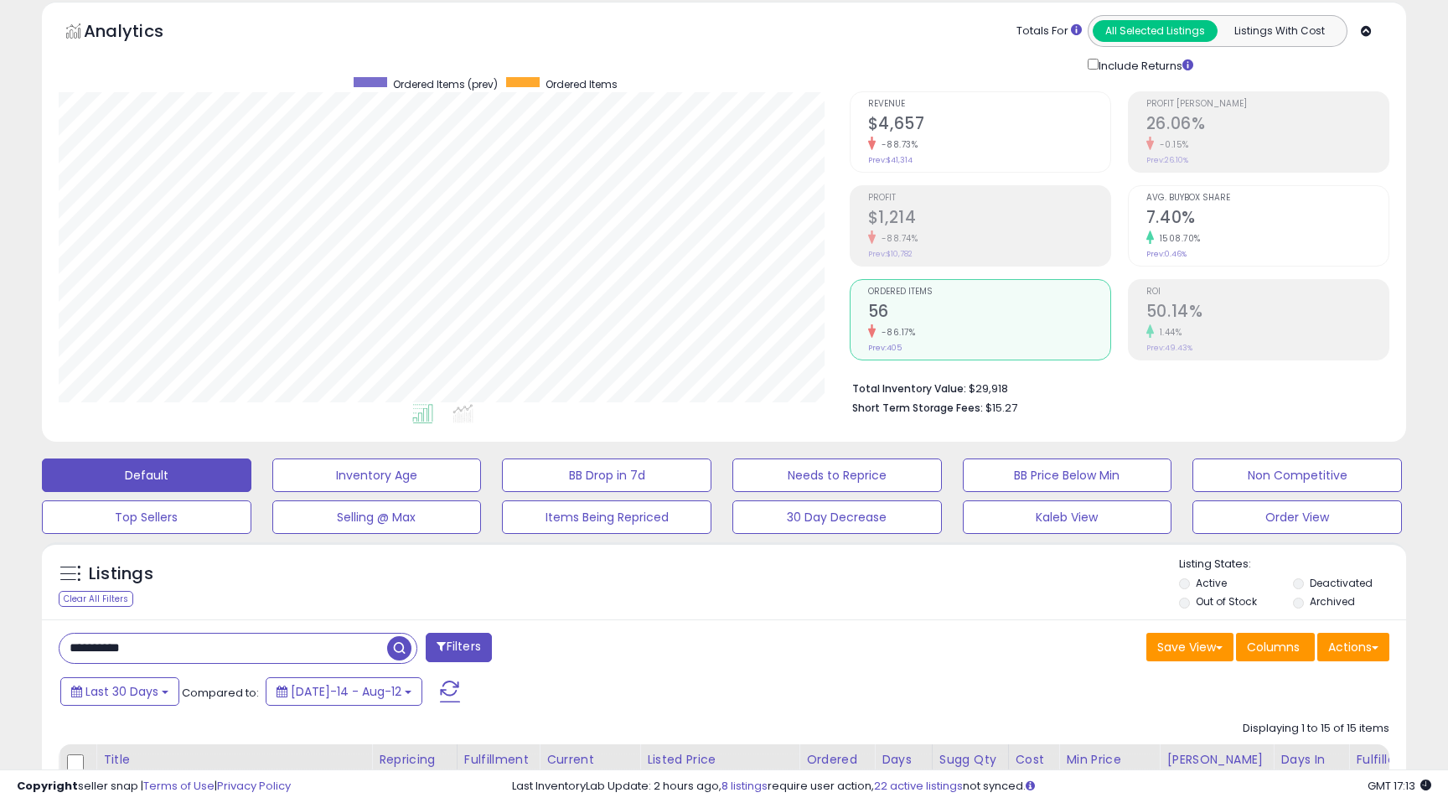
click at [895, 220] on h2 "$1,214" at bounding box center [989, 219] width 242 height 23
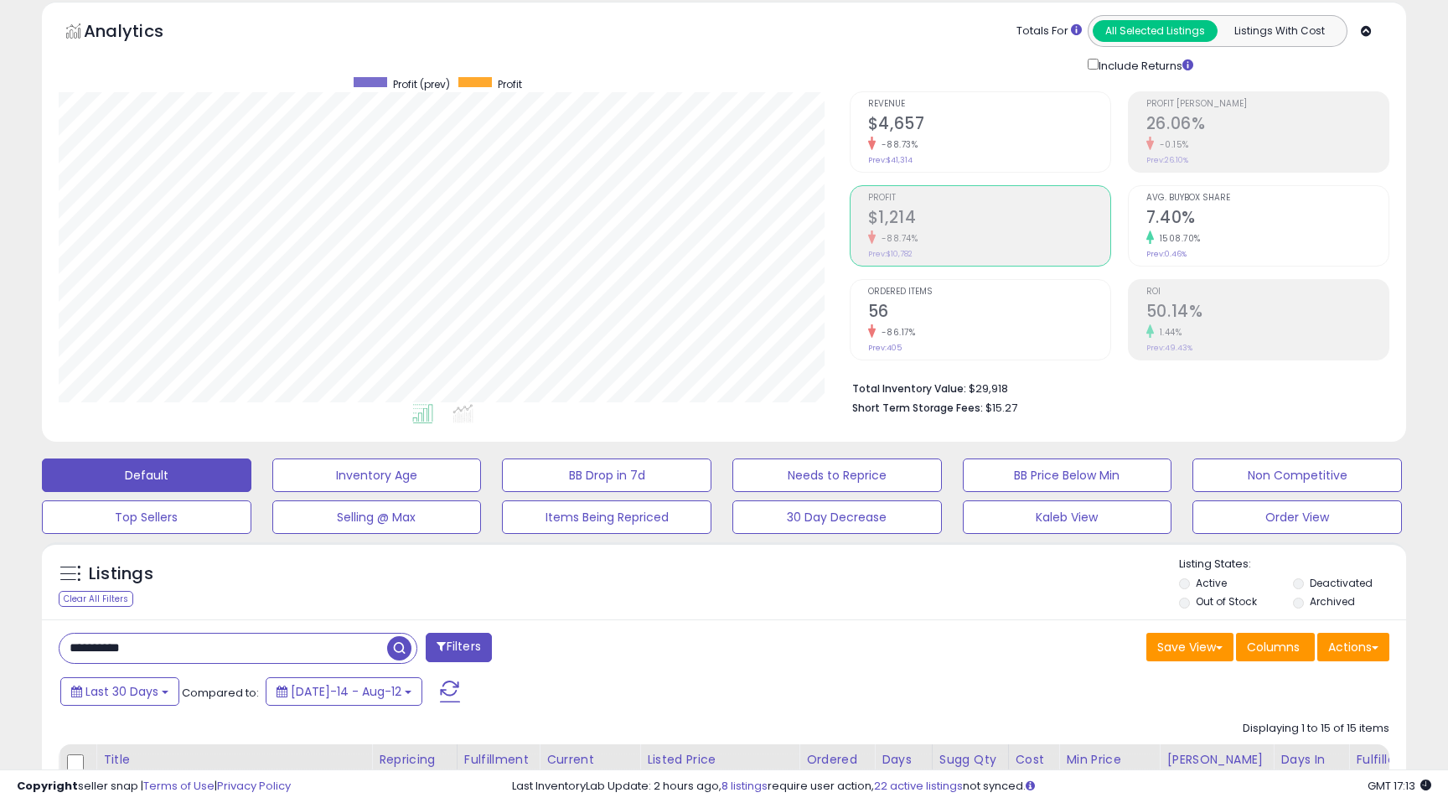
click at [897, 318] on h2 "56" at bounding box center [989, 313] width 242 height 23
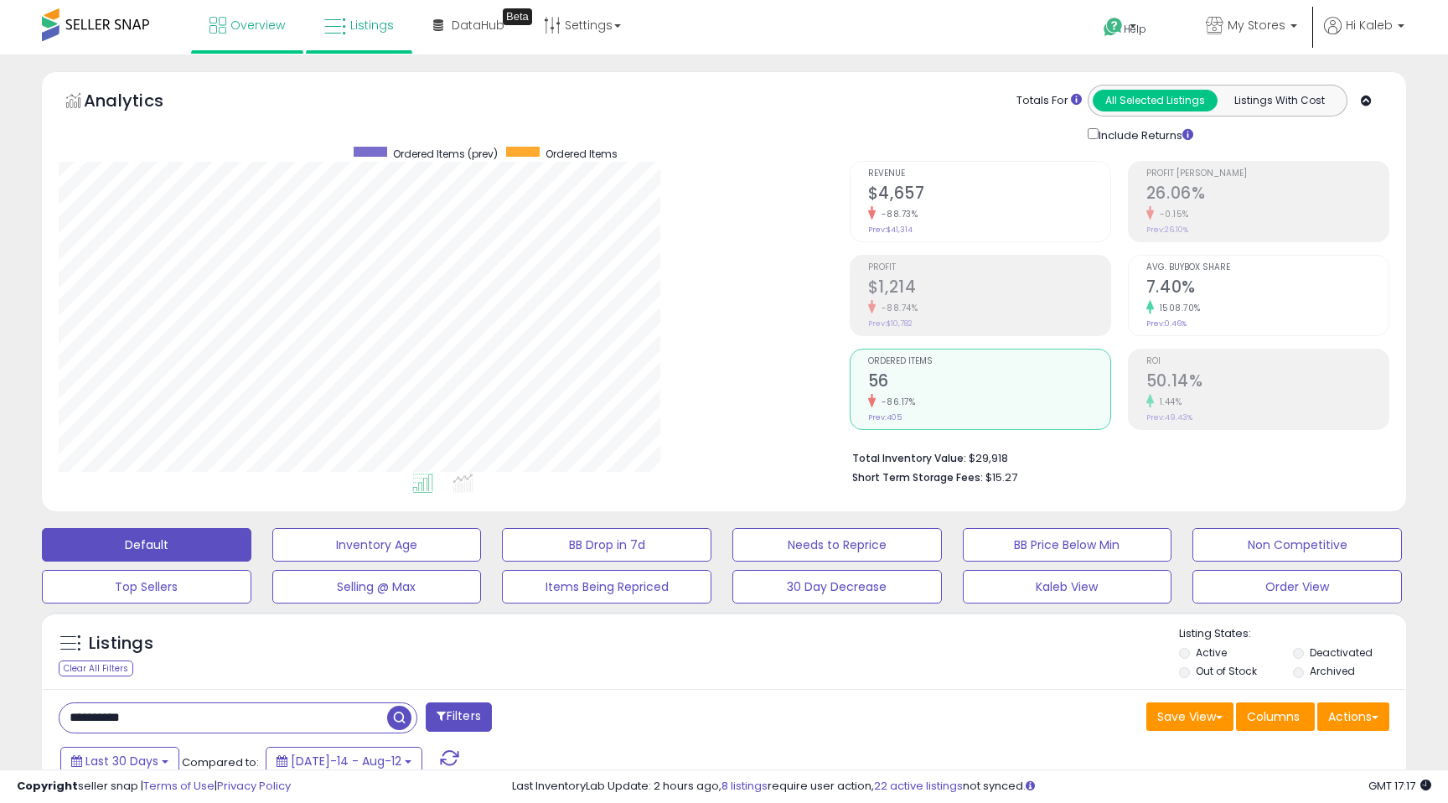
scroll to position [837809, 837362]
